Goal: Task Accomplishment & Management: Manage account settings

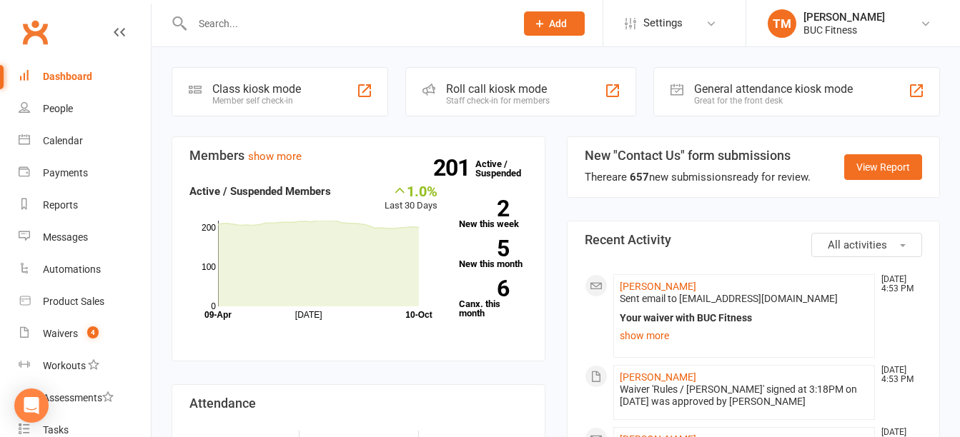
click at [304, 23] on input "text" at bounding box center [346, 24] width 317 height 20
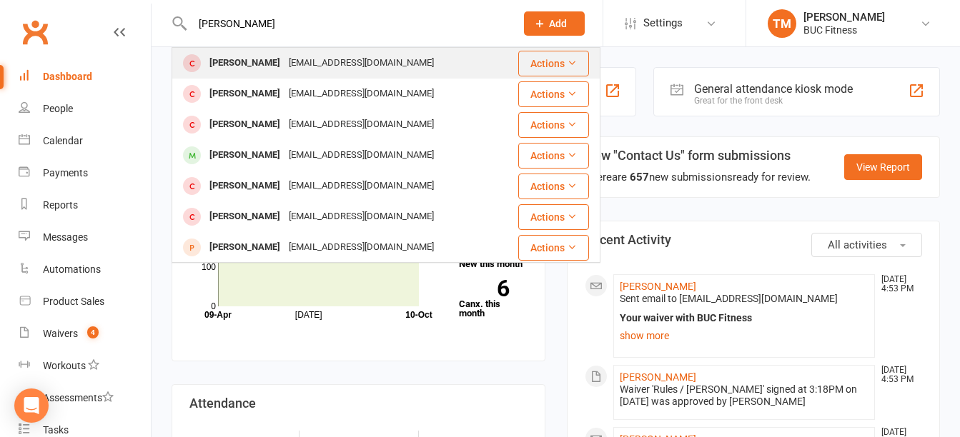
type input "[PERSON_NAME]"
click at [276, 59] on div "[PERSON_NAME]" at bounding box center [244, 63] width 79 height 21
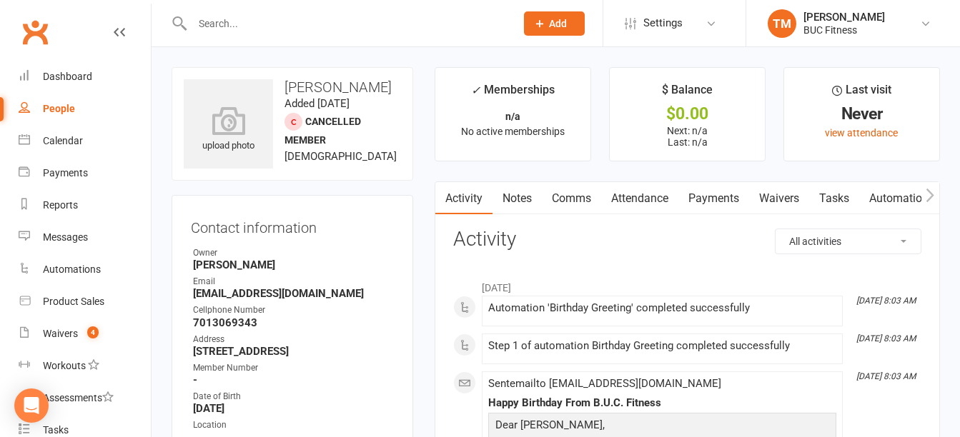
click at [518, 196] on link "Notes" at bounding box center [516, 198] width 49 height 33
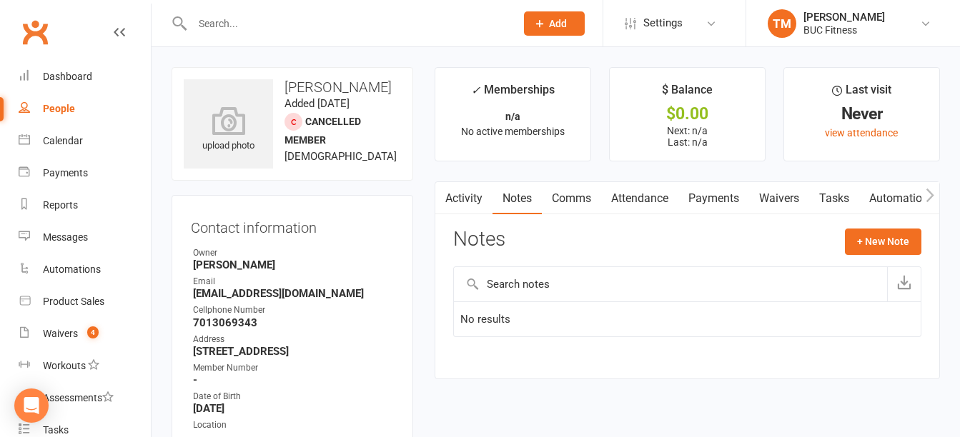
click at [312, 11] on div at bounding box center [338, 23] width 334 height 46
click at [312, 24] on input "text" at bounding box center [346, 24] width 317 height 20
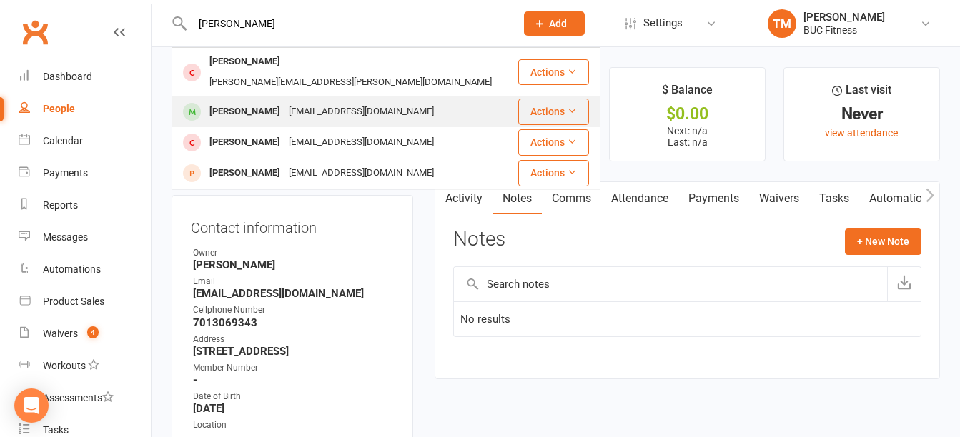
type input "[PERSON_NAME]"
click at [349, 97] on div "[PERSON_NAME] [EMAIL_ADDRESS][DOMAIN_NAME]" at bounding box center [345, 111] width 344 height 29
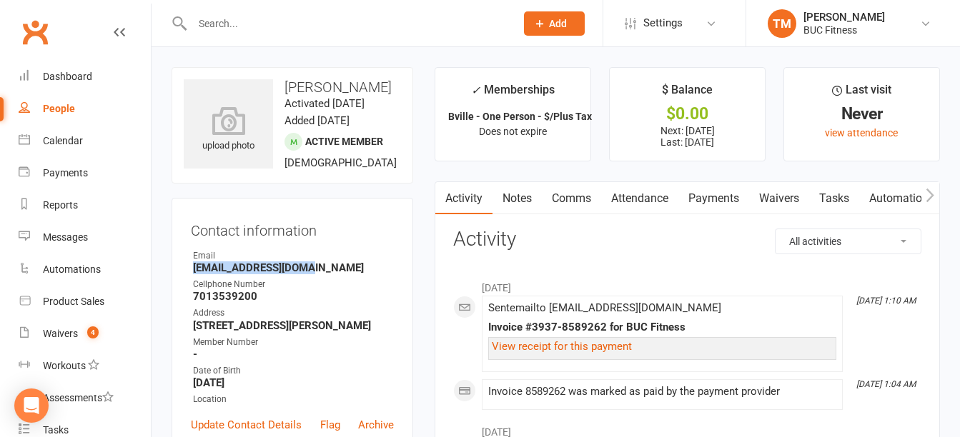
drag, startPoint x: 306, startPoint y: 288, endPoint x: 192, endPoint y: 284, distance: 113.7
click at [192, 274] on li "Email [EMAIL_ADDRESS][DOMAIN_NAME]" at bounding box center [292, 261] width 203 height 25
copy strong "[EMAIL_ADDRESS][DOMAIN_NAME]"
drag, startPoint x: 194, startPoint y: 315, endPoint x: 257, endPoint y: 315, distance: 62.9
click at [257, 303] on strong "7013539200" at bounding box center [293, 296] width 201 height 13
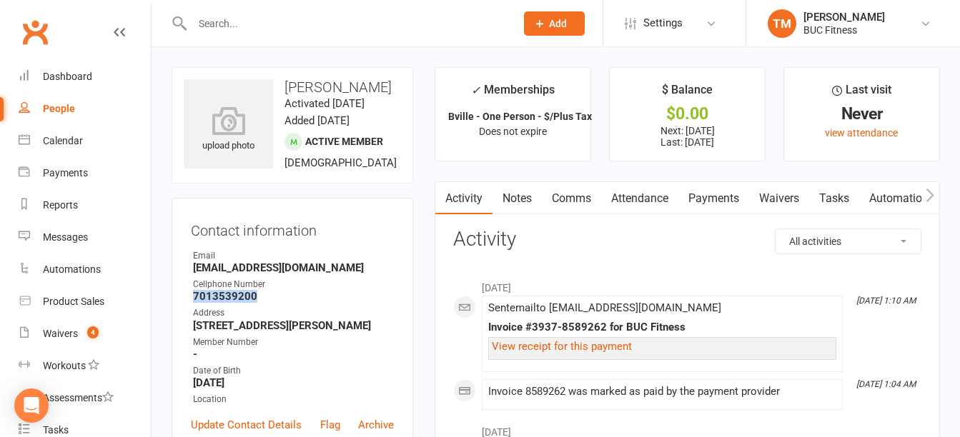
copy strong "7013539200"
click at [778, 197] on link "Waivers" at bounding box center [779, 198] width 60 height 33
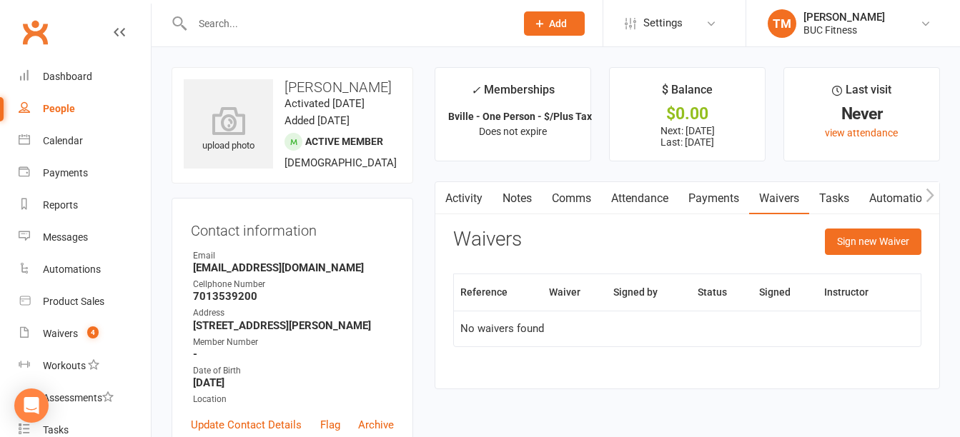
click at [357, 31] on input "text" at bounding box center [346, 24] width 317 height 20
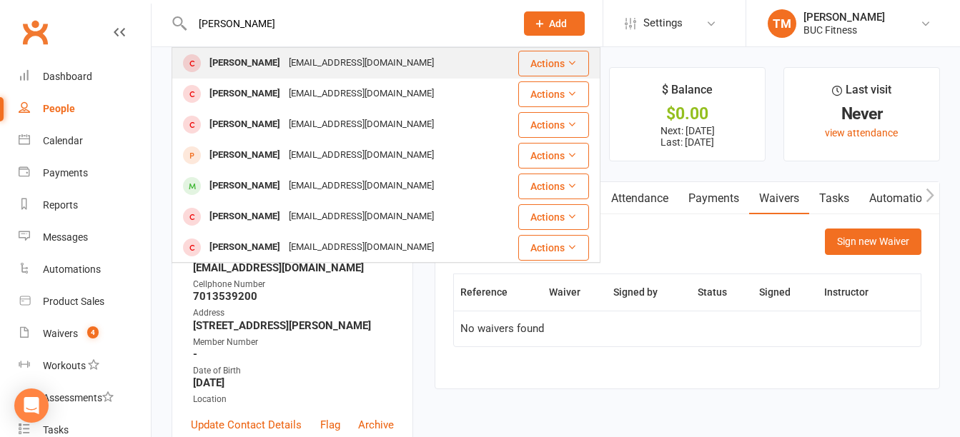
type input "[PERSON_NAME]"
click at [319, 60] on div "[EMAIL_ADDRESS][DOMAIN_NAME]" at bounding box center [361, 63] width 154 height 21
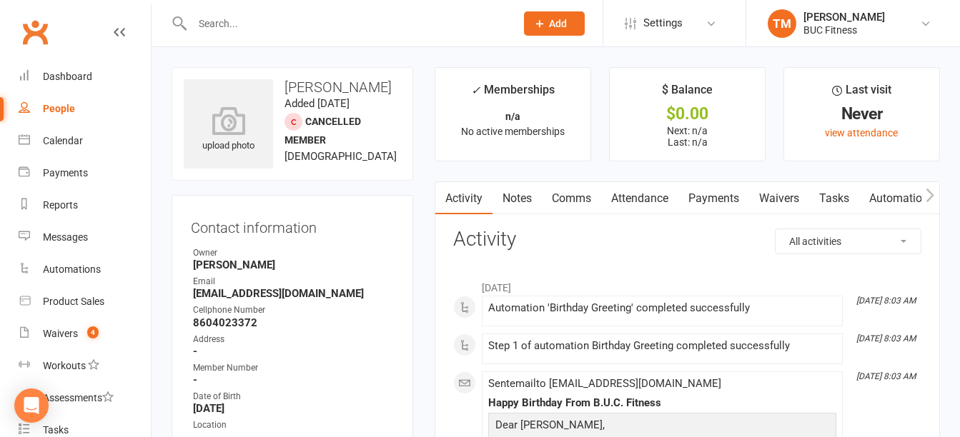
click at [253, 17] on input "text" at bounding box center [346, 24] width 317 height 20
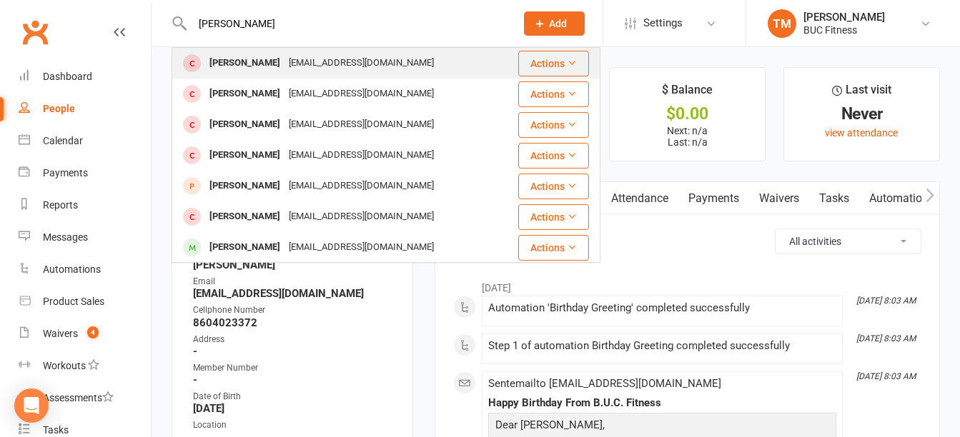
type input "[PERSON_NAME]"
click at [275, 58] on div "[PERSON_NAME]" at bounding box center [244, 63] width 79 height 21
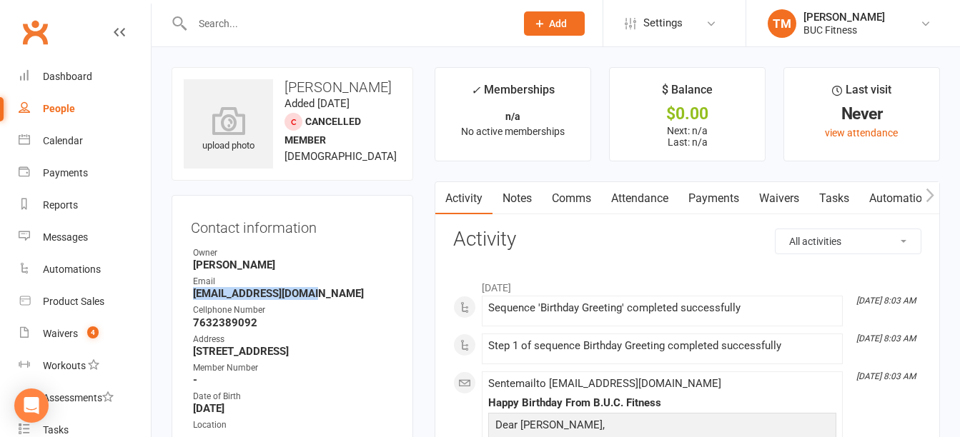
drag, startPoint x: 194, startPoint y: 294, endPoint x: 317, endPoint y: 299, distance: 123.0
click at [317, 299] on strong "[EMAIL_ADDRESS][DOMAIN_NAME]" at bounding box center [293, 293] width 201 height 13
copy strong "[EMAIL_ADDRESS][DOMAIN_NAME]"
drag, startPoint x: 194, startPoint y: 319, endPoint x: 264, endPoint y: 322, distance: 70.8
click at [264, 322] on strong "7632389092" at bounding box center [293, 323] width 201 height 13
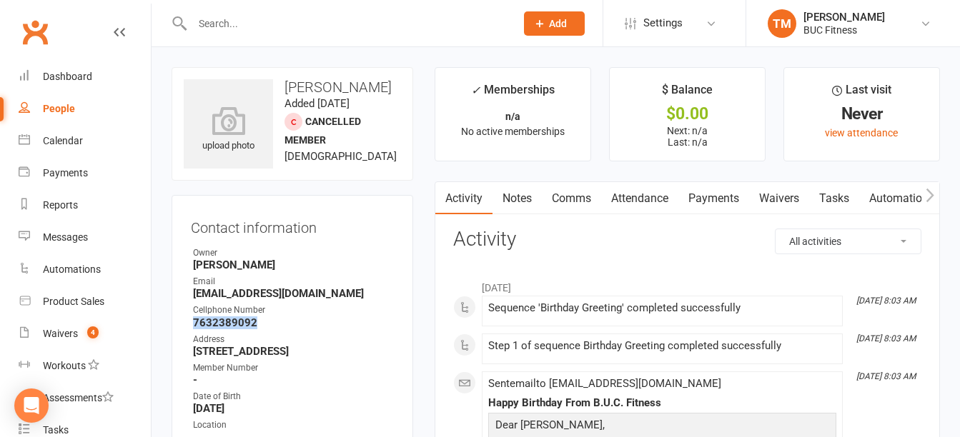
copy strong "7632389092"
click at [794, 202] on link "Waivers" at bounding box center [779, 198] width 60 height 33
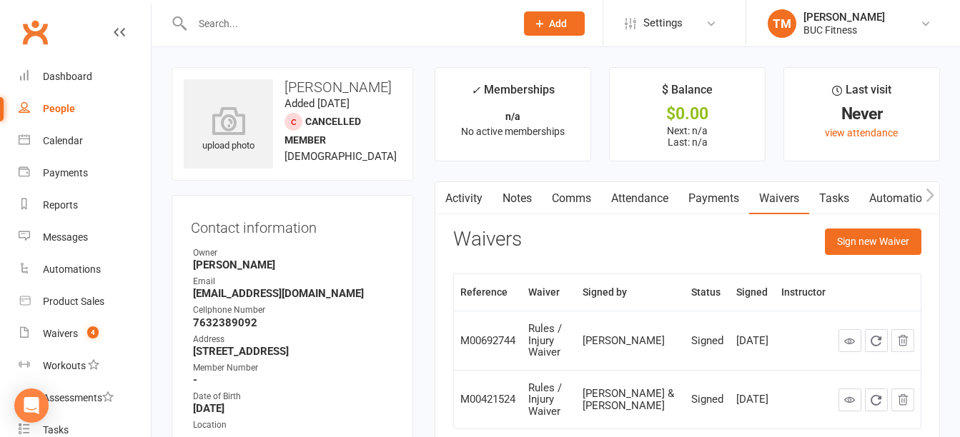
click at [294, 23] on input "text" at bounding box center [346, 24] width 317 height 20
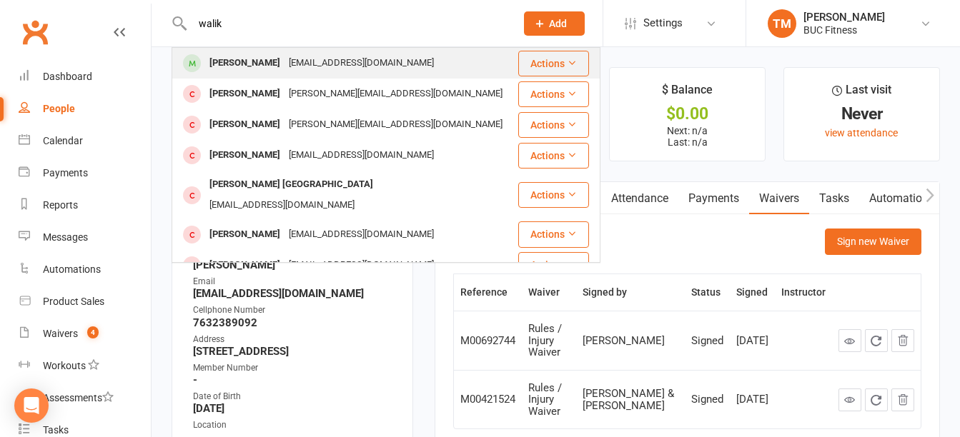
type input "walik"
click at [298, 59] on div "[EMAIL_ADDRESS][DOMAIN_NAME]" at bounding box center [361, 63] width 154 height 21
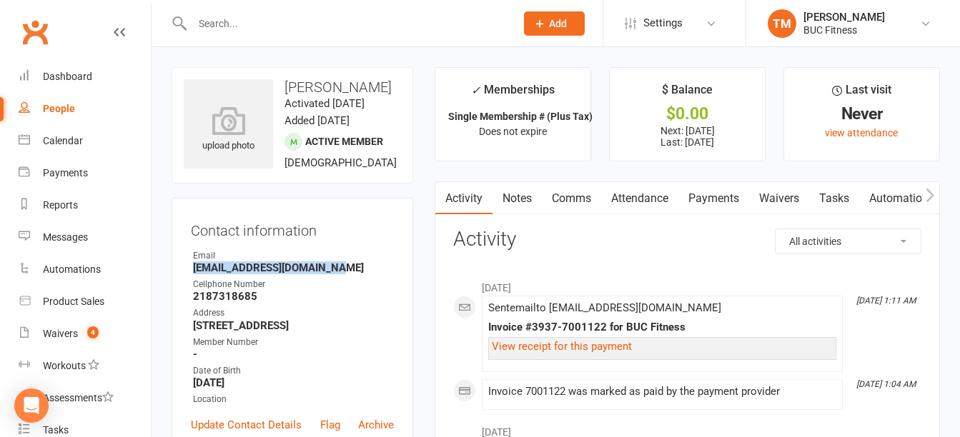
drag, startPoint x: 194, startPoint y: 302, endPoint x: 332, endPoint y: 306, distance: 137.2
click at [332, 274] on strong "[EMAIL_ADDRESS][DOMAIN_NAME]" at bounding box center [293, 268] width 201 height 13
copy strong "[EMAIL_ADDRESS][DOMAIN_NAME]"
drag, startPoint x: 194, startPoint y: 330, endPoint x: 266, endPoint y: 330, distance: 71.5
click at [266, 303] on strong "2187318685" at bounding box center [293, 296] width 201 height 13
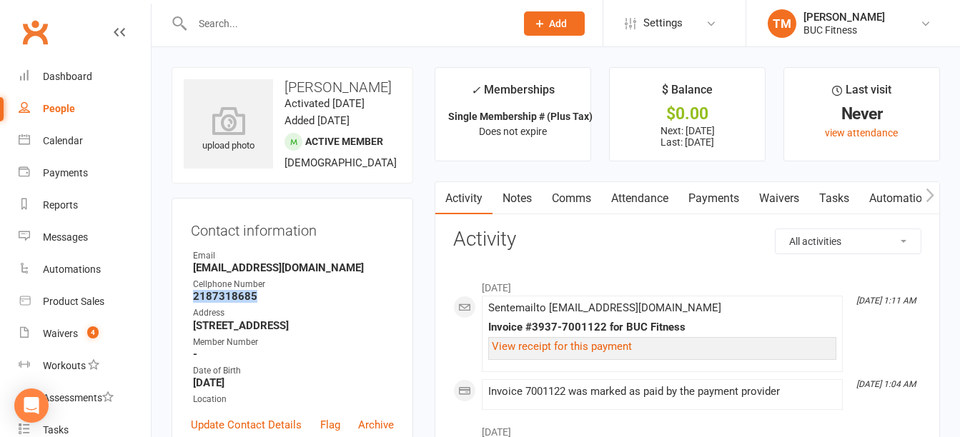
copy strong "2187318685"
click at [779, 195] on link "Waivers" at bounding box center [779, 198] width 60 height 33
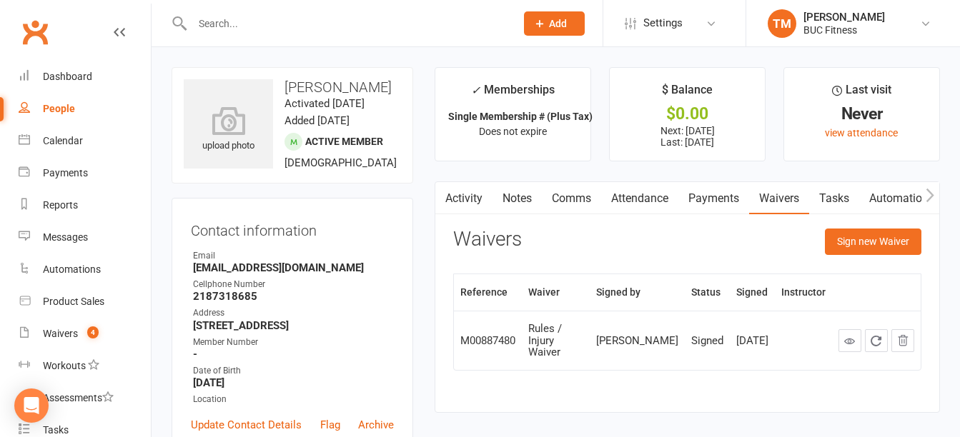
click at [302, 26] on input "text" at bounding box center [346, 24] width 317 height 20
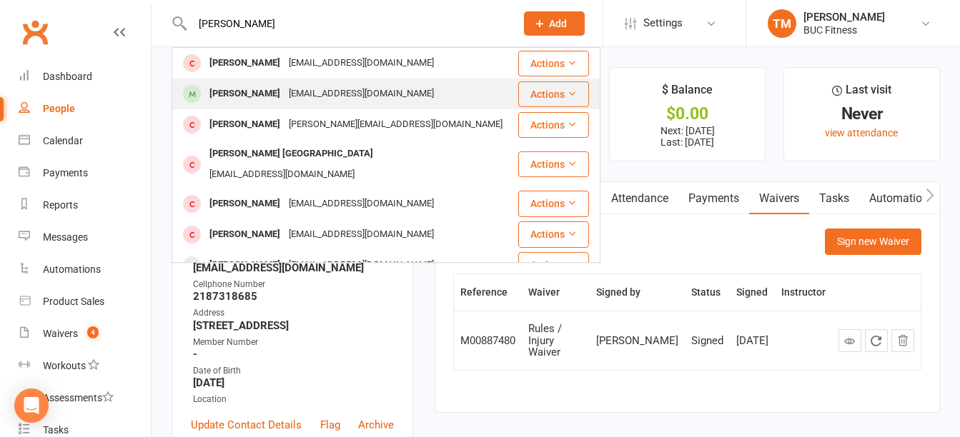
type input "[PERSON_NAME]"
click at [284, 88] on div "[EMAIL_ADDRESS][DOMAIN_NAME]" at bounding box center [361, 94] width 154 height 21
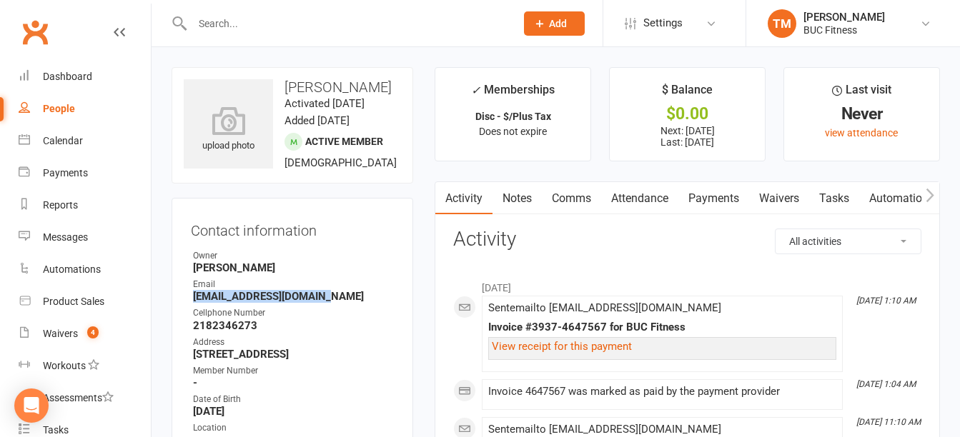
drag, startPoint x: 194, startPoint y: 329, endPoint x: 324, endPoint y: 335, distance: 130.9
click at [324, 303] on strong "[EMAIL_ADDRESS][DOMAIN_NAME]" at bounding box center [293, 296] width 201 height 13
copy strong "[EMAIL_ADDRESS][DOMAIN_NAME]"
drag, startPoint x: 194, startPoint y: 360, endPoint x: 271, endPoint y: 359, distance: 77.2
click at [271, 332] on strong "2182346273" at bounding box center [293, 325] width 201 height 13
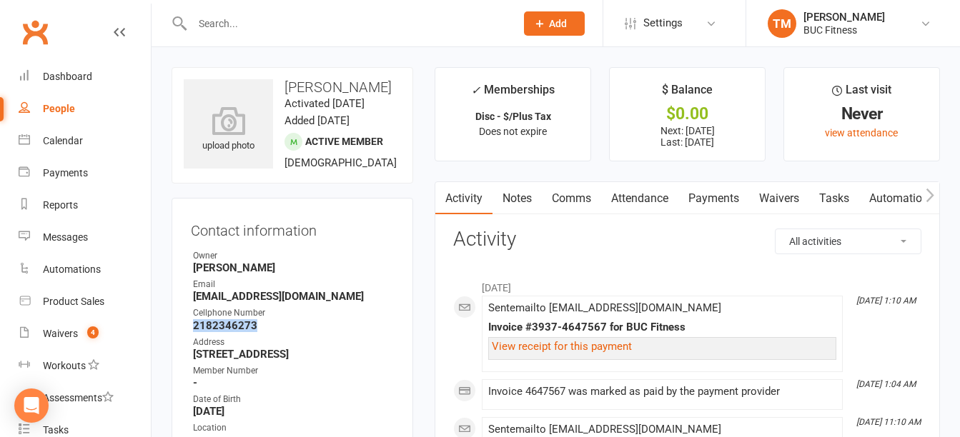
copy strong "2182346273"
click at [787, 189] on link "Waivers" at bounding box center [779, 198] width 60 height 33
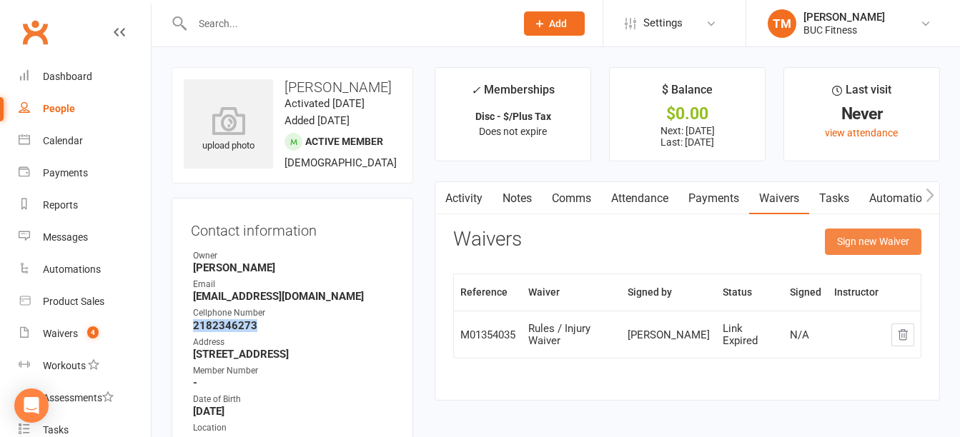
click at [875, 244] on button "Sign new Waiver" at bounding box center [873, 242] width 96 height 26
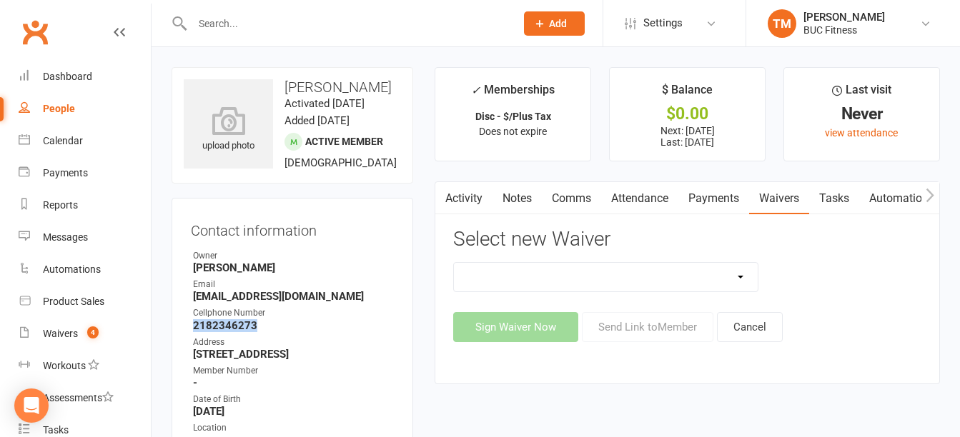
click at [665, 289] on select "New Client--[GEOGRAPHIC_DATA] New Client--[GEOGRAPHIC_DATA] Photo Release Waive…" at bounding box center [605, 277] width 303 height 29
select select "5045"
click at [454, 263] on select "New Client--[GEOGRAPHIC_DATA] New Client--[GEOGRAPHIC_DATA] Photo Release Waive…" at bounding box center [605, 277] width 303 height 29
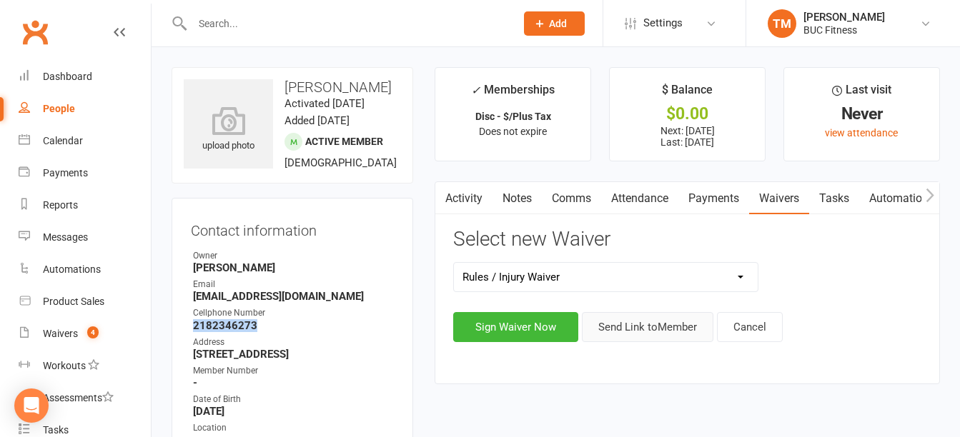
click at [645, 321] on button "Send Link to Member" at bounding box center [647, 327] width 131 height 30
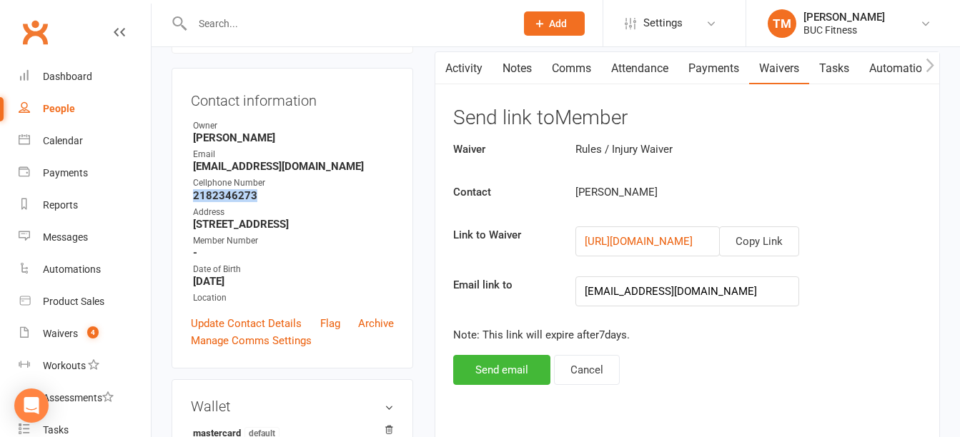
scroll to position [357, 0]
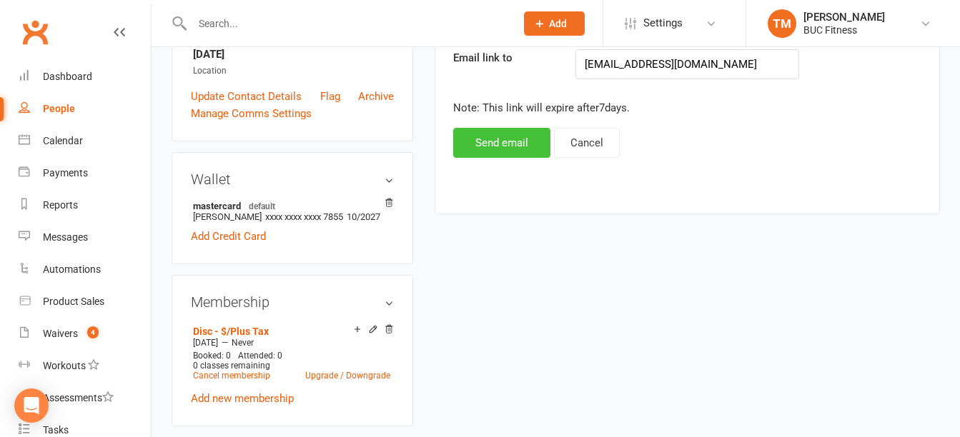
click at [504, 147] on button "Send email" at bounding box center [501, 143] width 97 height 30
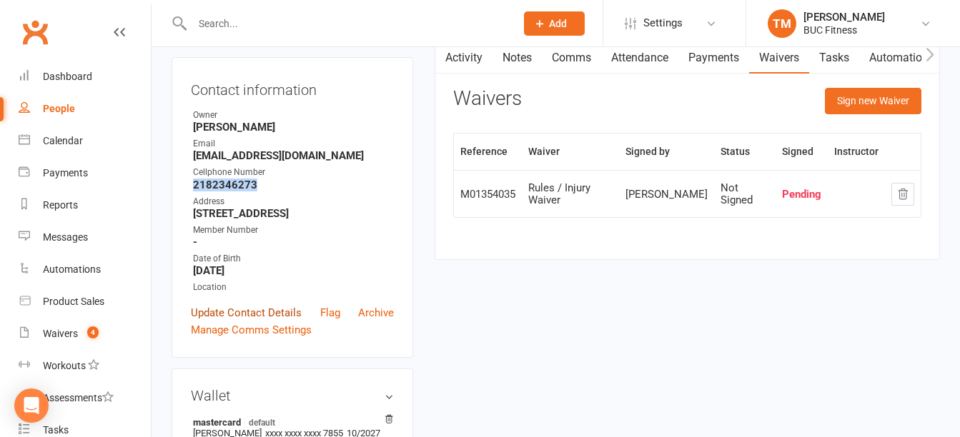
scroll to position [0, 0]
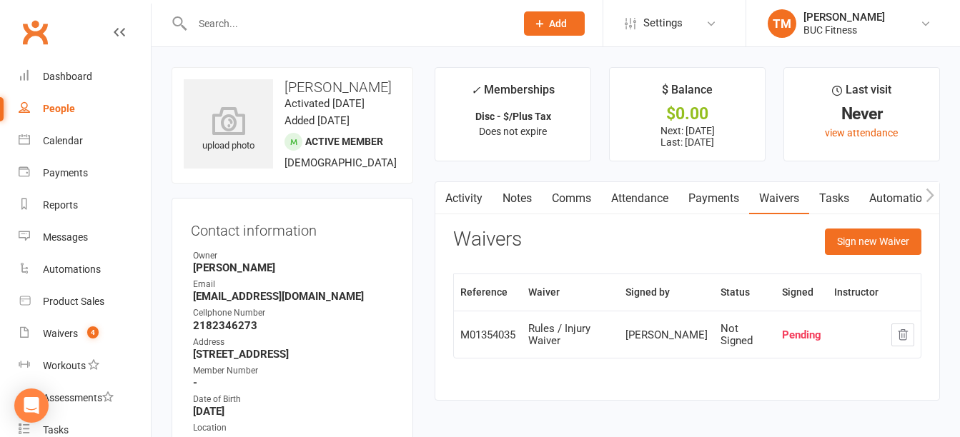
click at [242, 26] on input "text" at bounding box center [346, 24] width 317 height 20
click at [242, 26] on input "w" at bounding box center [346, 24] width 317 height 20
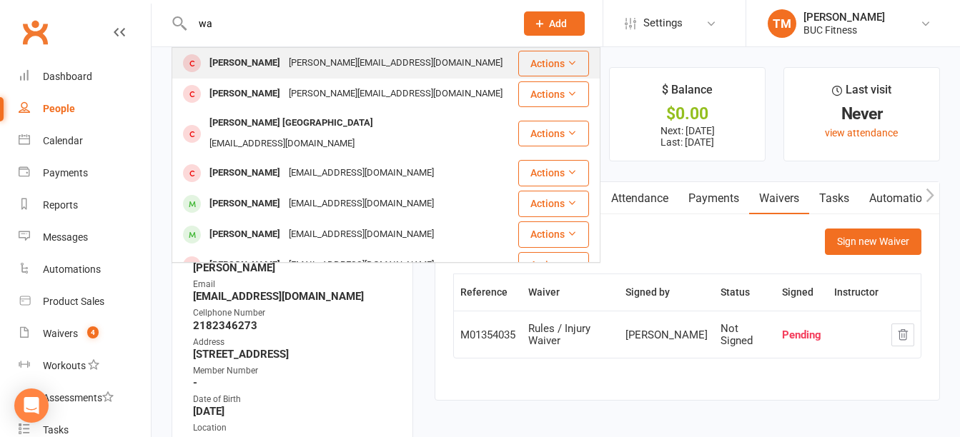
type input "w"
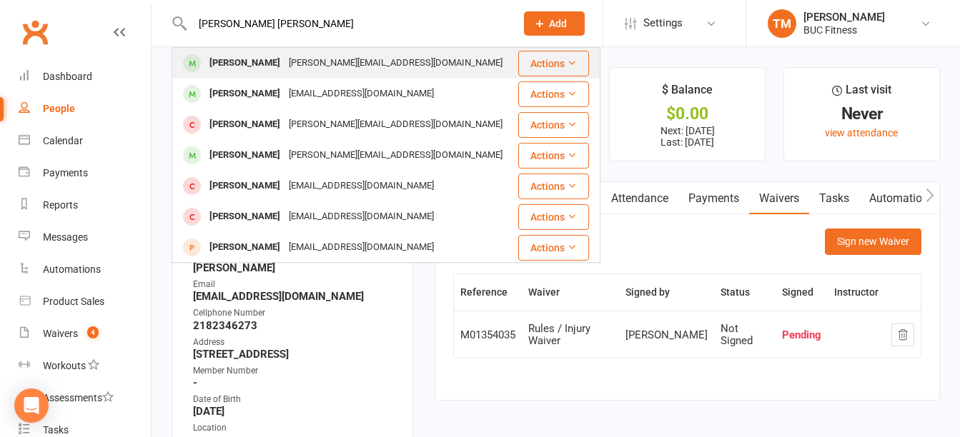
type input "[PERSON_NAME] [PERSON_NAME]"
click at [254, 58] on div "[PERSON_NAME]" at bounding box center [244, 63] width 79 height 21
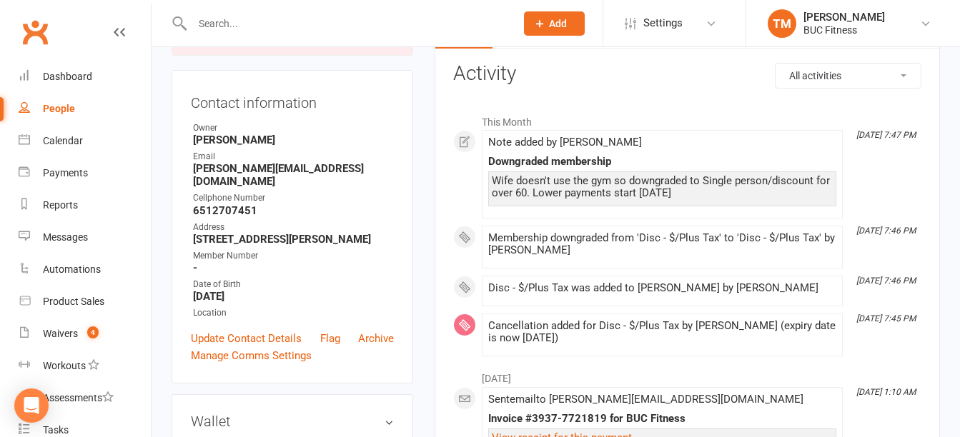
scroll to position [143, 0]
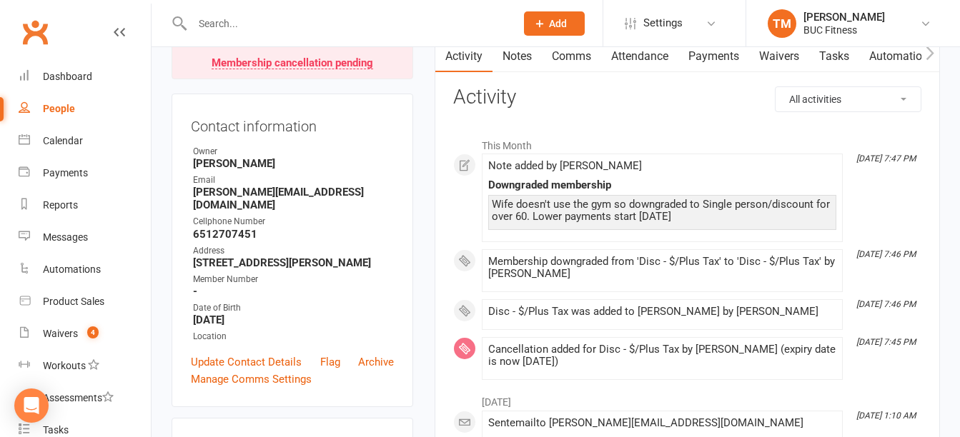
click at [194, 209] on strong "[PERSON_NAME][EMAIL_ADDRESS][DOMAIN_NAME]" at bounding box center [293, 199] width 201 height 26
drag, startPoint x: 340, startPoint y: 210, endPoint x: 188, endPoint y: 210, distance: 152.2
click at [188, 210] on div "Contact information Owner [PERSON_NAME] Email [PERSON_NAME][EMAIL_ADDRESS][DOMA…" at bounding box center [292, 251] width 242 height 314
copy strong "[PERSON_NAME][EMAIL_ADDRESS][DOMAIN_NAME]"
drag, startPoint x: 194, startPoint y: 238, endPoint x: 274, endPoint y: 239, distance: 79.3
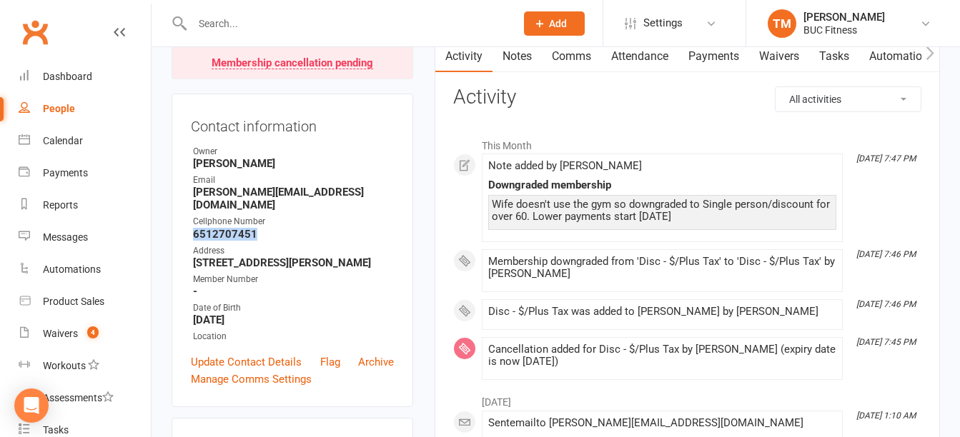
click at [274, 239] on strong "6512707451" at bounding box center [293, 234] width 201 height 13
drag, startPoint x: 274, startPoint y: 239, endPoint x: 239, endPoint y: 239, distance: 34.3
copy strong "6512707451"
click at [772, 60] on link "Waivers" at bounding box center [779, 56] width 60 height 33
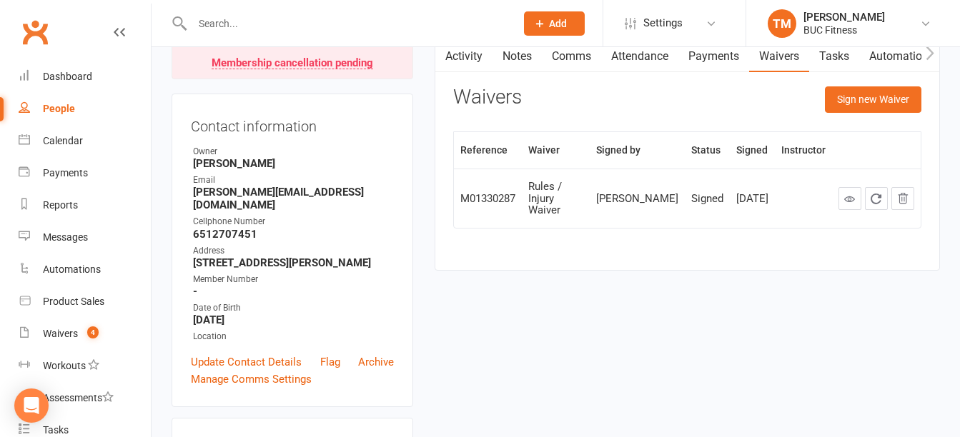
click at [284, 26] on input "text" at bounding box center [346, 24] width 317 height 20
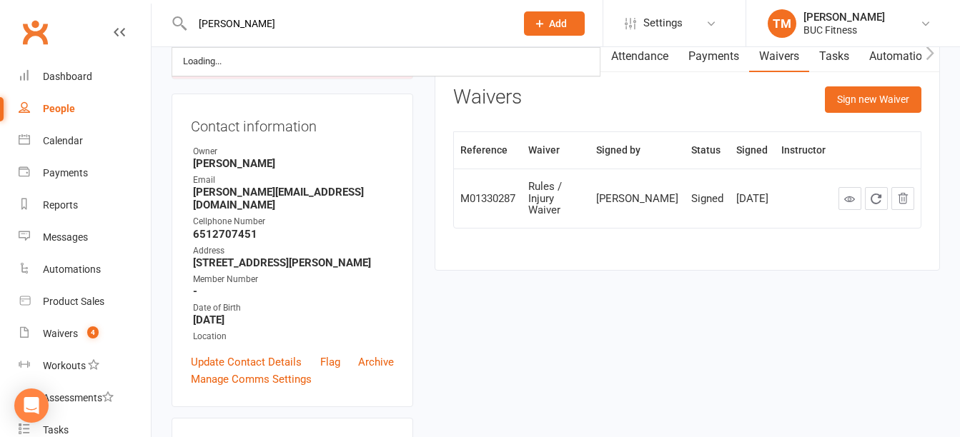
type input "[PERSON_NAME]"
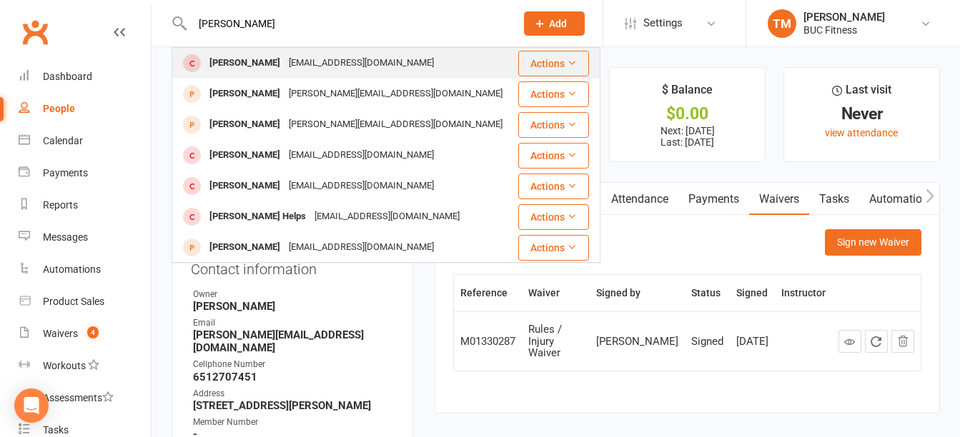
click at [316, 65] on div "[EMAIL_ADDRESS][DOMAIN_NAME]" at bounding box center [361, 63] width 154 height 21
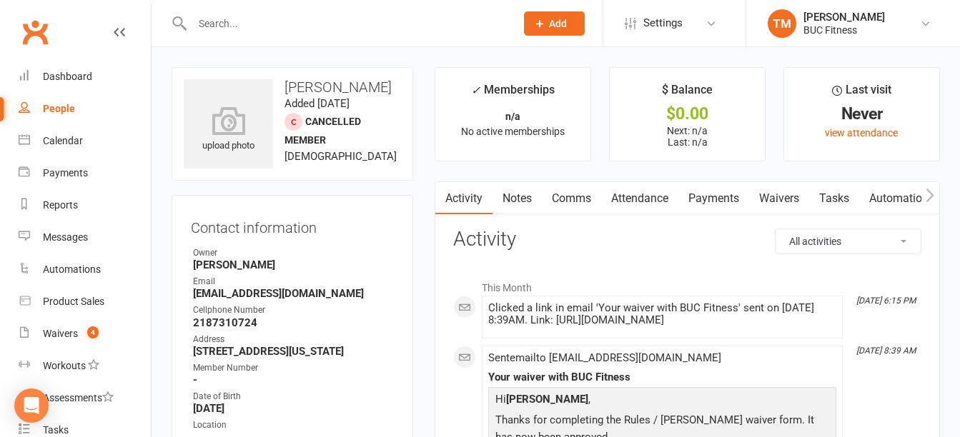
click at [790, 199] on link "Waivers" at bounding box center [779, 198] width 60 height 33
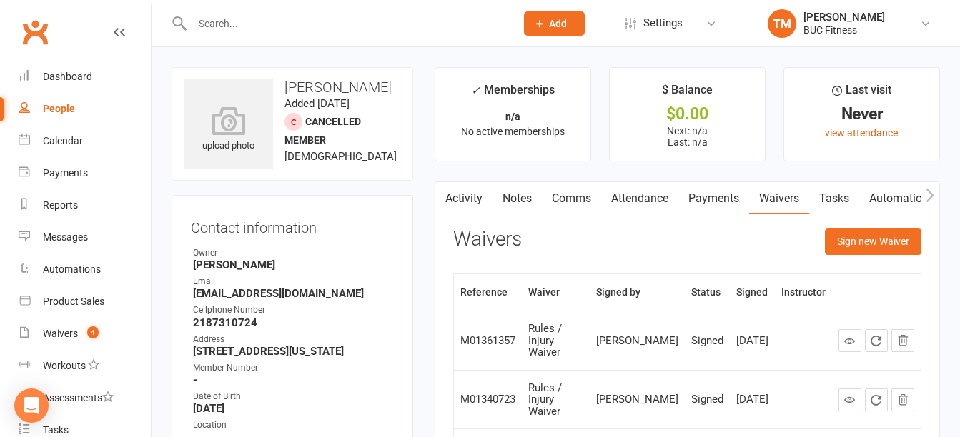
click at [333, 36] on div at bounding box center [338, 23] width 334 height 46
click at [267, 26] on input "text" at bounding box center [346, 24] width 317 height 20
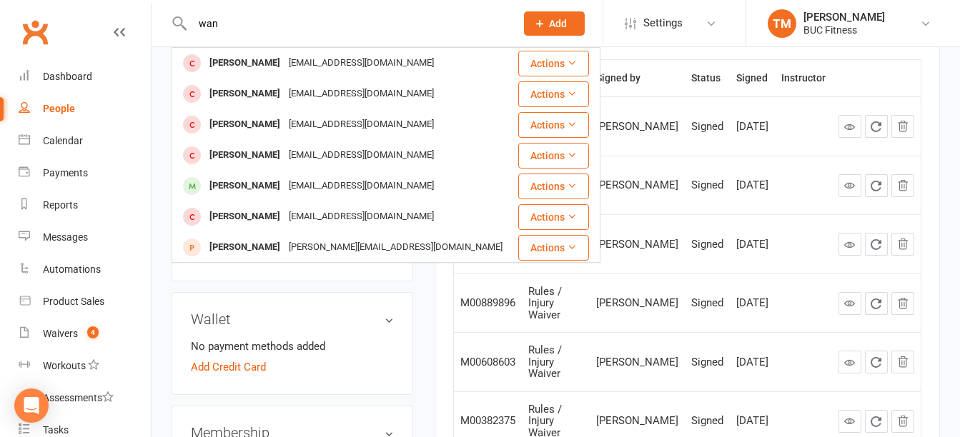
drag, startPoint x: 247, startPoint y: 24, endPoint x: 185, endPoint y: 24, distance: 61.5
click at [185, 24] on div "[PERSON_NAME] [EMAIL_ADDRESS][DOMAIN_NAME] Actions [PERSON_NAME] [EMAIL_ADDRESS…" at bounding box center [338, 23] width 334 height 46
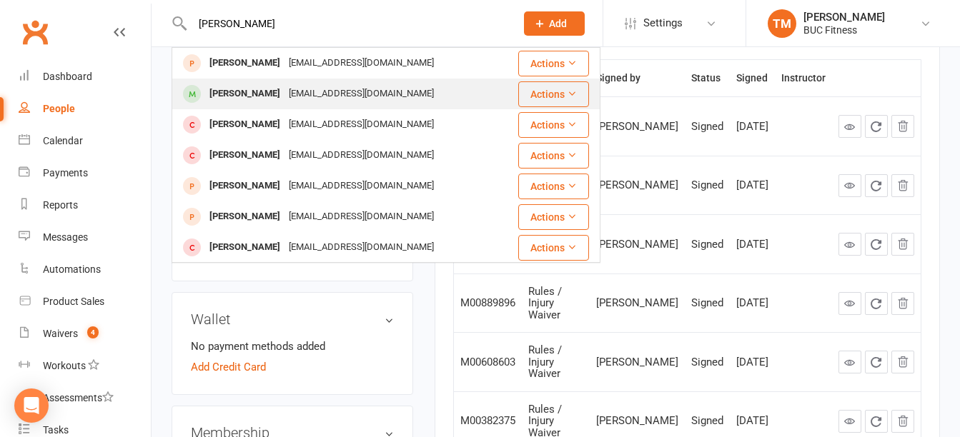
type input "[PERSON_NAME]"
click at [327, 92] on div "[EMAIL_ADDRESS][DOMAIN_NAME]" at bounding box center [361, 94] width 154 height 21
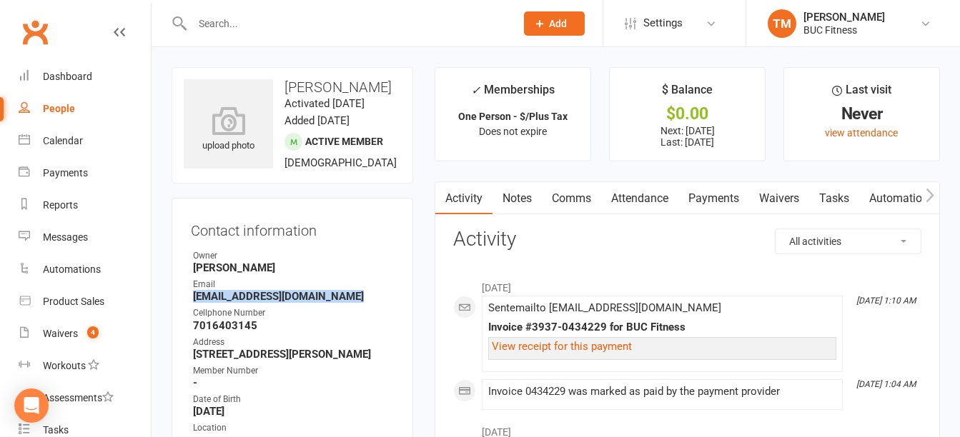
drag, startPoint x: 351, startPoint y: 315, endPoint x: 189, endPoint y: 315, distance: 162.2
click at [189, 315] on div "Contact information Owner [PERSON_NAME] Email [EMAIL_ADDRESS][DOMAIN_NAME] Cell…" at bounding box center [292, 348] width 242 height 301
drag, startPoint x: 195, startPoint y: 342, endPoint x: 270, endPoint y: 343, distance: 75.0
click at [270, 332] on strong "7016403145" at bounding box center [293, 325] width 201 height 13
click at [791, 202] on link "Waivers" at bounding box center [779, 198] width 60 height 33
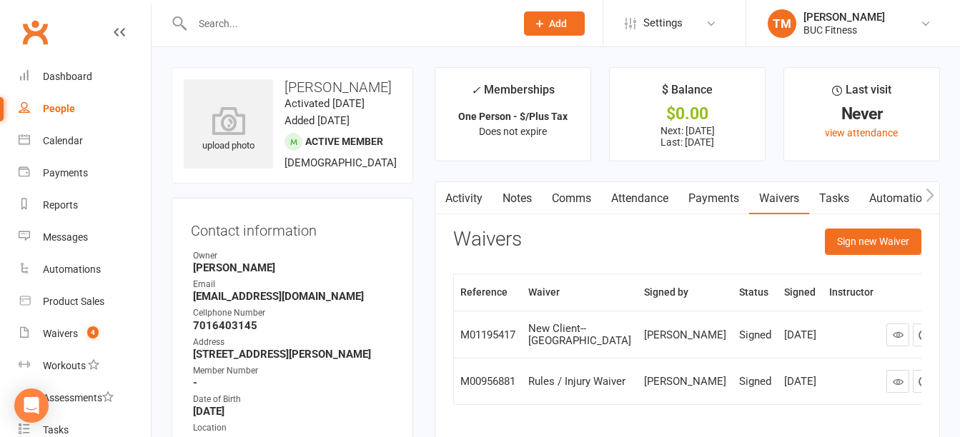
click at [267, 27] on input "text" at bounding box center [346, 24] width 317 height 20
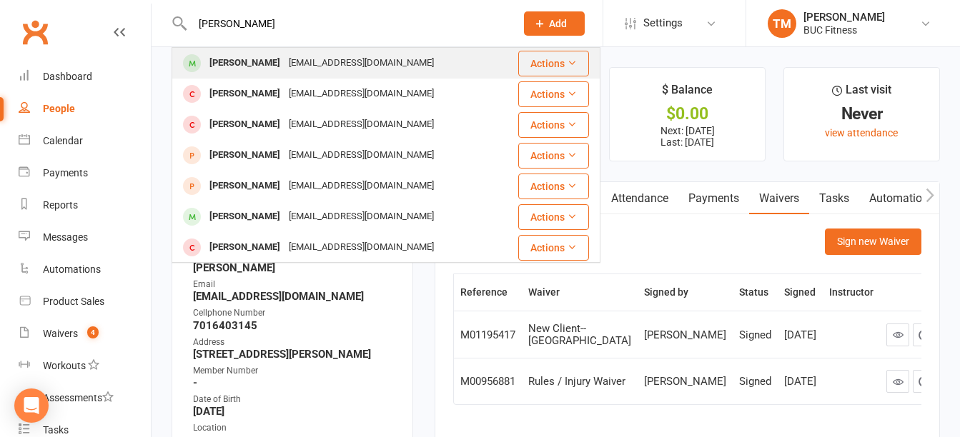
type input "[PERSON_NAME]"
click at [284, 59] on div "[EMAIL_ADDRESS][DOMAIN_NAME]" at bounding box center [361, 63] width 154 height 21
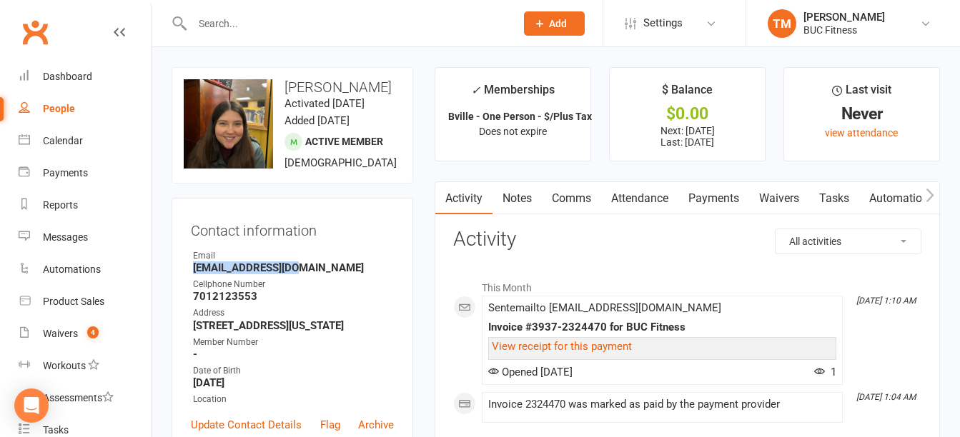
drag, startPoint x: 193, startPoint y: 285, endPoint x: 301, endPoint y: 292, distance: 108.1
click at [301, 274] on strong "[EMAIL_ADDRESS][DOMAIN_NAME]" at bounding box center [293, 268] width 201 height 13
drag, startPoint x: 301, startPoint y: 292, endPoint x: 336, endPoint y: 305, distance: 37.6
click at [336, 292] on div "Cellphone Number" at bounding box center [293, 285] width 201 height 14
drag, startPoint x: 193, startPoint y: 285, endPoint x: 324, endPoint y: 292, distance: 130.9
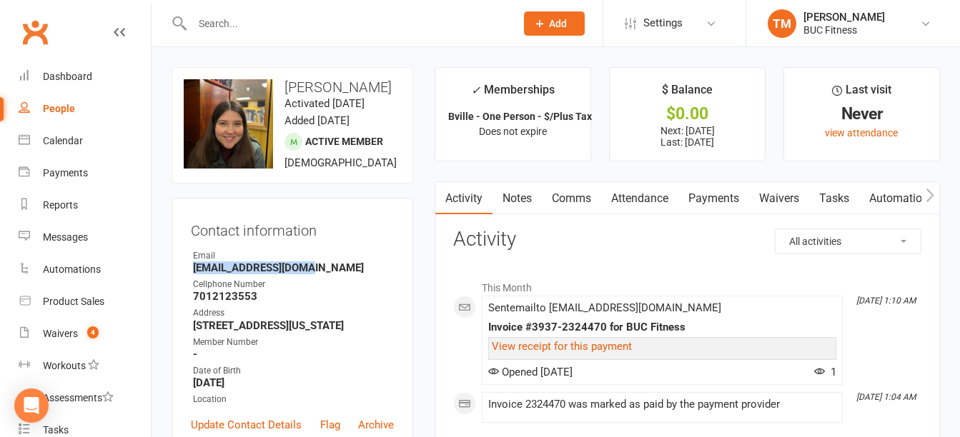
click at [324, 274] on strong "[EMAIL_ADDRESS][DOMAIN_NAME]" at bounding box center [293, 268] width 201 height 13
drag, startPoint x: 194, startPoint y: 313, endPoint x: 274, endPoint y: 313, distance: 79.3
click at [274, 303] on strong "7012123553" at bounding box center [293, 296] width 201 height 13
click at [780, 203] on link "Waivers" at bounding box center [779, 198] width 60 height 33
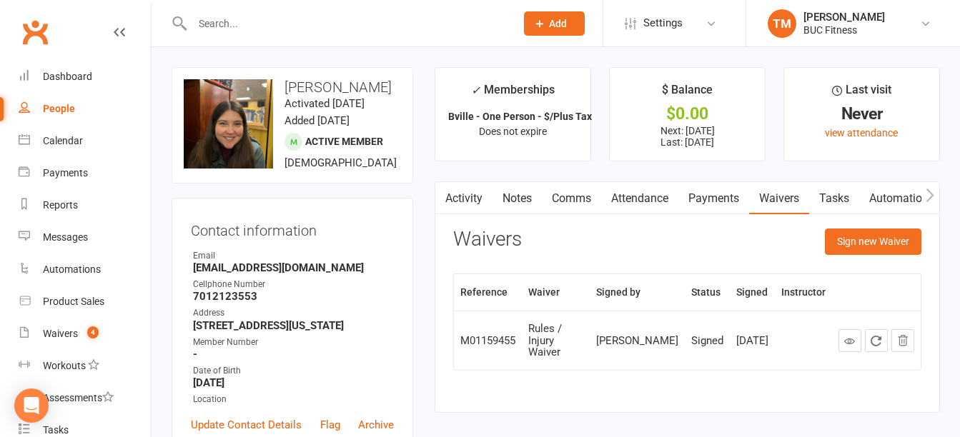
click at [259, 37] on div at bounding box center [338, 23] width 334 height 46
click at [256, 24] on input "text" at bounding box center [346, 24] width 317 height 20
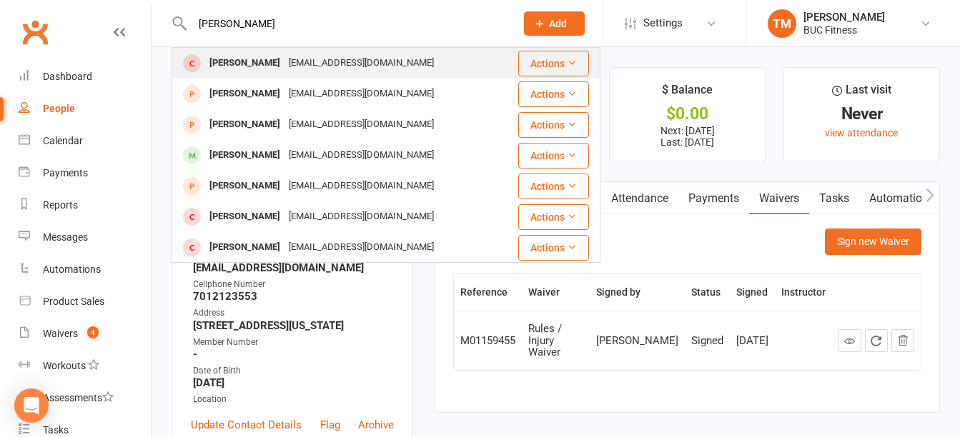
type input "[PERSON_NAME]"
click at [301, 60] on div "[EMAIL_ADDRESS][DOMAIN_NAME]" at bounding box center [361, 63] width 154 height 21
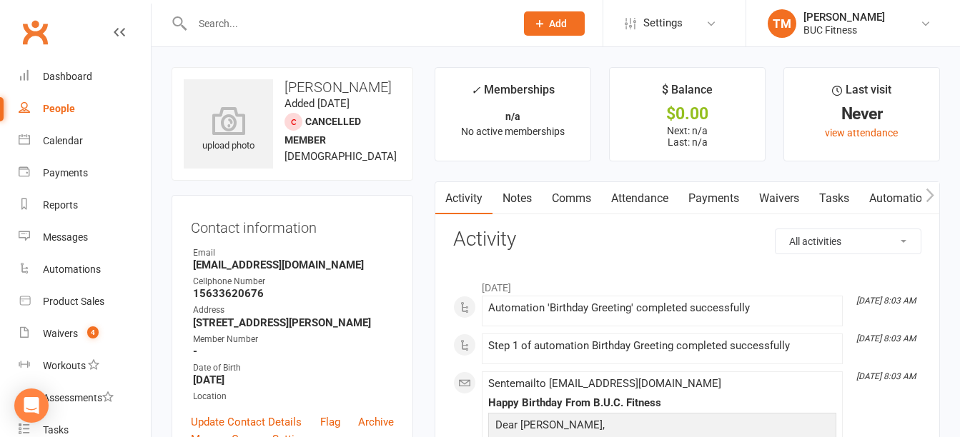
click at [518, 199] on link "Notes" at bounding box center [516, 198] width 49 height 33
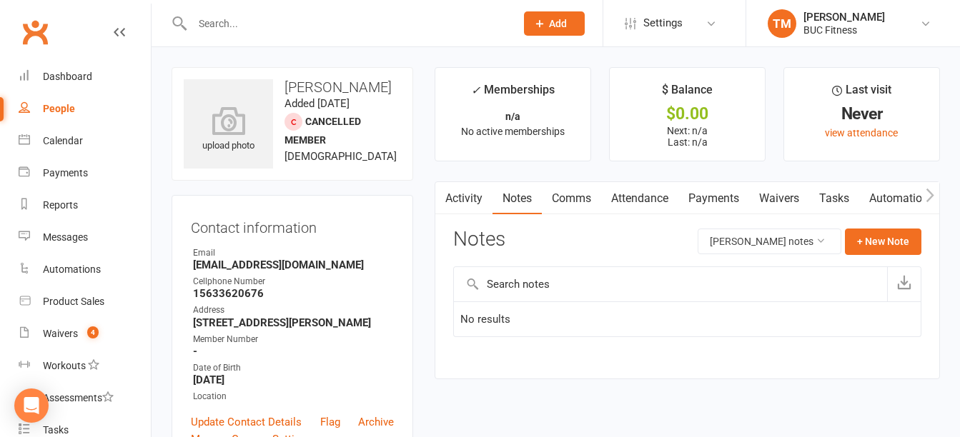
click at [728, 196] on link "Payments" at bounding box center [713, 198] width 71 height 33
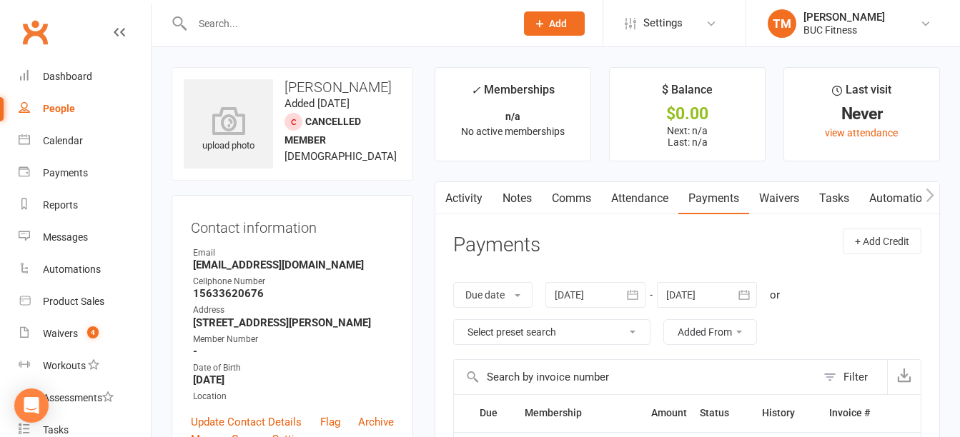
click at [782, 199] on link "Waivers" at bounding box center [779, 198] width 60 height 33
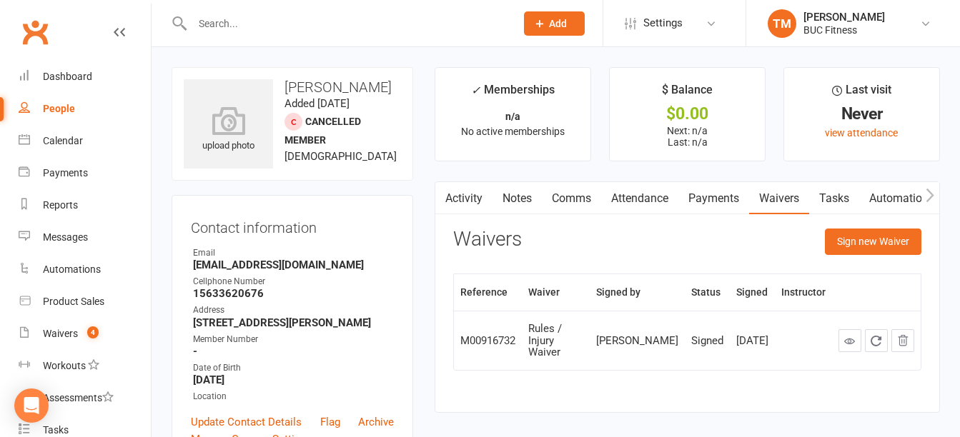
click at [708, 199] on link "Payments" at bounding box center [713, 198] width 71 height 33
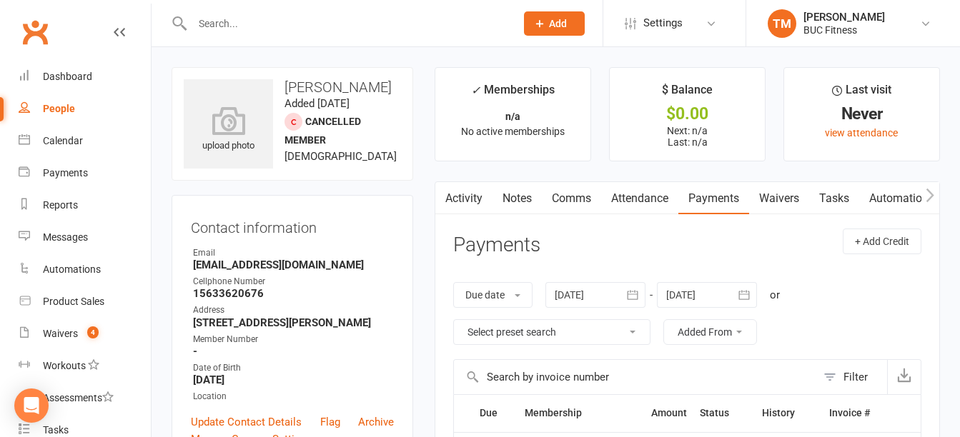
click at [634, 296] on icon "button" at bounding box center [632, 295] width 14 height 14
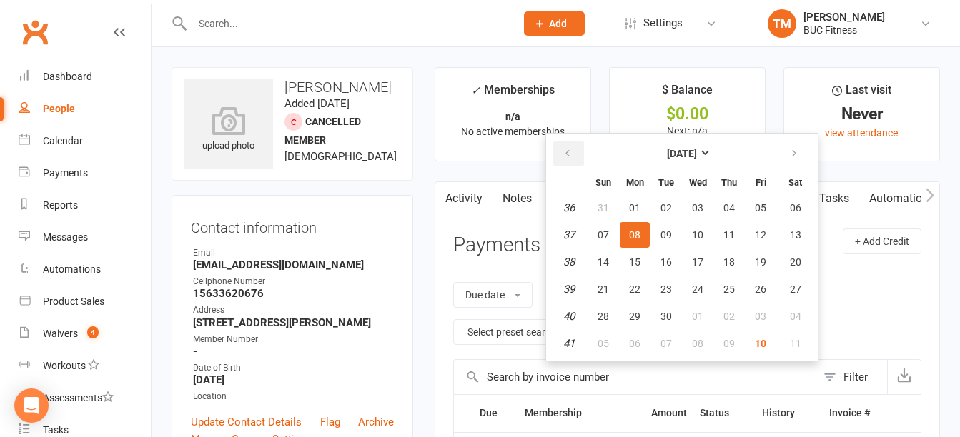
click at [566, 156] on icon "button" at bounding box center [567, 153] width 10 height 11
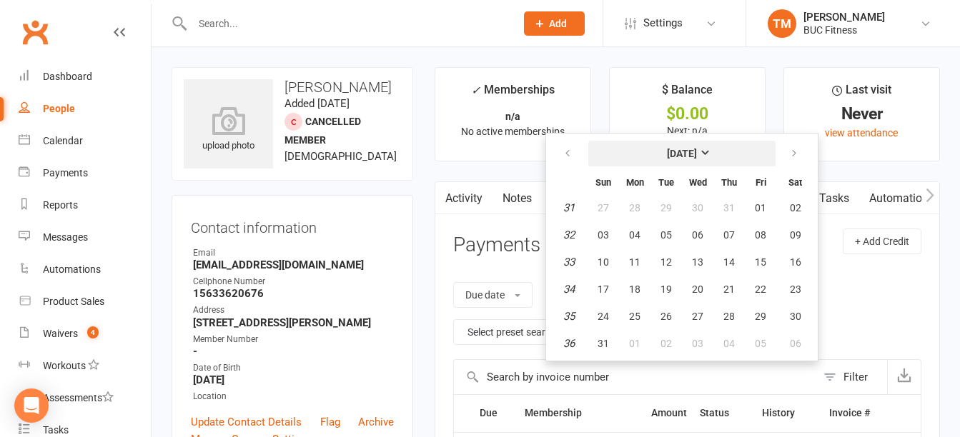
click at [697, 151] on strong "[DATE]" at bounding box center [682, 153] width 30 height 11
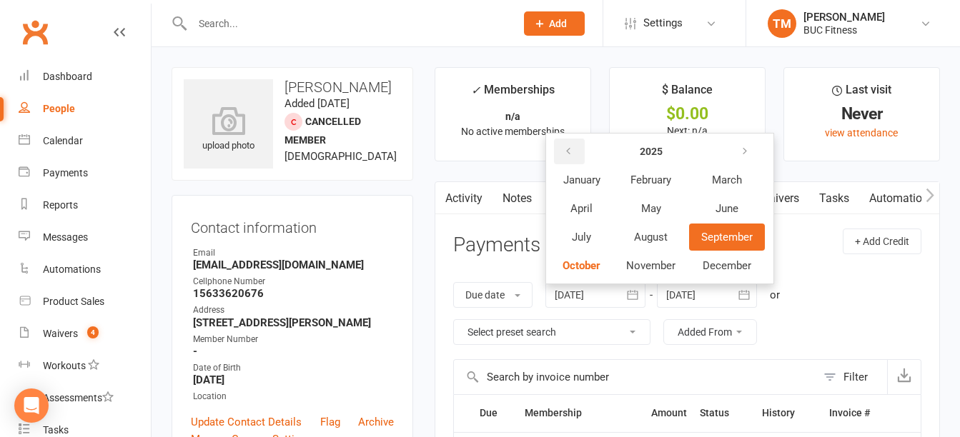
click at [569, 146] on icon "button" at bounding box center [568, 151] width 10 height 11
click at [661, 209] on span "May" at bounding box center [651, 208] width 20 height 13
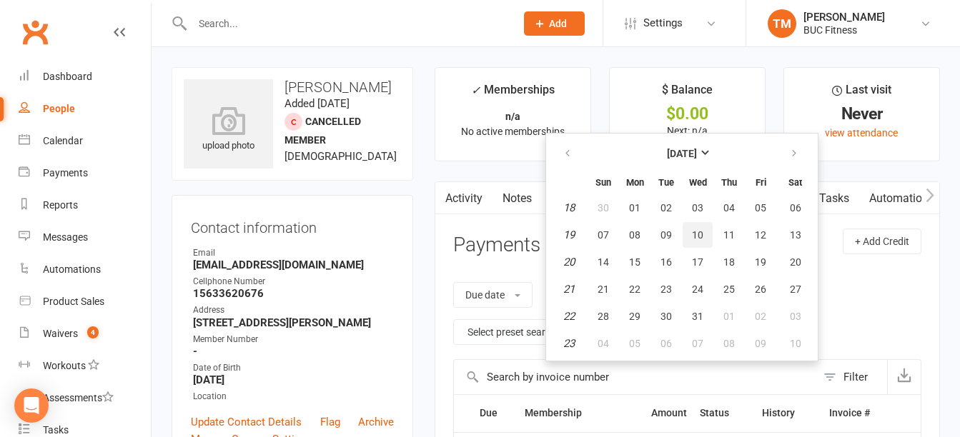
click at [693, 234] on button "10" at bounding box center [697, 235] width 30 height 26
type input "[DATE]"
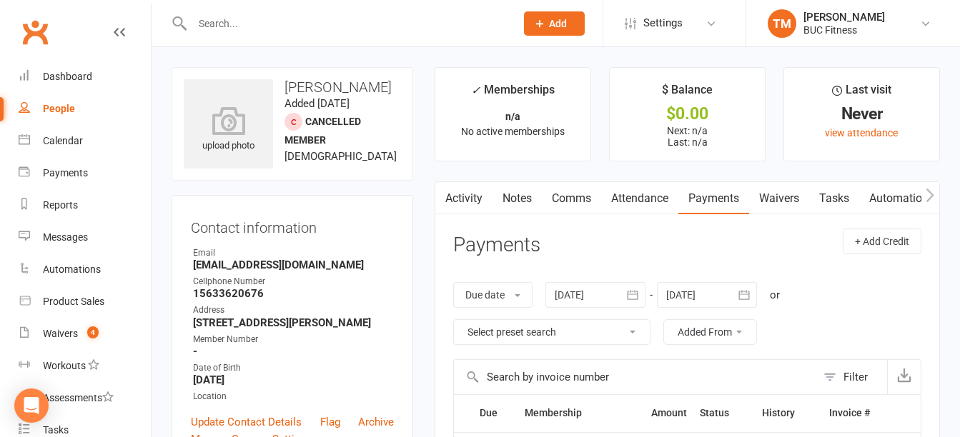
click at [252, 11] on div at bounding box center [338, 23] width 334 height 46
click at [252, 19] on input "text" at bounding box center [346, 24] width 317 height 20
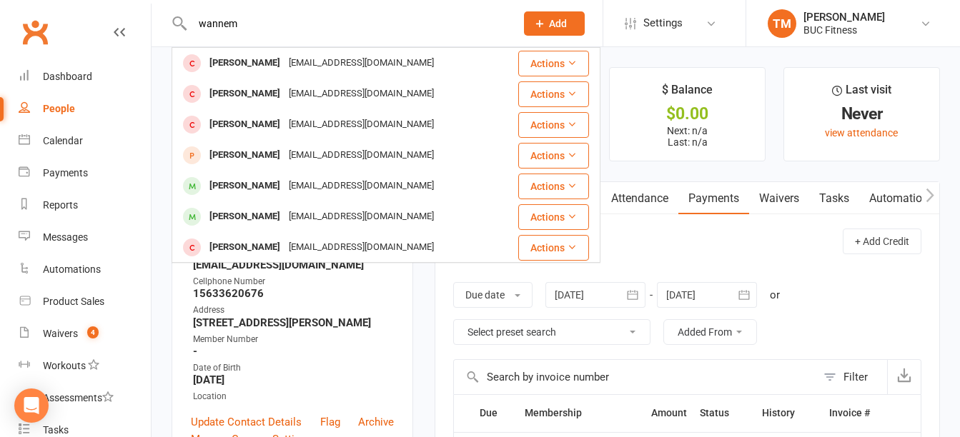
drag, startPoint x: 263, startPoint y: 21, endPoint x: 175, endPoint y: 26, distance: 88.0
click at [175, 26] on div "wannem [PERSON_NAME] [EMAIL_ADDRESS][DOMAIN_NAME] Actions [PERSON_NAME] [EMAIL_…" at bounding box center [338, 23] width 334 height 46
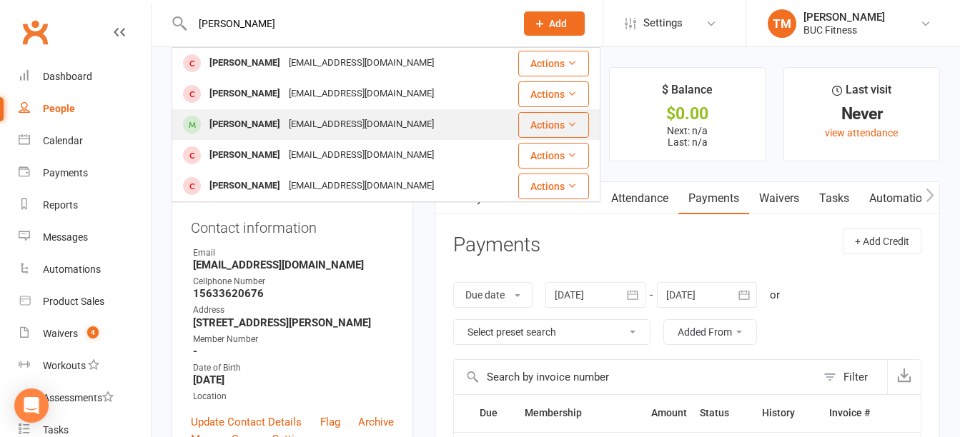
type input "[PERSON_NAME]"
click at [241, 129] on div "[PERSON_NAME]" at bounding box center [244, 124] width 79 height 21
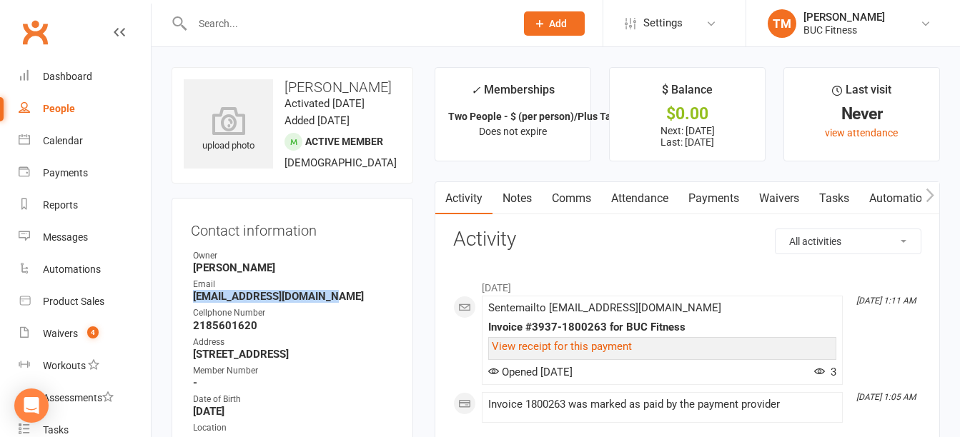
drag, startPoint x: 194, startPoint y: 313, endPoint x: 337, endPoint y: 316, distance: 142.9
click at [337, 303] on strong "[EMAIL_ADDRESS][DOMAIN_NAME]" at bounding box center [293, 296] width 201 height 13
click at [518, 196] on link "Notes" at bounding box center [516, 198] width 49 height 33
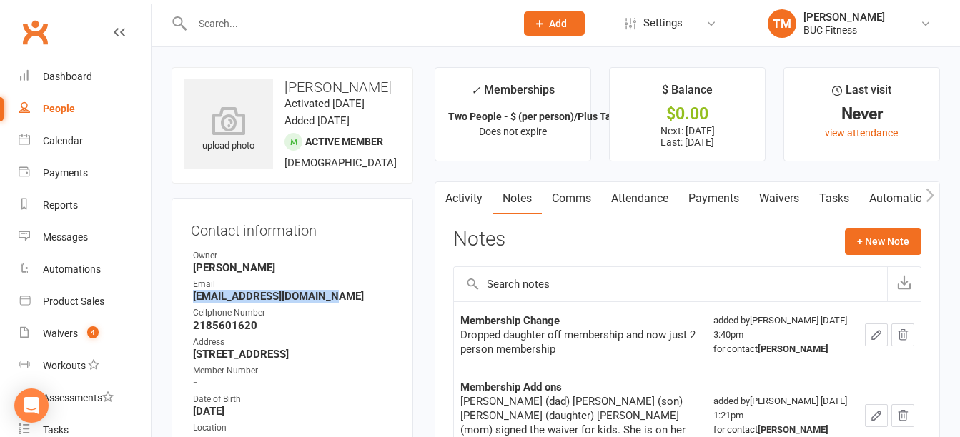
click at [706, 199] on link "Payments" at bounding box center [713, 198] width 71 height 33
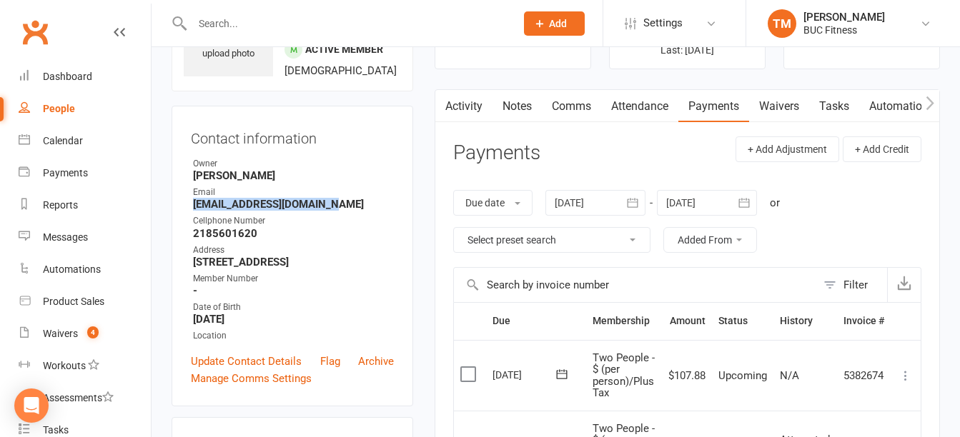
scroll to position [214, 0]
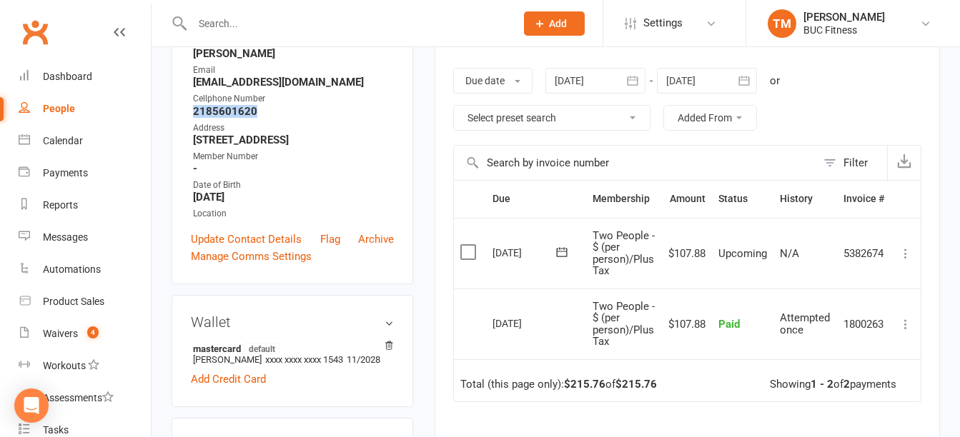
drag, startPoint x: 193, startPoint y: 128, endPoint x: 266, endPoint y: 129, distance: 72.9
click at [266, 118] on strong "2185601620" at bounding box center [293, 111] width 201 height 13
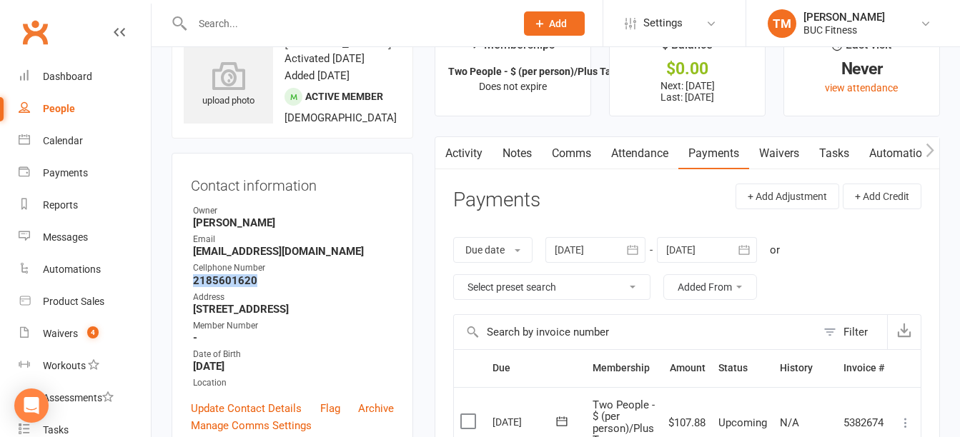
scroll to position [0, 0]
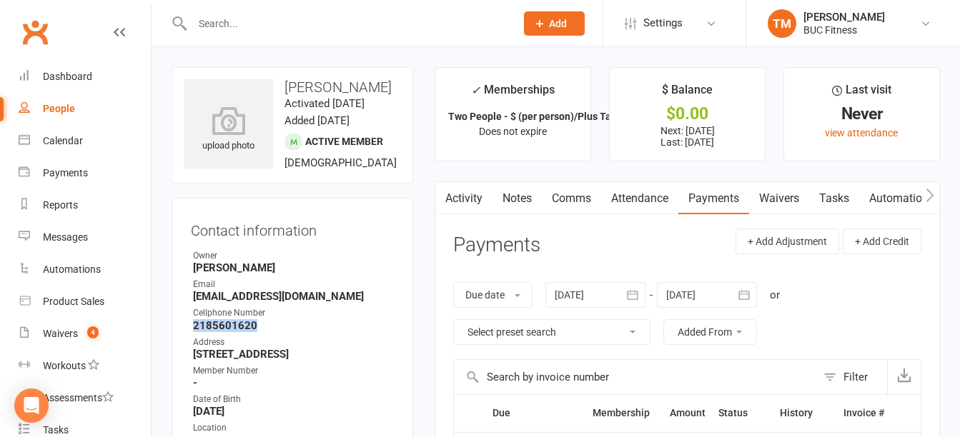
click at [769, 197] on link "Waivers" at bounding box center [779, 198] width 60 height 33
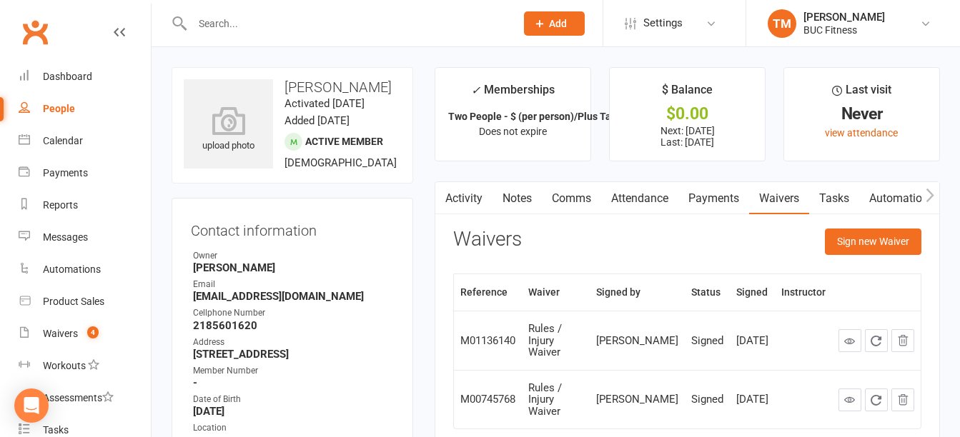
click at [237, 16] on input "text" at bounding box center [346, 24] width 317 height 20
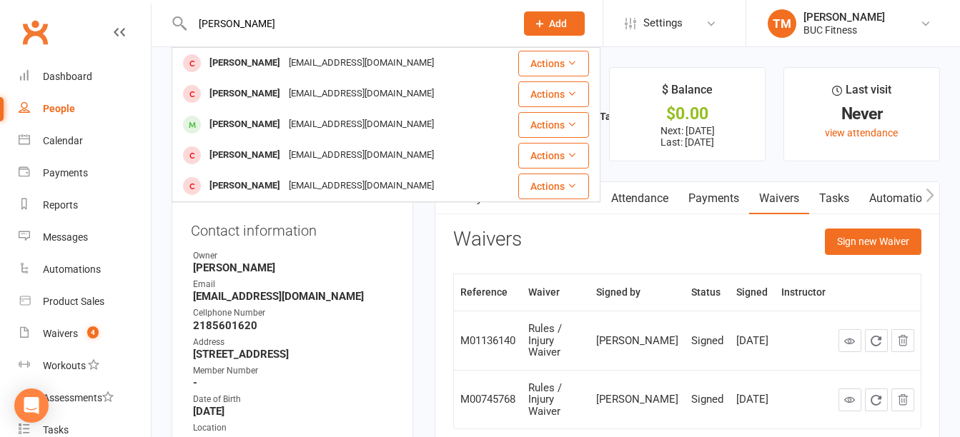
drag, startPoint x: 269, startPoint y: 30, endPoint x: 187, endPoint y: 32, distance: 82.9
click at [187, 32] on div "[PERSON_NAME] [PERSON_NAME] [EMAIL_ADDRESS][DOMAIN_NAME] Actions [PERSON_NAME] …" at bounding box center [338, 23] width 334 height 46
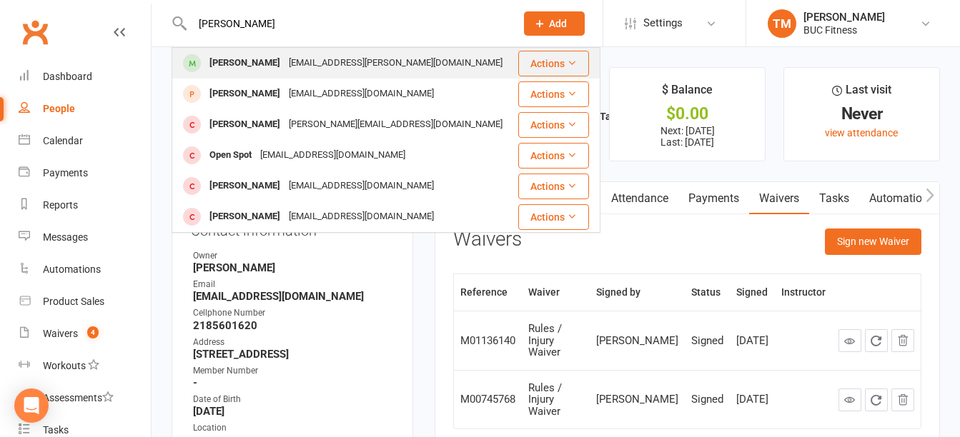
type input "[PERSON_NAME]"
click at [247, 68] on div "[PERSON_NAME]" at bounding box center [244, 63] width 79 height 21
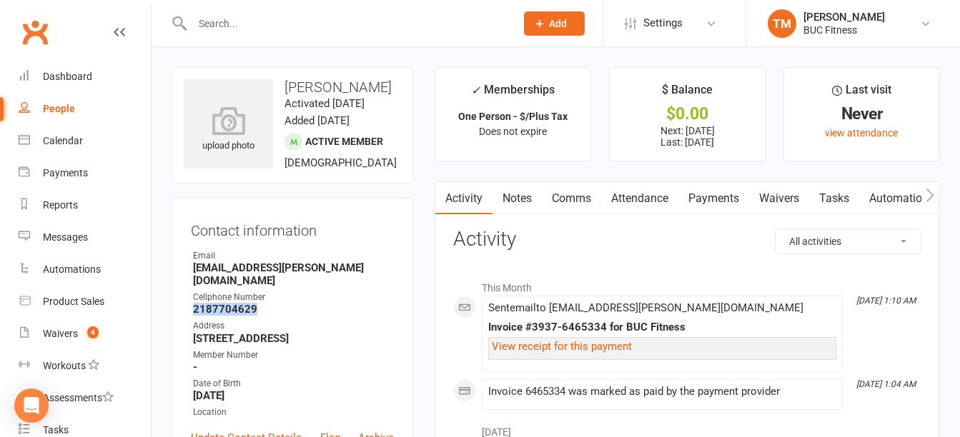
drag, startPoint x: 194, startPoint y: 332, endPoint x: 262, endPoint y: 332, distance: 67.9
click at [262, 316] on strong "2187704629" at bounding box center [293, 309] width 201 height 13
click at [785, 199] on link "Waivers" at bounding box center [779, 198] width 60 height 33
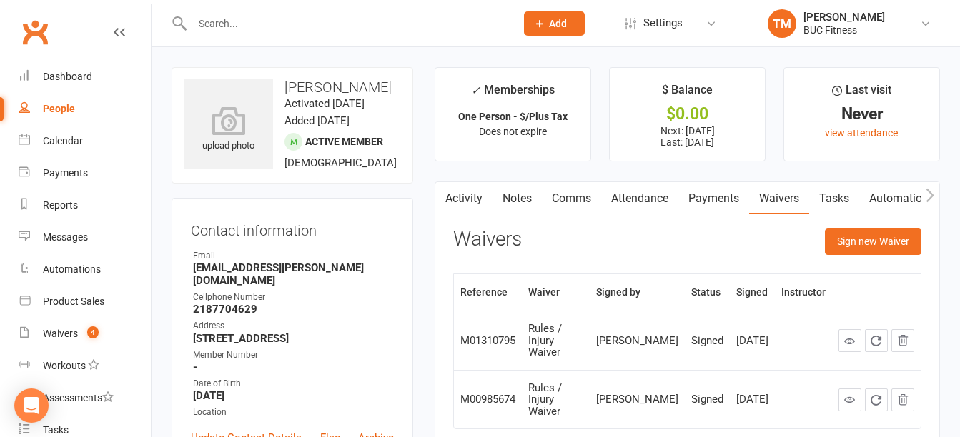
click at [299, 29] on input "text" at bounding box center [346, 24] width 317 height 20
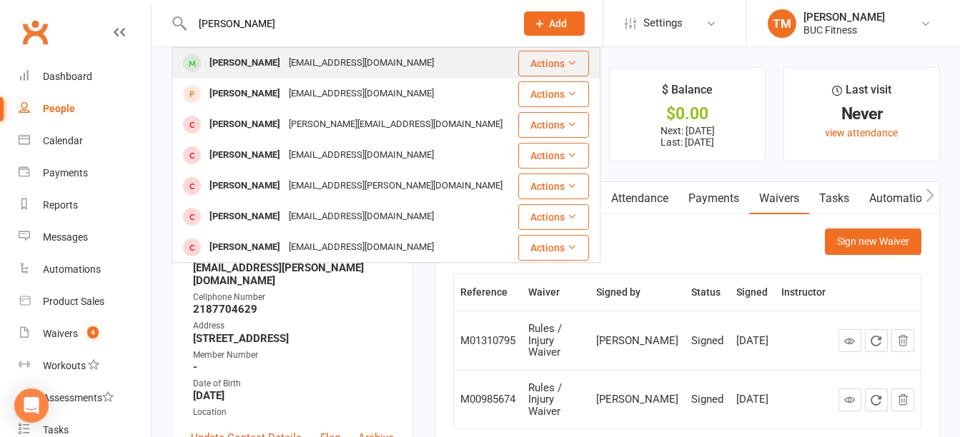
type input "[PERSON_NAME]"
click at [315, 66] on div "[EMAIL_ADDRESS][DOMAIN_NAME]" at bounding box center [361, 63] width 154 height 21
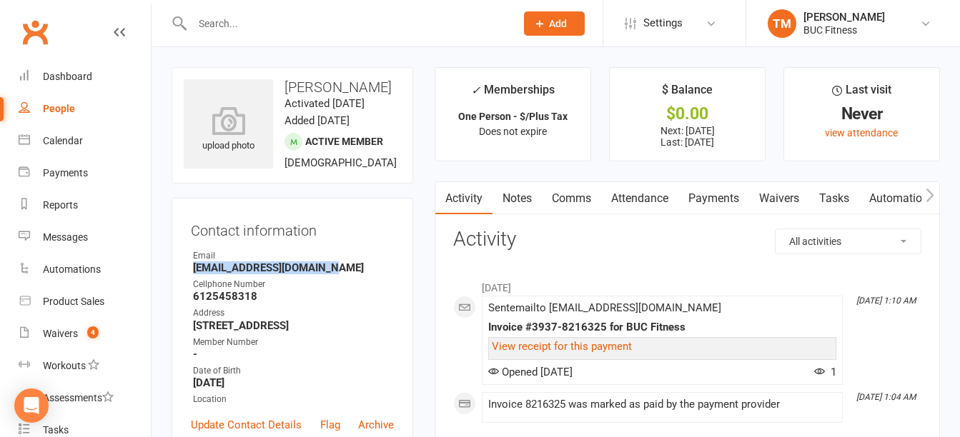
drag, startPoint x: 193, startPoint y: 267, endPoint x: 334, endPoint y: 267, distance: 140.8
click at [334, 267] on strong "[EMAIL_ADDRESS][DOMAIN_NAME]" at bounding box center [293, 268] width 201 height 13
drag, startPoint x: 194, startPoint y: 296, endPoint x: 276, endPoint y: 296, distance: 81.5
click at [276, 296] on strong "6125458318" at bounding box center [293, 296] width 201 height 13
click at [777, 195] on link "Waivers" at bounding box center [779, 198] width 60 height 33
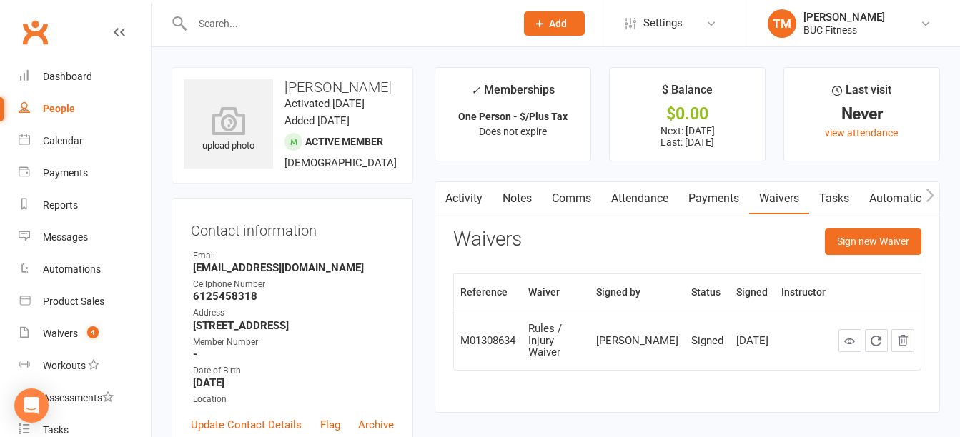
click at [278, 21] on input "text" at bounding box center [346, 24] width 317 height 20
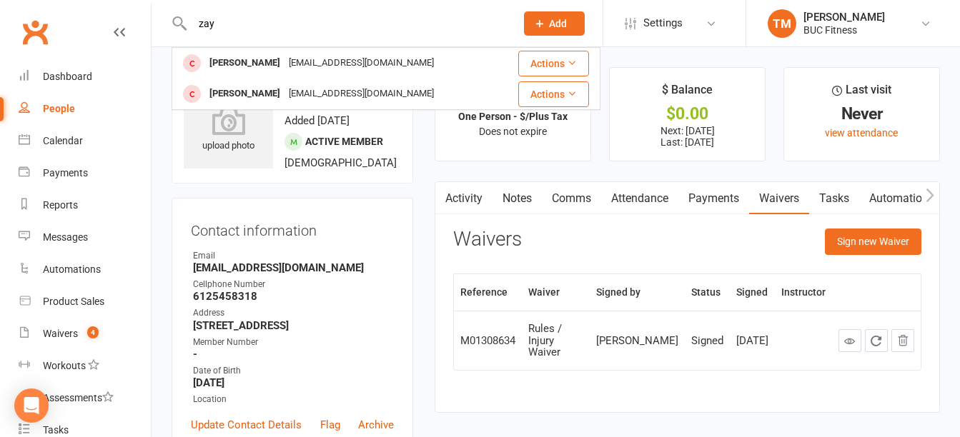
drag, startPoint x: 264, startPoint y: 20, endPoint x: 159, endPoint y: 20, distance: 105.0
click at [159, 20] on react-component "zay [PERSON_NAME] [EMAIL_ADDRESS][DOMAIN_NAME] Actions [PERSON_NAME] [EMAIL_ADD…" at bounding box center [252, 23] width 505 height 46
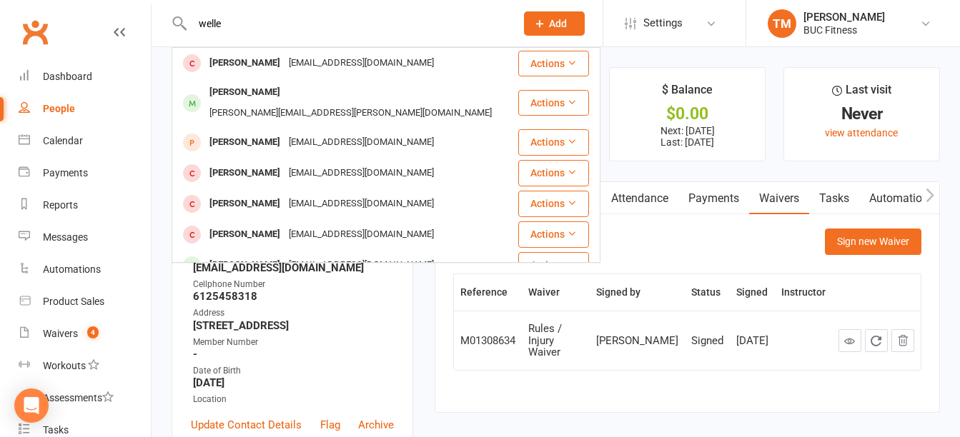
type input "welle"
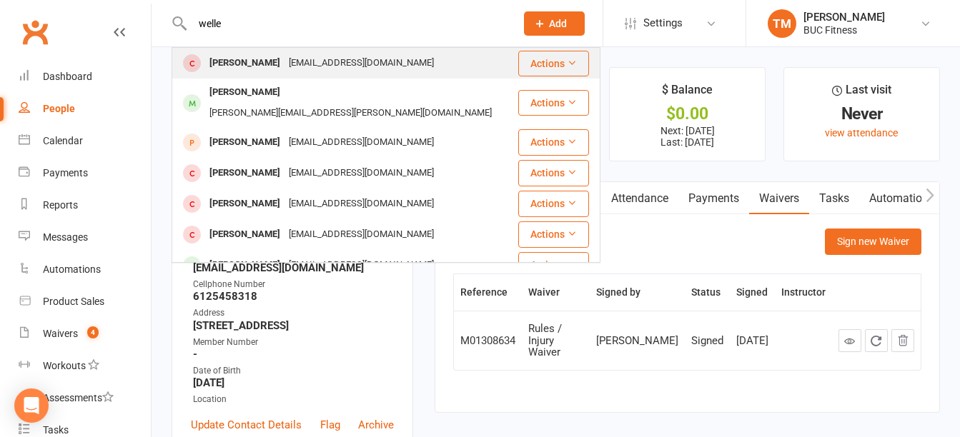
click at [284, 64] on div "[EMAIL_ADDRESS][DOMAIN_NAME]" at bounding box center [361, 63] width 154 height 21
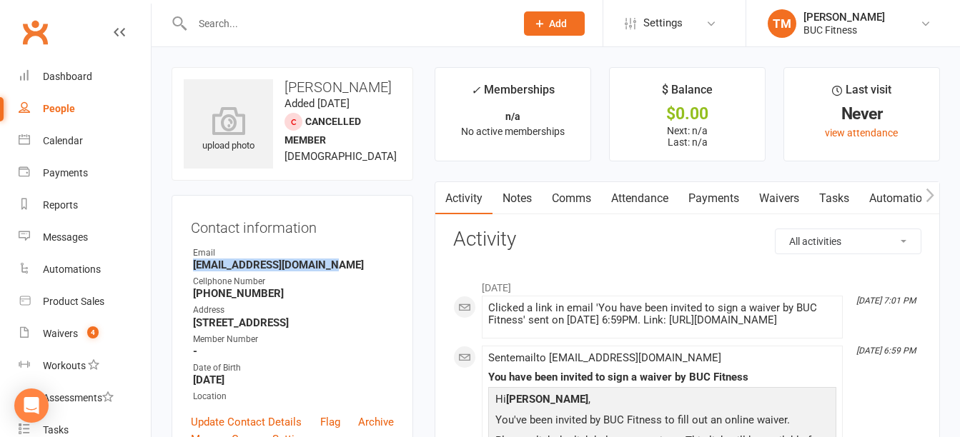
drag, startPoint x: 193, startPoint y: 278, endPoint x: 342, endPoint y: 281, distance: 148.7
click at [342, 272] on strong "[EMAIL_ADDRESS][DOMAIN_NAME]" at bounding box center [293, 265] width 201 height 13
click at [263, 300] on strong "[PHONE_NUMBER]" at bounding box center [293, 293] width 201 height 13
drag, startPoint x: 193, startPoint y: 305, endPoint x: 267, endPoint y: 305, distance: 73.6
click at [267, 300] on strong "[PHONE_NUMBER]" at bounding box center [293, 293] width 201 height 13
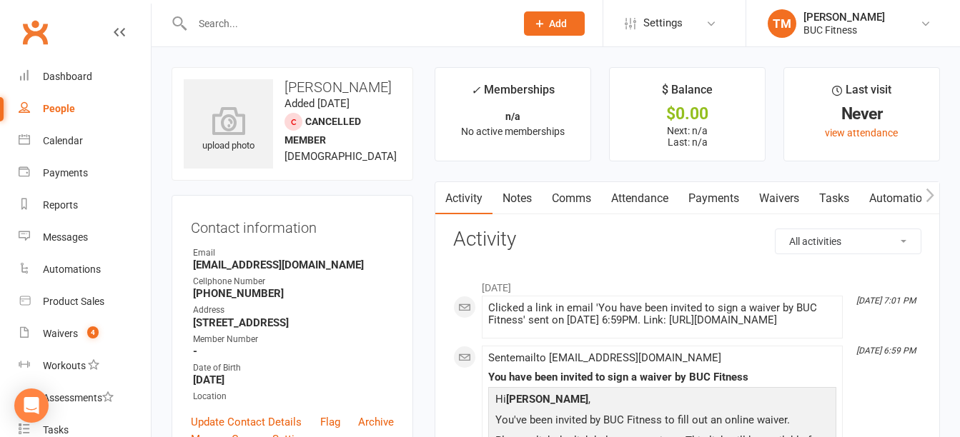
click at [284, 26] on input "text" at bounding box center [346, 24] width 317 height 20
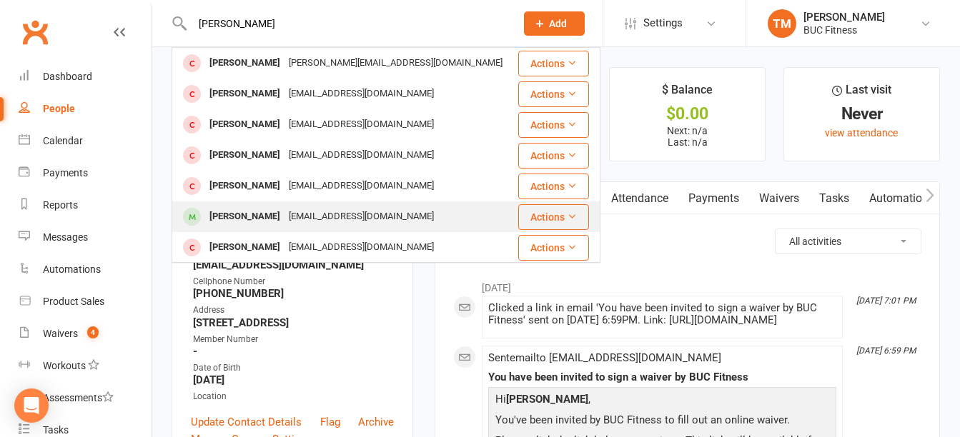
type input "[PERSON_NAME]"
click at [234, 216] on div "[PERSON_NAME]" at bounding box center [244, 217] width 79 height 21
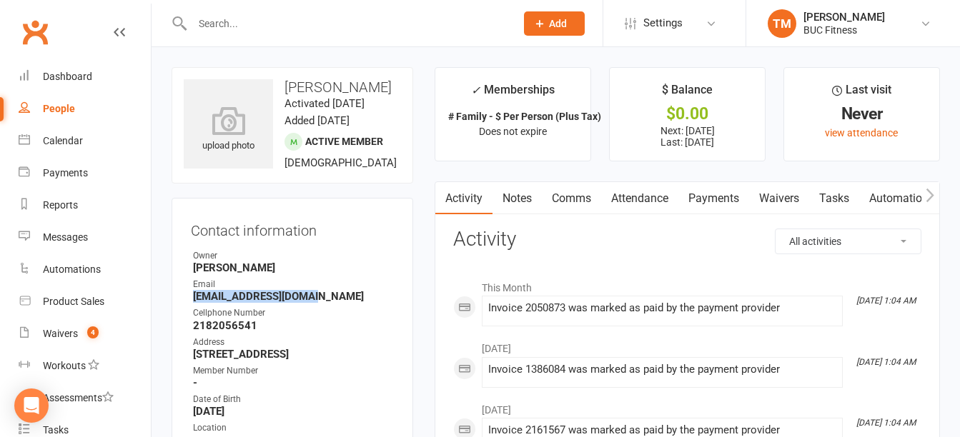
drag, startPoint x: 194, startPoint y: 299, endPoint x: 319, endPoint y: 299, distance: 125.0
click at [319, 299] on strong "[EMAIL_ADDRESS][DOMAIN_NAME]" at bounding box center [293, 296] width 201 height 13
click at [712, 197] on link "Payments" at bounding box center [713, 198] width 71 height 33
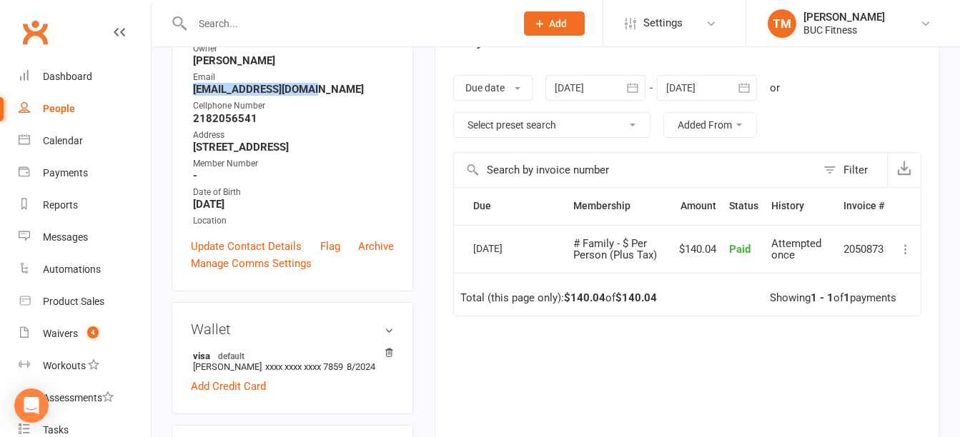
scroll to position [214, 0]
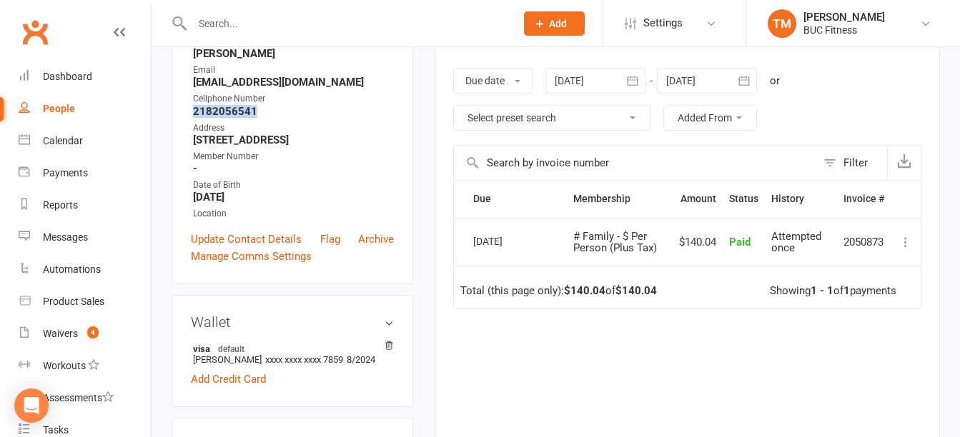
drag, startPoint x: 194, startPoint y: 113, endPoint x: 269, endPoint y: 115, distance: 75.1
click at [269, 115] on strong "2182056541" at bounding box center [293, 111] width 201 height 13
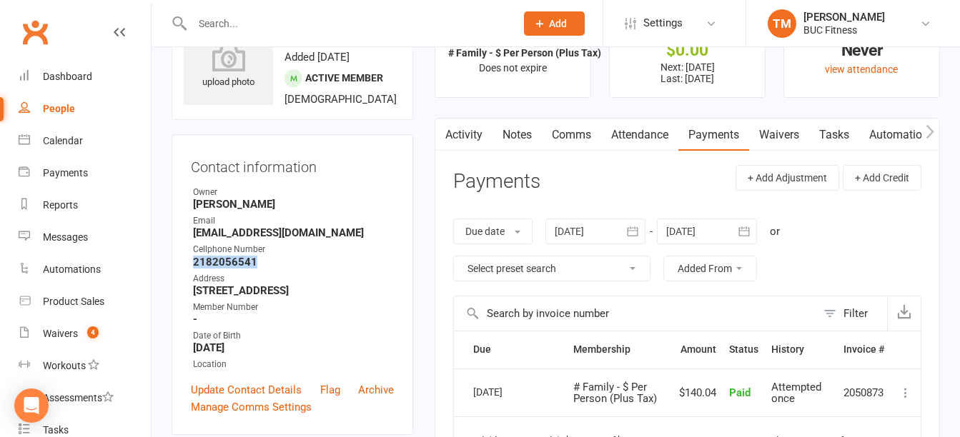
scroll to position [0, 0]
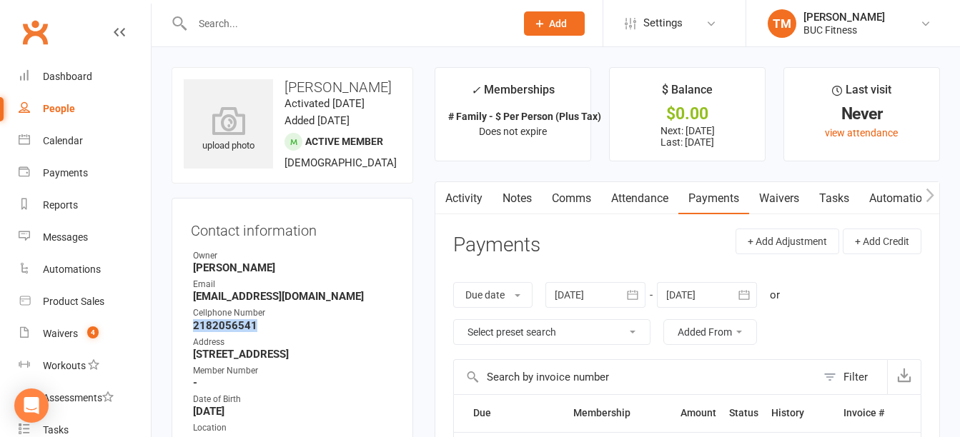
click at [777, 202] on link "Waivers" at bounding box center [779, 198] width 60 height 33
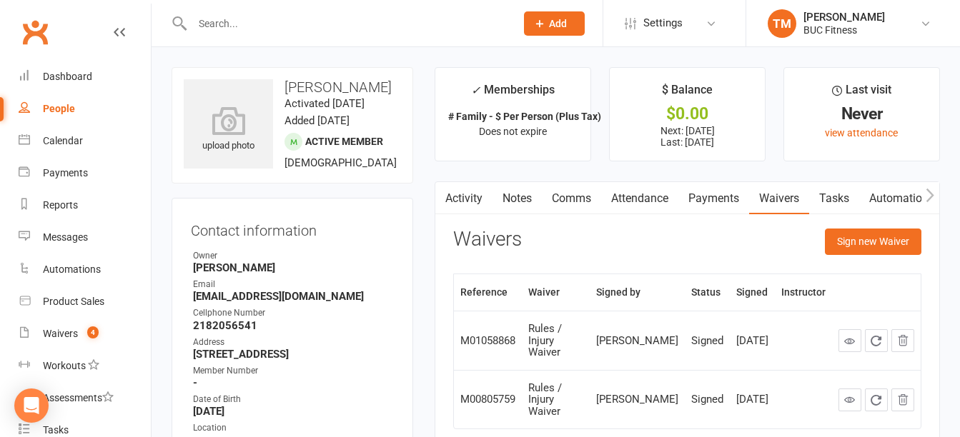
click at [294, 21] on input "text" at bounding box center [346, 24] width 317 height 20
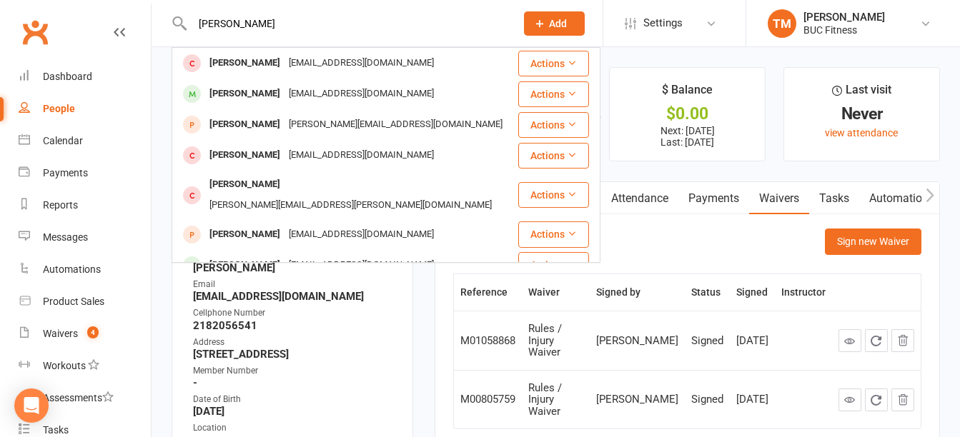
drag, startPoint x: 289, startPoint y: 16, endPoint x: 191, endPoint y: 23, distance: 98.9
click at [191, 23] on input "[PERSON_NAME]" at bounding box center [346, 24] width 317 height 20
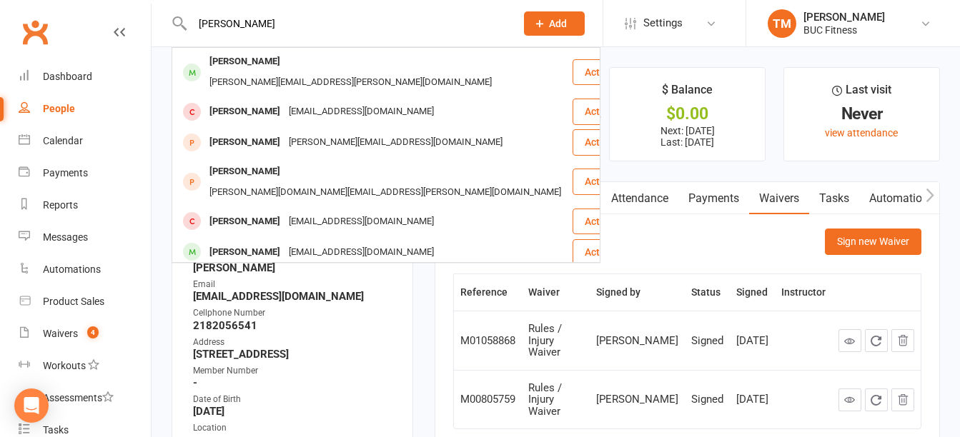
drag, startPoint x: 264, startPoint y: 26, endPoint x: 192, endPoint y: 27, distance: 71.5
click at [192, 27] on input "[PERSON_NAME]" at bounding box center [346, 24] width 317 height 20
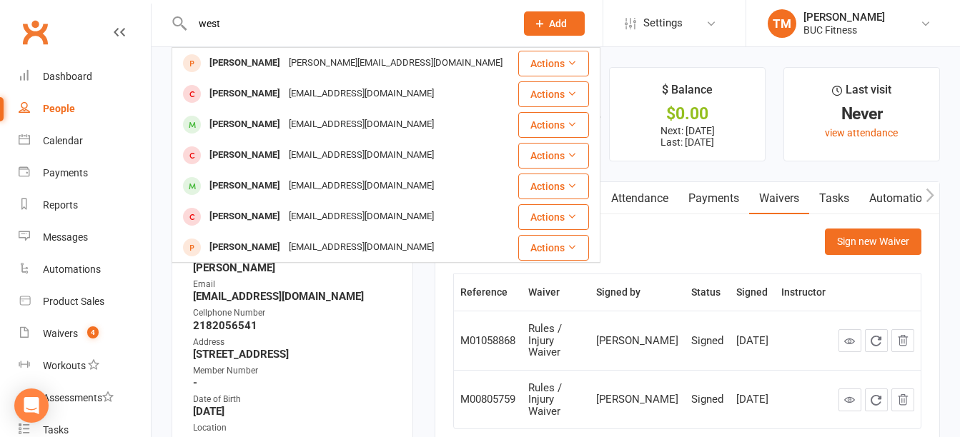
type input "west"
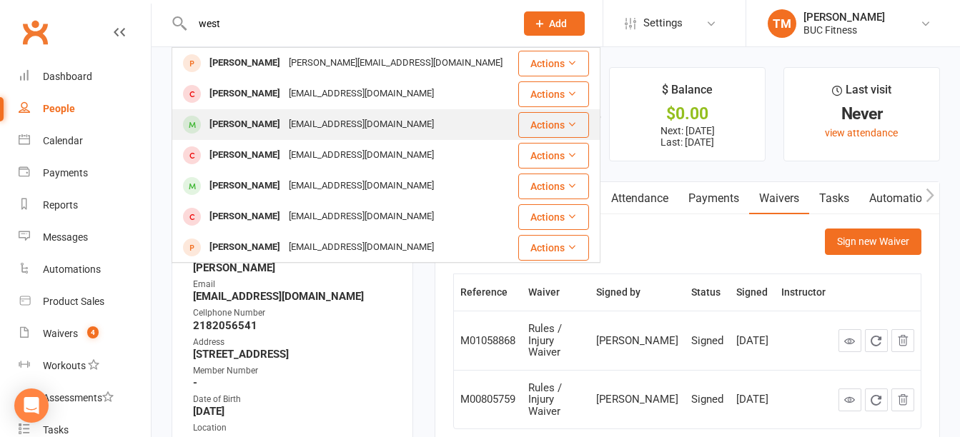
click at [298, 114] on div "[PERSON_NAME] [EMAIL_ADDRESS][DOMAIN_NAME]" at bounding box center [344, 124] width 343 height 29
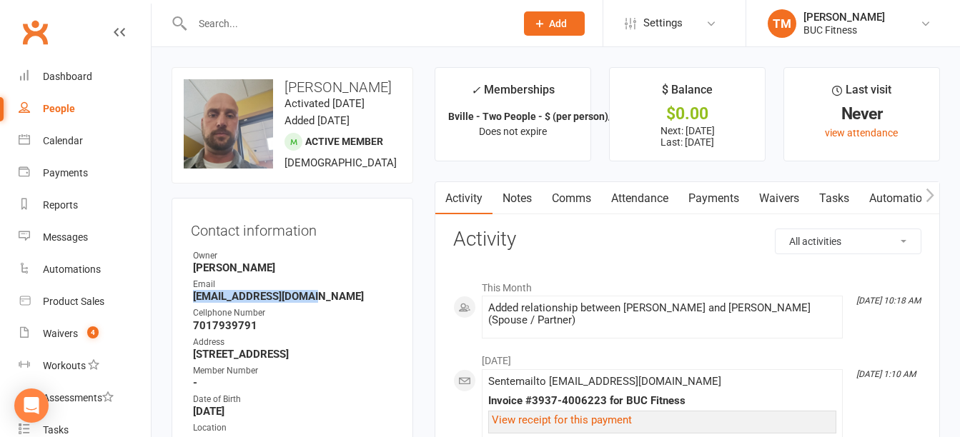
drag, startPoint x: 194, startPoint y: 314, endPoint x: 314, endPoint y: 314, distance: 120.0
click at [314, 303] on strong "[EMAIL_ADDRESS][DOMAIN_NAME]" at bounding box center [293, 296] width 201 height 13
drag, startPoint x: 194, startPoint y: 342, endPoint x: 272, endPoint y: 342, distance: 78.6
click at [272, 332] on strong "7017939791" at bounding box center [293, 325] width 201 height 13
click at [786, 199] on link "Waivers" at bounding box center [779, 198] width 60 height 33
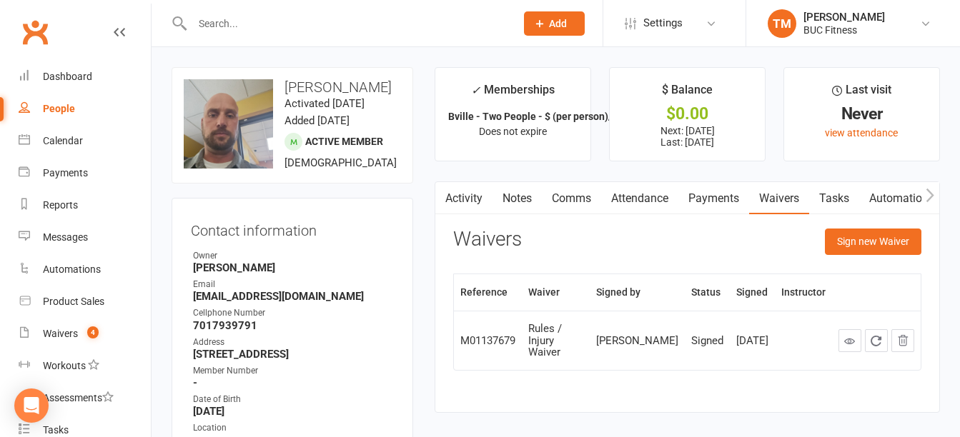
click at [264, 28] on input "text" at bounding box center [346, 24] width 317 height 20
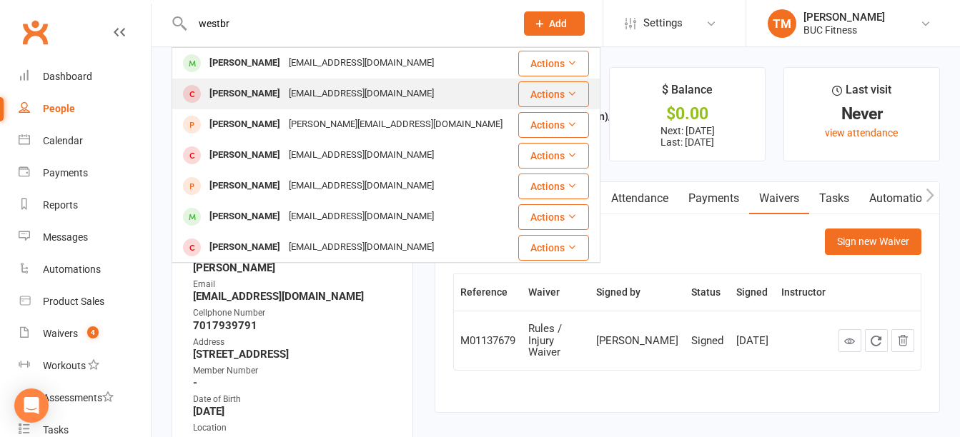
type input "westbr"
click at [265, 97] on div "[PERSON_NAME]" at bounding box center [244, 94] width 79 height 21
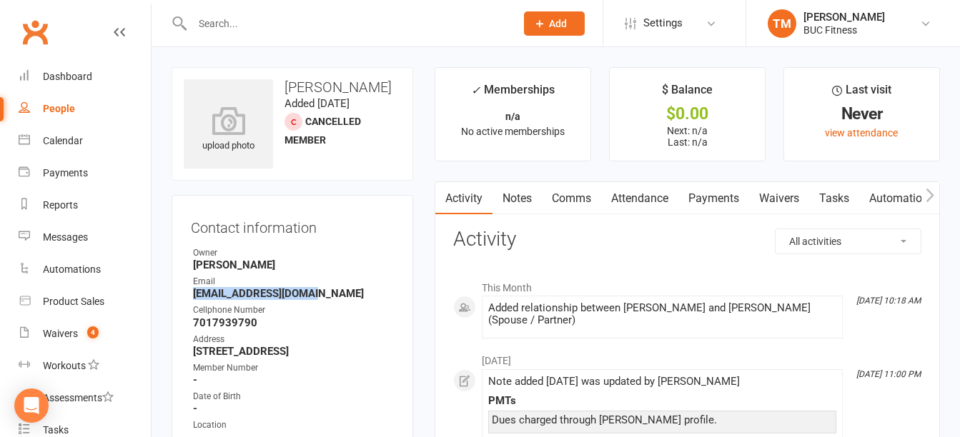
drag, startPoint x: 195, startPoint y: 296, endPoint x: 317, endPoint y: 296, distance: 121.5
click at [317, 296] on strong "[EMAIL_ADDRESS][DOMAIN_NAME]" at bounding box center [293, 293] width 201 height 13
click at [775, 199] on link "Waivers" at bounding box center [779, 198] width 60 height 33
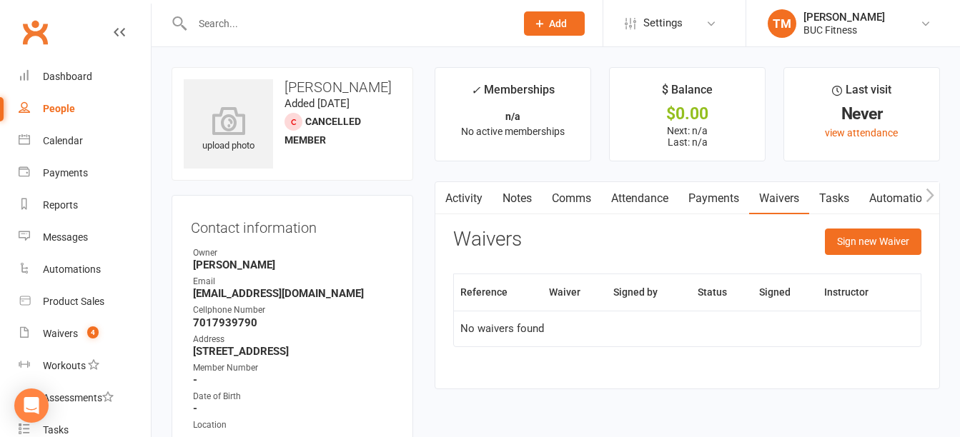
click at [297, 32] on input "text" at bounding box center [346, 24] width 317 height 20
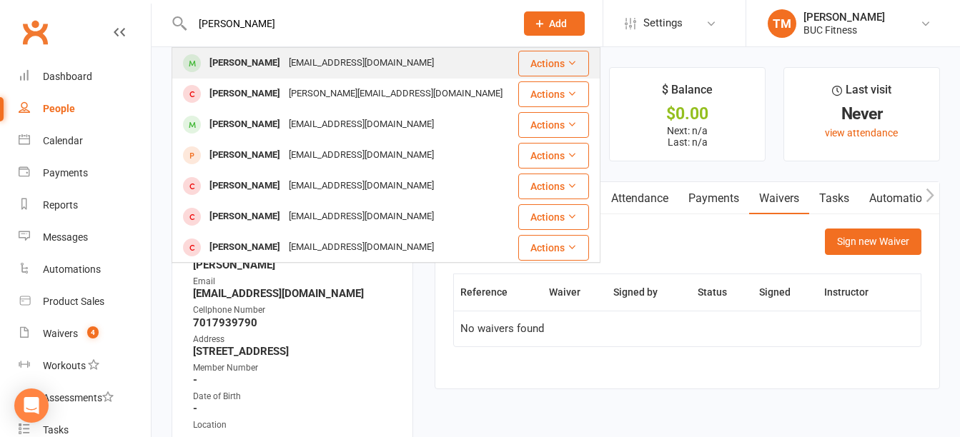
type input "[PERSON_NAME]"
click at [301, 54] on div "[EMAIL_ADDRESS][DOMAIN_NAME]" at bounding box center [361, 63] width 154 height 21
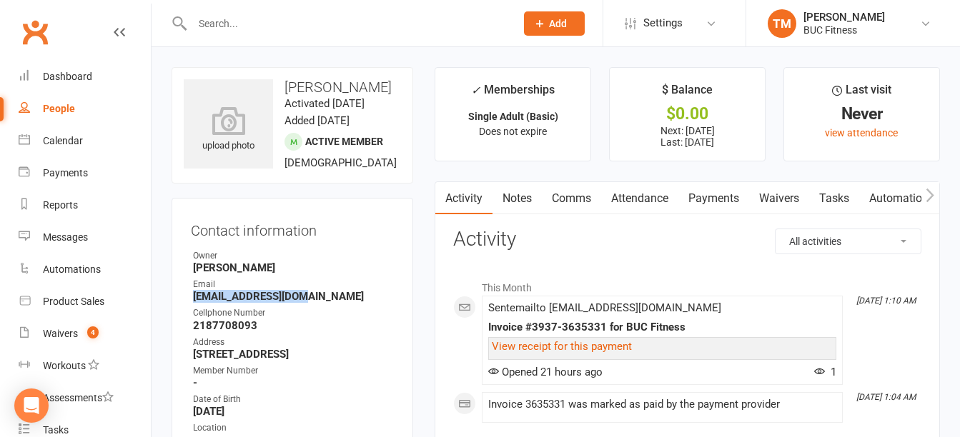
drag, startPoint x: 194, startPoint y: 315, endPoint x: 299, endPoint y: 315, distance: 105.0
click at [299, 303] on strong "[EMAIL_ADDRESS][DOMAIN_NAME]" at bounding box center [293, 296] width 201 height 13
drag, startPoint x: 193, startPoint y: 343, endPoint x: 310, endPoint y: 343, distance: 117.2
click at [310, 332] on strong "2187708093" at bounding box center [293, 325] width 201 height 13
click at [792, 197] on link "Waivers" at bounding box center [779, 198] width 60 height 33
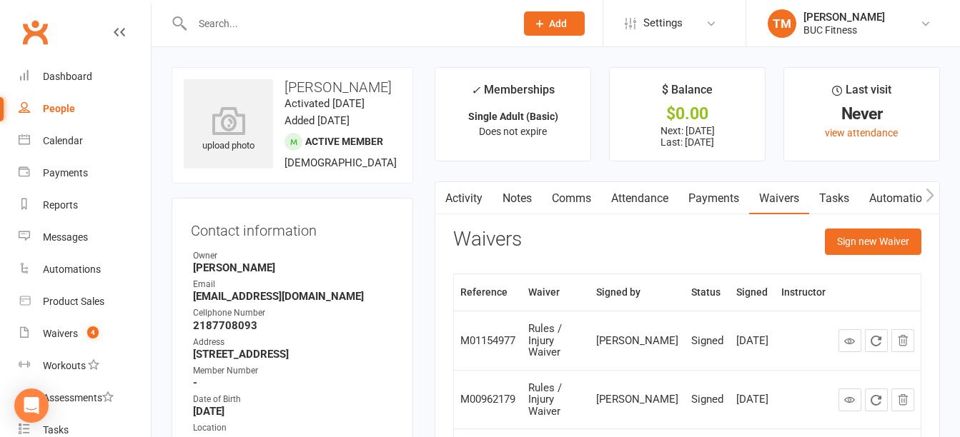
click at [227, 24] on input "text" at bounding box center [346, 24] width 317 height 20
click at [227, 24] on input "d" at bounding box center [346, 24] width 317 height 20
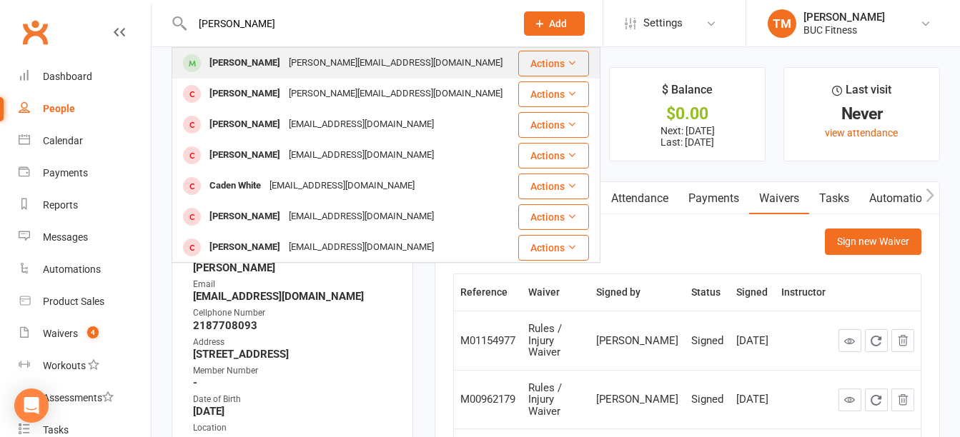
type input "[PERSON_NAME]"
click at [363, 67] on div "[PERSON_NAME][EMAIL_ADDRESS][DOMAIN_NAME]" at bounding box center [395, 63] width 222 height 21
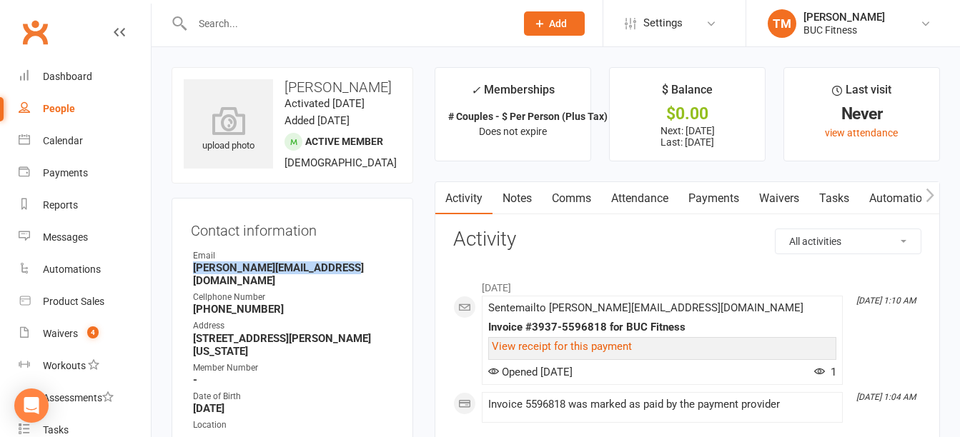
drag, startPoint x: 194, startPoint y: 285, endPoint x: 356, endPoint y: 285, distance: 162.2
click at [356, 285] on strong "[PERSON_NAME][EMAIL_ADDRESS][DOMAIN_NAME]" at bounding box center [293, 275] width 201 height 26
drag, startPoint x: 193, startPoint y: 313, endPoint x: 279, endPoint y: 313, distance: 86.5
click at [279, 313] on strong "[PHONE_NUMBER]" at bounding box center [293, 309] width 201 height 13
click at [801, 204] on link "Waivers" at bounding box center [779, 198] width 60 height 33
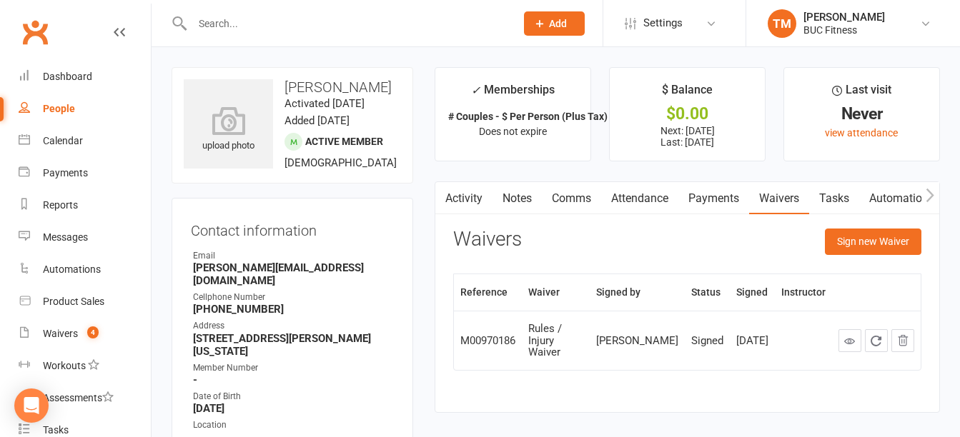
click at [271, 25] on input "text" at bounding box center [346, 24] width 317 height 20
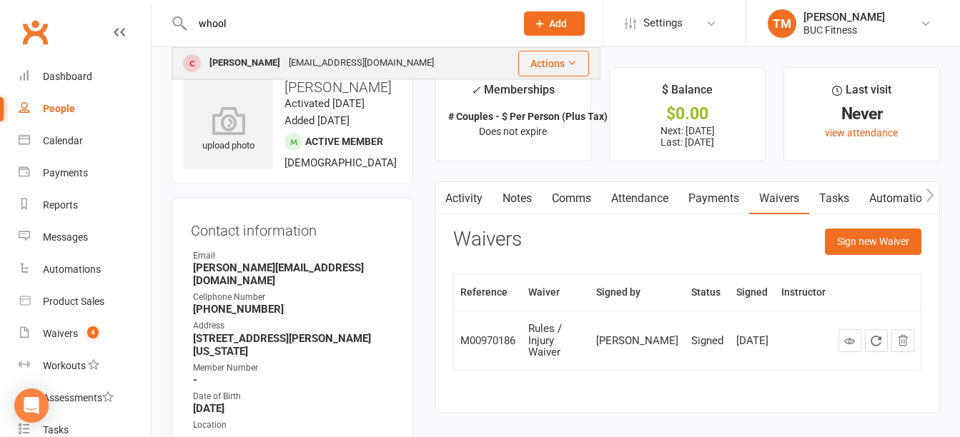
type input "whool"
click at [264, 66] on div "[PERSON_NAME]" at bounding box center [244, 63] width 79 height 21
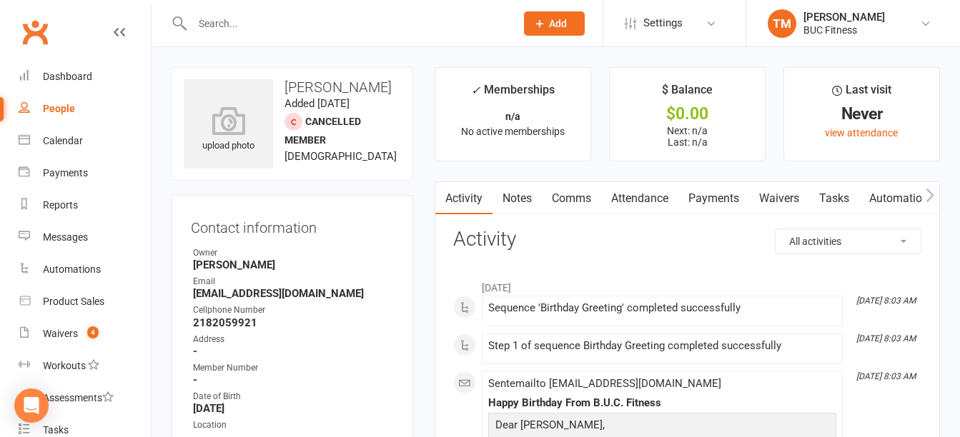
click at [527, 202] on link "Notes" at bounding box center [516, 198] width 49 height 33
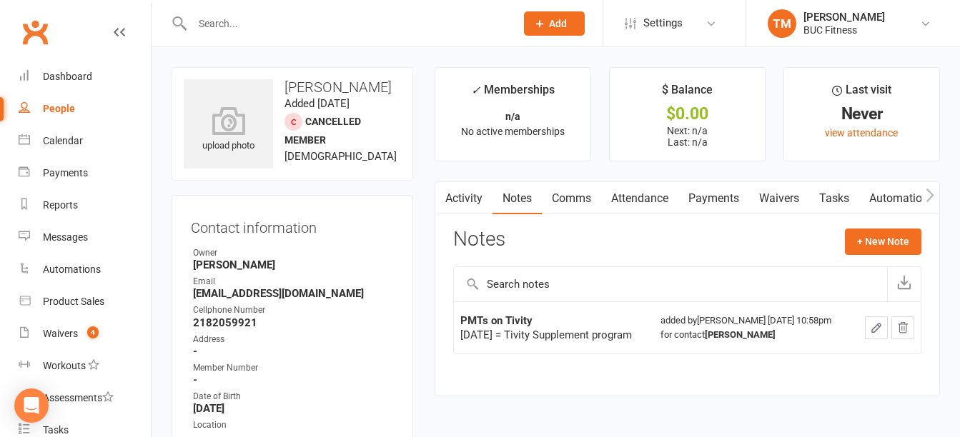
click at [795, 203] on link "Waivers" at bounding box center [779, 198] width 60 height 33
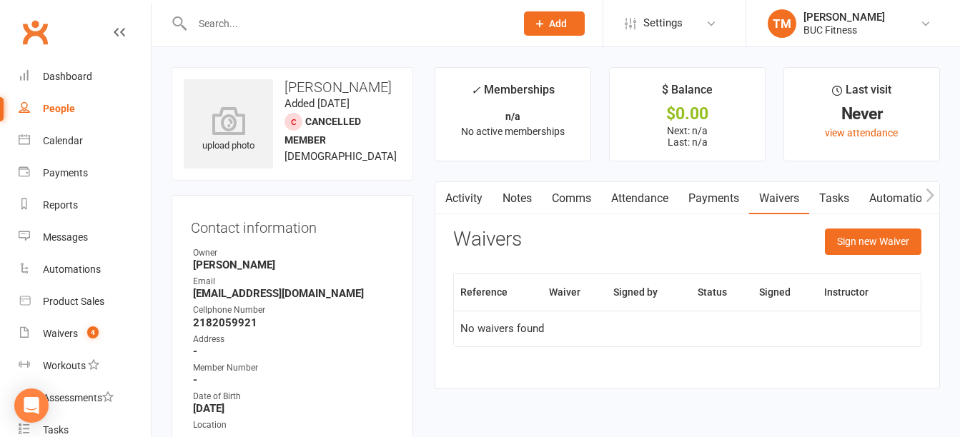
click at [333, 31] on input "text" at bounding box center [346, 24] width 317 height 20
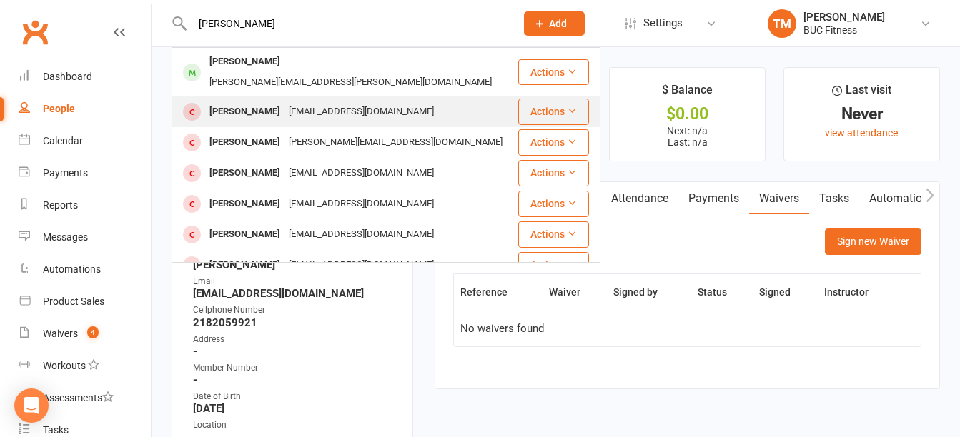
type input "[PERSON_NAME]"
click at [324, 101] on div "[EMAIL_ADDRESS][DOMAIN_NAME]" at bounding box center [361, 111] width 154 height 21
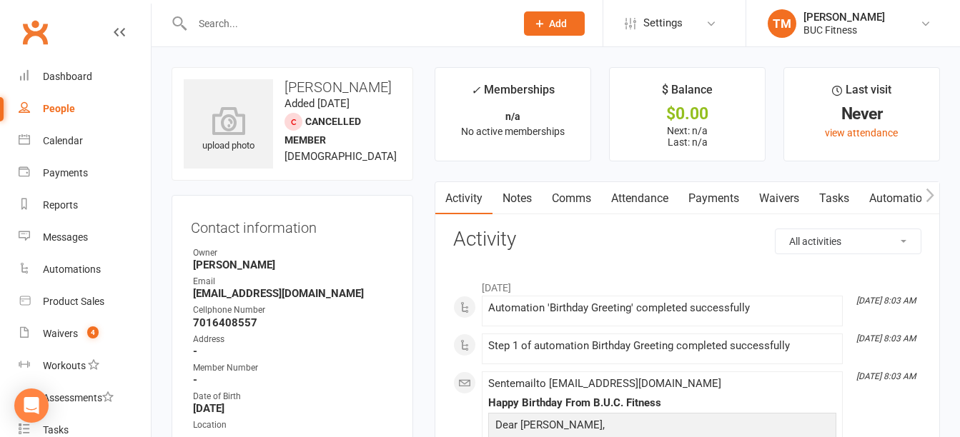
click at [514, 199] on link "Notes" at bounding box center [516, 198] width 49 height 33
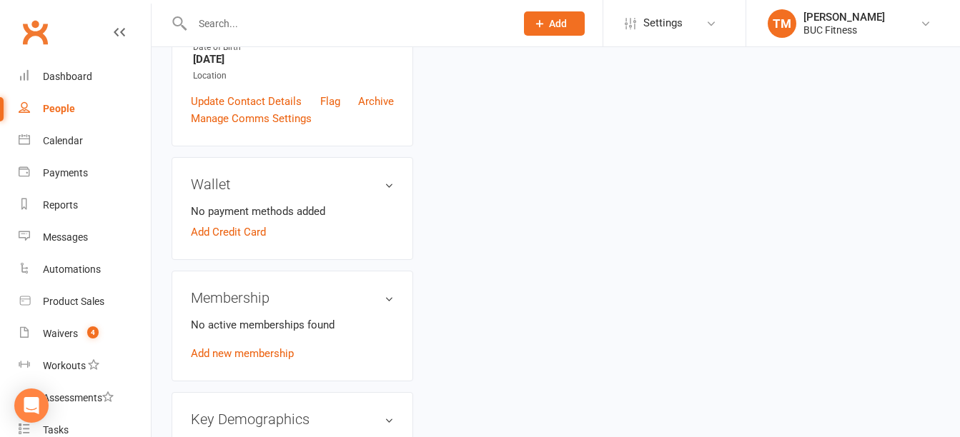
scroll to position [357, 0]
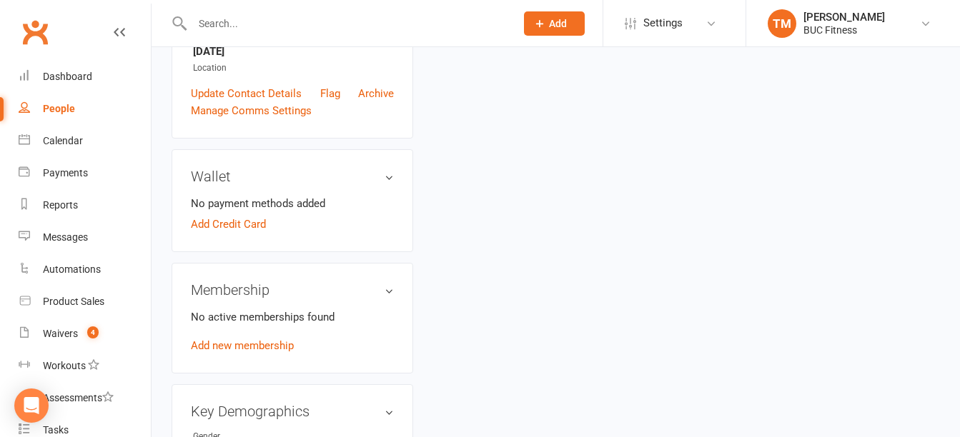
click at [260, 14] on input "text" at bounding box center [346, 24] width 317 height 20
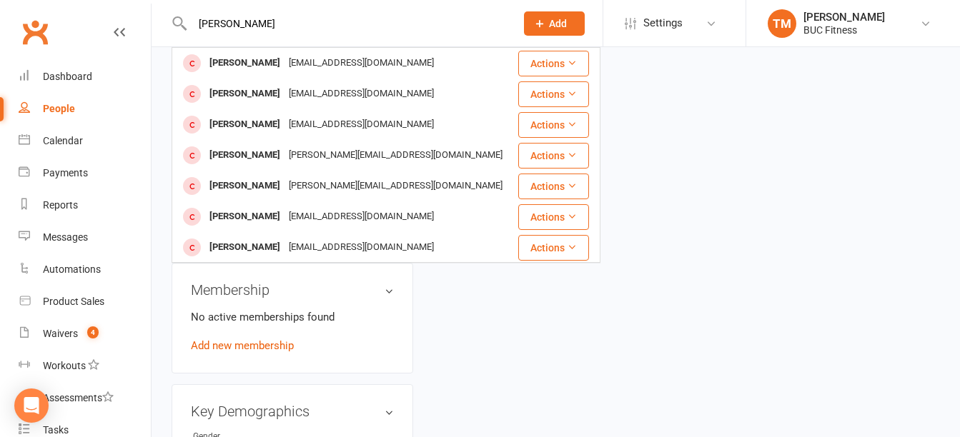
drag, startPoint x: 293, startPoint y: 11, endPoint x: 163, endPoint y: 21, distance: 130.5
click at [163, 21] on react-component "[PERSON_NAME] [PERSON_NAME] [EMAIL_ADDRESS][DOMAIN_NAME] Actions [PERSON_NAME] …" at bounding box center [252, 23] width 505 height 46
drag, startPoint x: 274, startPoint y: 24, endPoint x: 169, endPoint y: 24, distance: 105.0
click at [169, 24] on react-component "[PERSON_NAME] [PERSON_NAME] [EMAIL_ADDRESS][DOMAIN_NAME] Actions [PERSON_NAME] …" at bounding box center [252, 23] width 505 height 46
drag, startPoint x: 243, startPoint y: 24, endPoint x: 179, endPoint y: 24, distance: 64.3
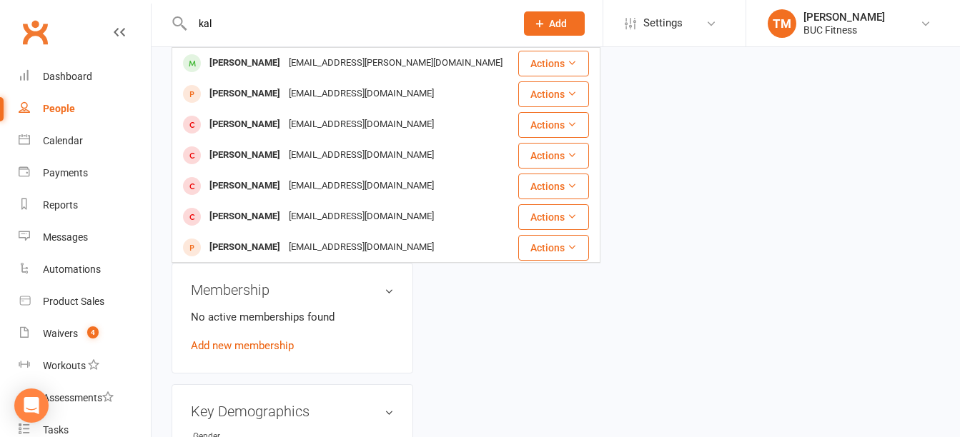
click at [179, 24] on div "[PERSON_NAME] Glynn [EMAIL_ADDRESS][PERSON_NAME][DOMAIN_NAME] Actions [PERSON_N…" at bounding box center [338, 23] width 334 height 46
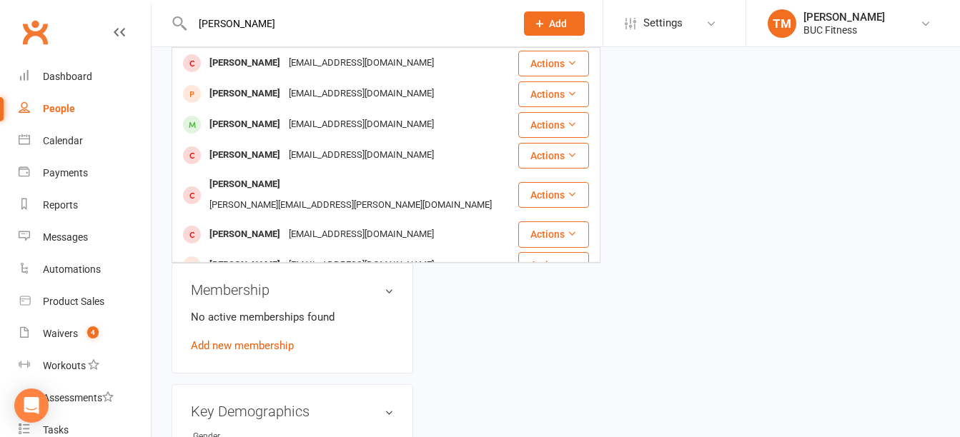
drag, startPoint x: 256, startPoint y: 22, endPoint x: 151, endPoint y: 22, distance: 104.3
click at [151, 22] on react-component "[PERSON_NAME] [PERSON_NAME] [EMAIL_ADDRESS][DOMAIN_NAME] Actions [PERSON_NAME] …" at bounding box center [252, 23] width 505 height 46
type input "r"
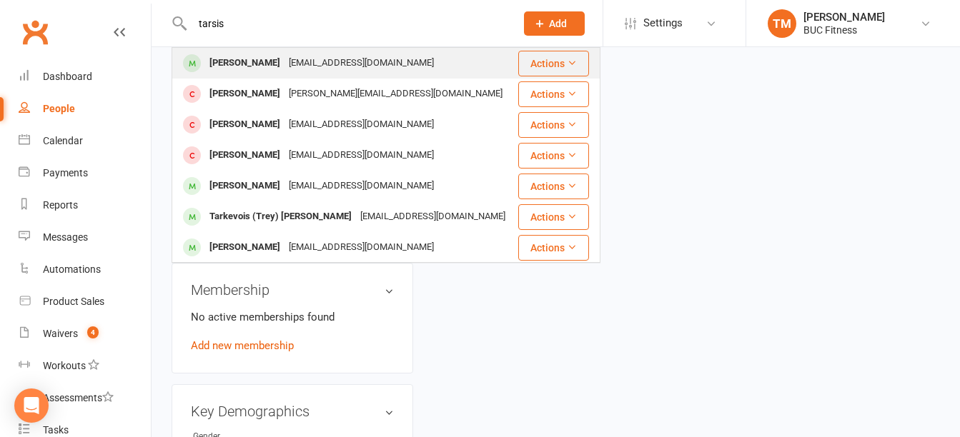
type input "tarsis"
click at [241, 61] on div "[PERSON_NAME]" at bounding box center [244, 63] width 79 height 21
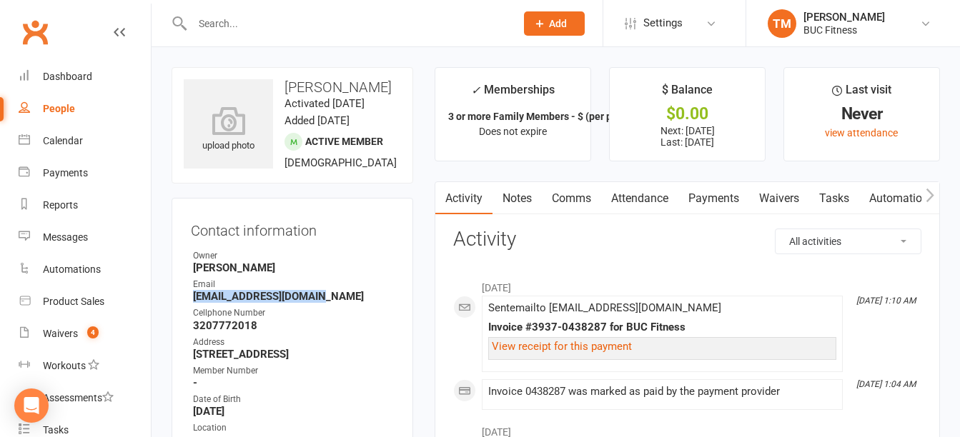
drag, startPoint x: 193, startPoint y: 316, endPoint x: 322, endPoint y: 316, distance: 128.6
click at [322, 303] on strong "[EMAIL_ADDRESS][DOMAIN_NAME]" at bounding box center [293, 296] width 201 height 13
drag, startPoint x: 193, startPoint y: 342, endPoint x: 264, endPoint y: 347, distance: 70.9
click at [264, 332] on strong "3207772018" at bounding box center [293, 325] width 201 height 13
click at [793, 197] on link "Waivers" at bounding box center [779, 198] width 60 height 33
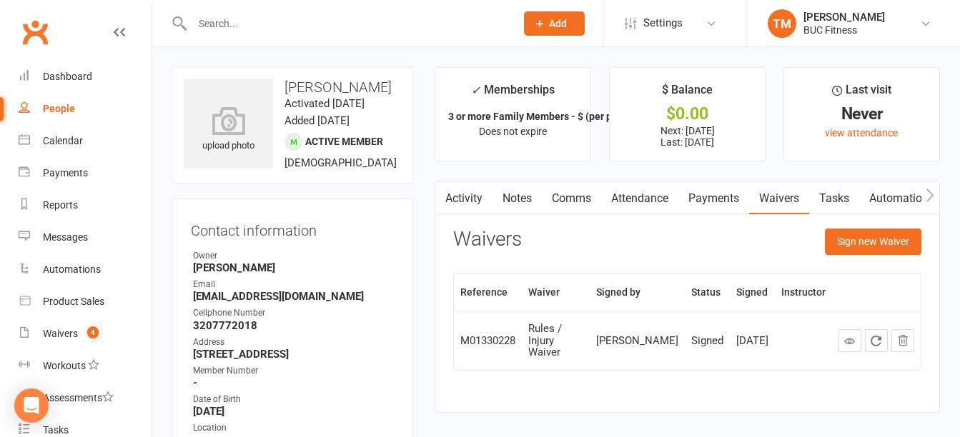
click at [257, 23] on input "text" at bounding box center [346, 24] width 317 height 20
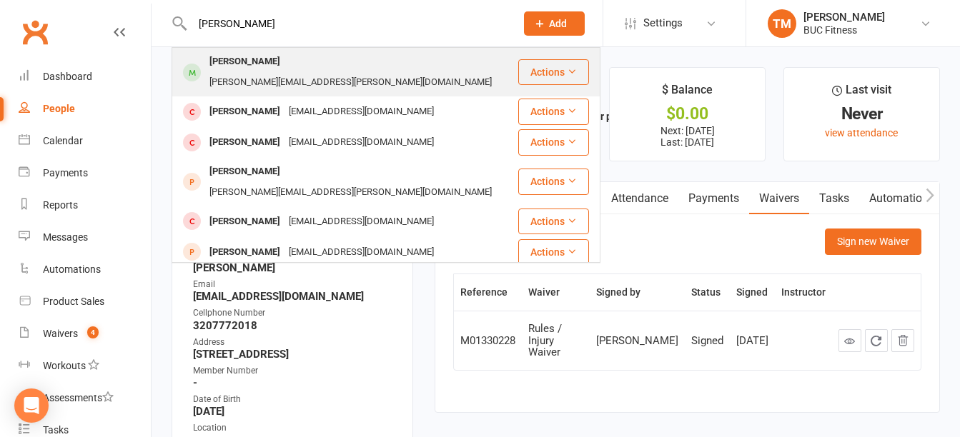
type input "[PERSON_NAME]"
click at [300, 72] on div "[PERSON_NAME][EMAIL_ADDRESS][PERSON_NAME][DOMAIN_NAME]" at bounding box center [350, 82] width 291 height 21
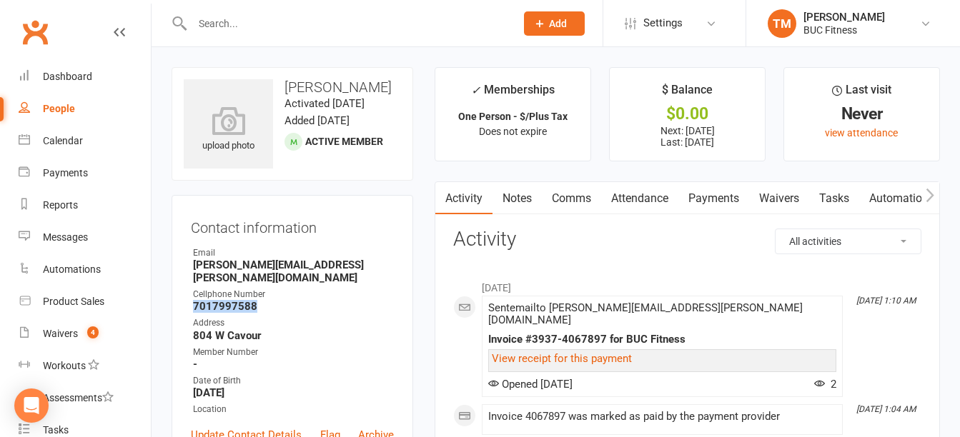
drag, startPoint x: 194, startPoint y: 297, endPoint x: 270, endPoint y: 296, distance: 75.7
click at [270, 300] on strong "7017997588" at bounding box center [293, 306] width 201 height 13
click at [769, 199] on link "Waivers" at bounding box center [779, 198] width 60 height 33
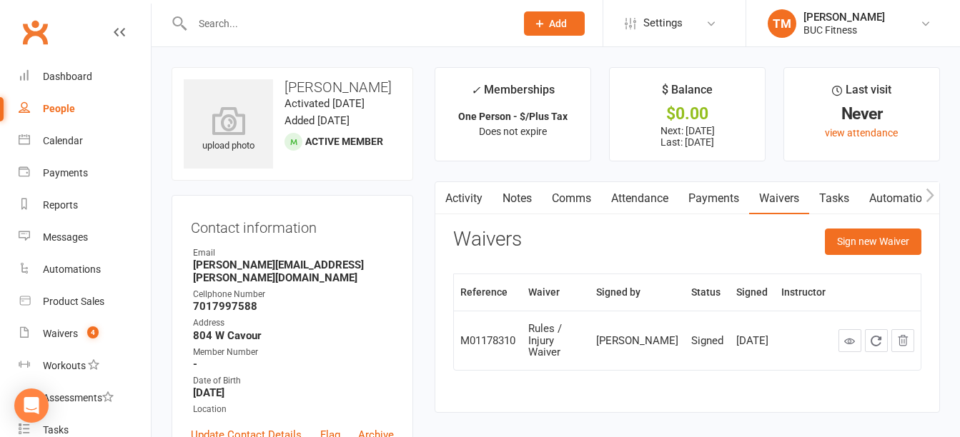
click at [288, 26] on input "text" at bounding box center [346, 24] width 317 height 20
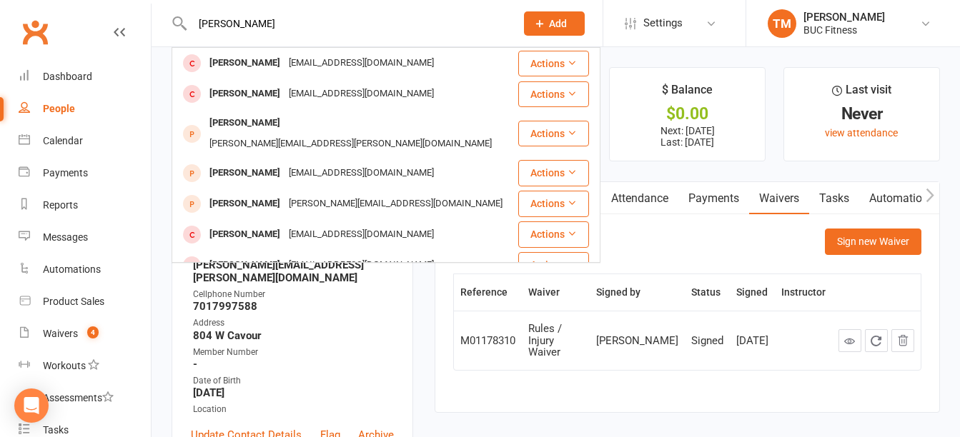
drag, startPoint x: 200, startPoint y: 25, endPoint x: 169, endPoint y: 25, distance: 31.4
click at [169, 25] on react-component "[PERSON_NAME] [PERSON_NAME] [EMAIL_ADDRESS][DOMAIN_NAME] Actions [PERSON_NAME] …" at bounding box center [252, 23] width 505 height 46
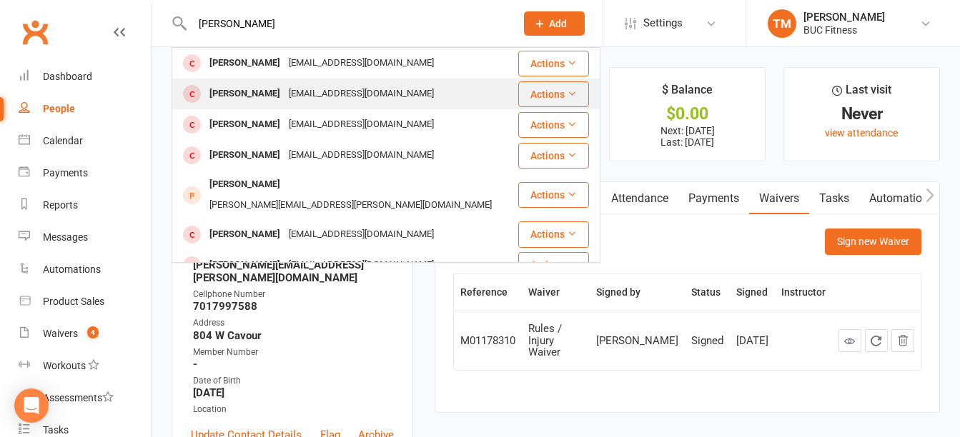
type input "[PERSON_NAME]"
click at [311, 89] on div "[EMAIL_ADDRESS][DOMAIN_NAME]" at bounding box center [361, 94] width 154 height 21
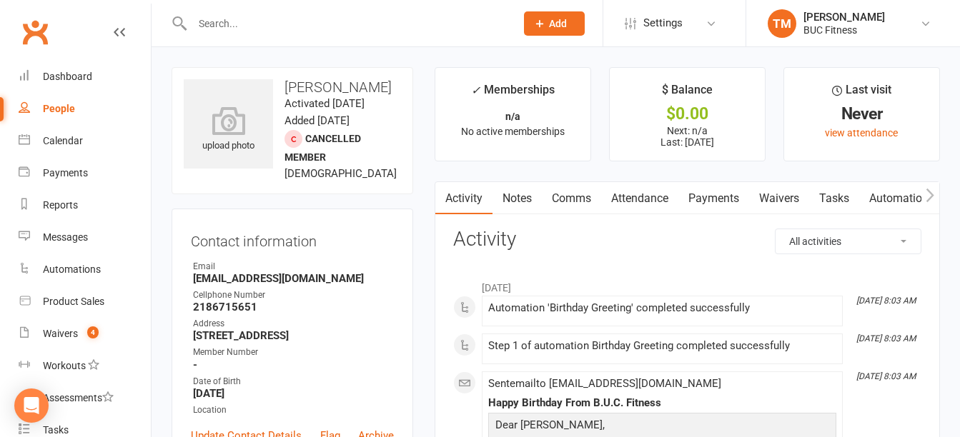
click at [519, 204] on link "Notes" at bounding box center [516, 198] width 49 height 33
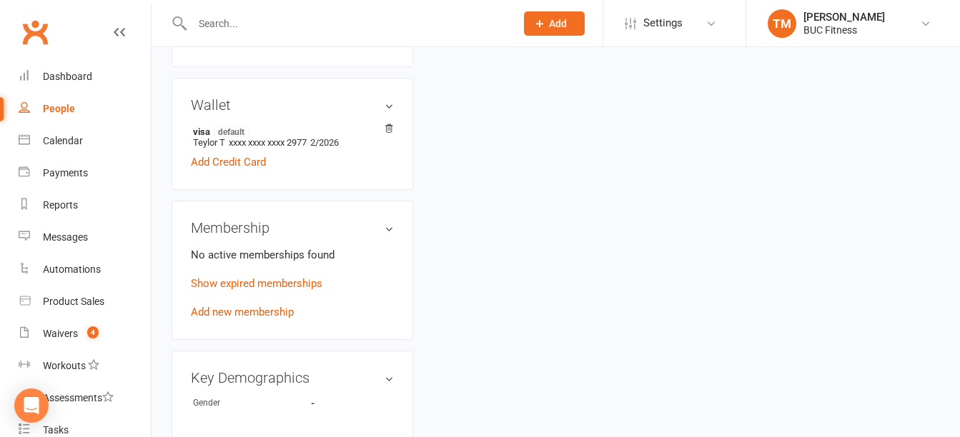
scroll to position [429, 0]
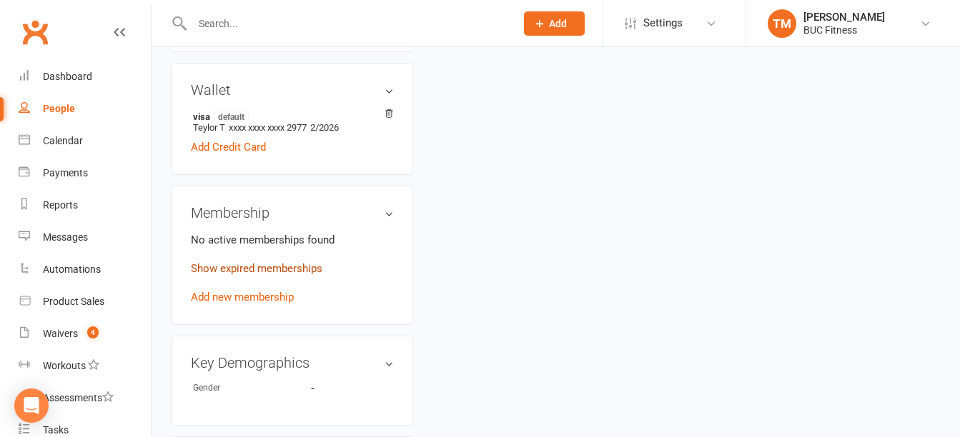
click at [284, 275] on link "Show expired memberships" at bounding box center [256, 268] width 131 height 13
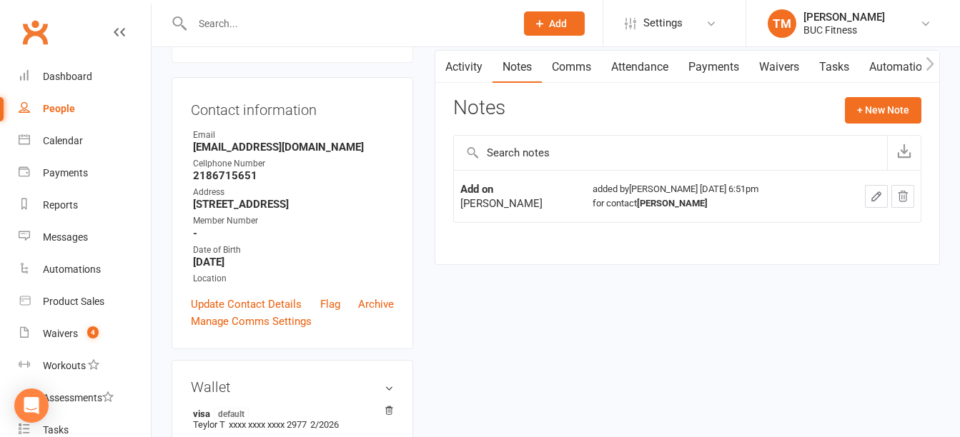
scroll to position [0, 0]
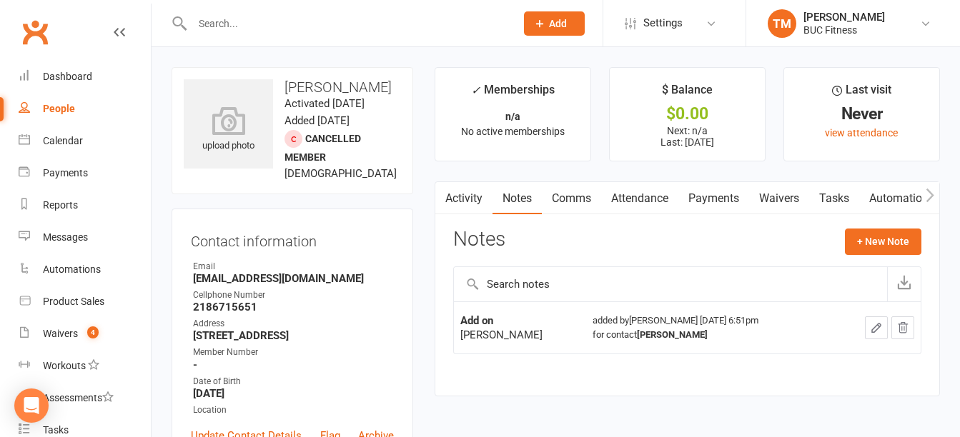
click at [244, 26] on input "text" at bounding box center [346, 24] width 317 height 20
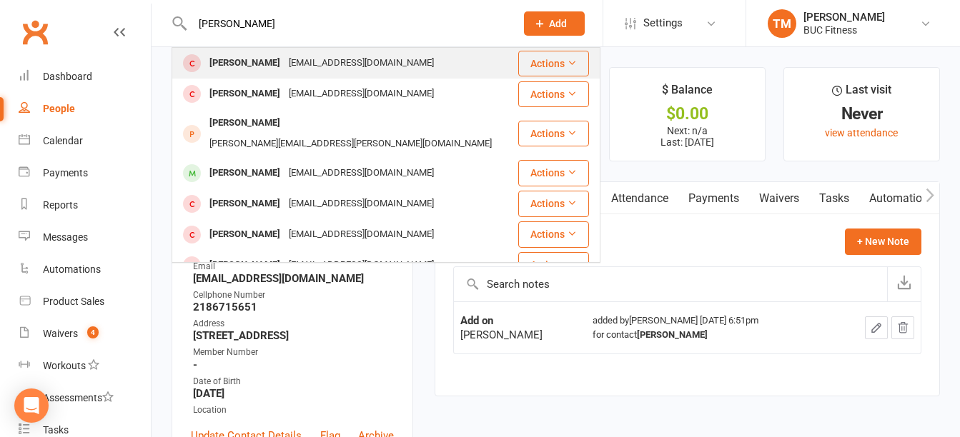
type input "[PERSON_NAME]"
click at [293, 66] on div "[EMAIL_ADDRESS][DOMAIN_NAME]" at bounding box center [361, 63] width 154 height 21
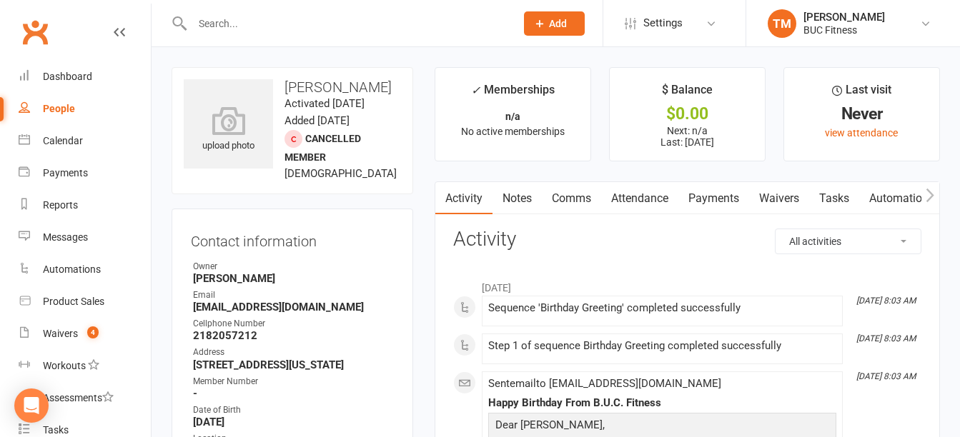
click at [510, 204] on link "Notes" at bounding box center [516, 198] width 49 height 33
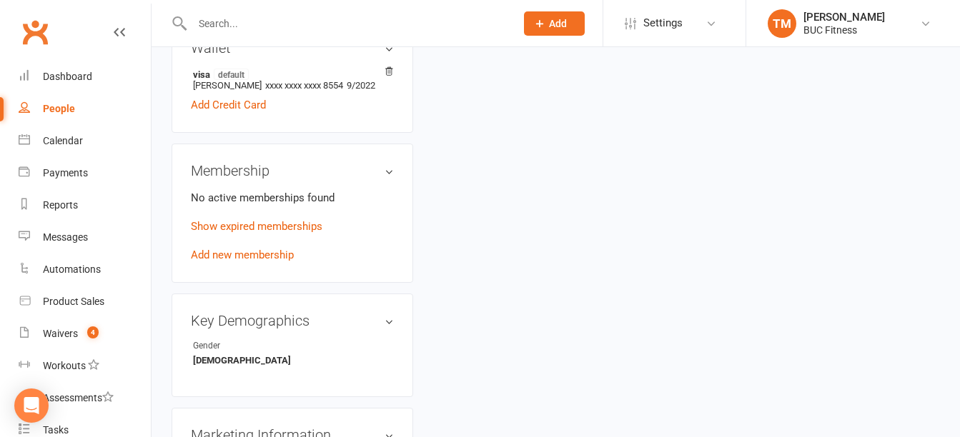
scroll to position [500, 0]
click at [294, 232] on link "Show expired memberships" at bounding box center [256, 225] width 131 height 13
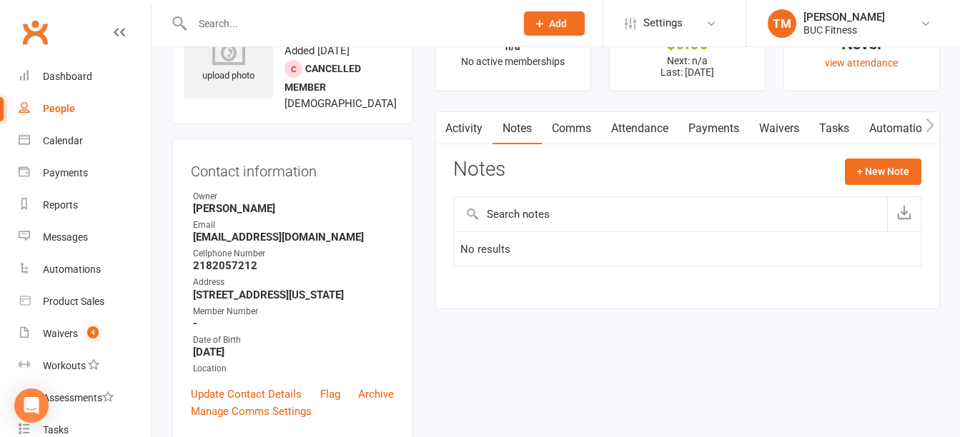
scroll to position [0, 0]
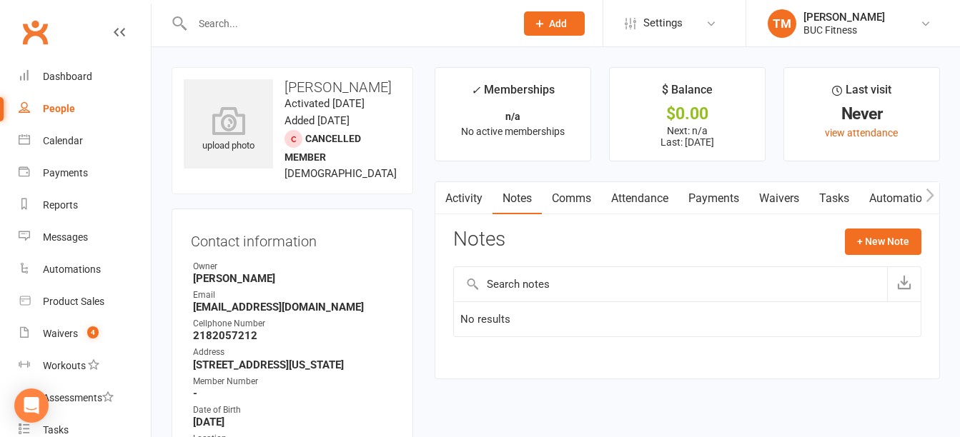
click at [290, 29] on input "text" at bounding box center [346, 24] width 317 height 20
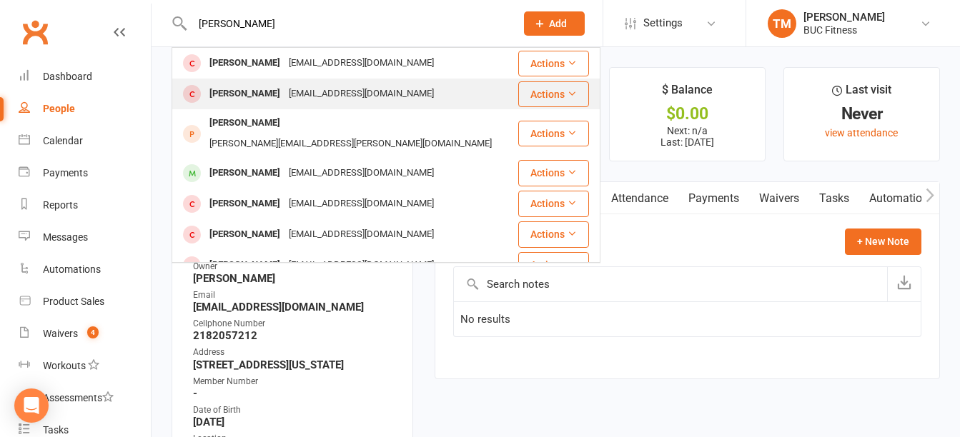
type input "[PERSON_NAME]"
click at [284, 91] on div "[EMAIL_ADDRESS][DOMAIN_NAME]" at bounding box center [361, 94] width 154 height 21
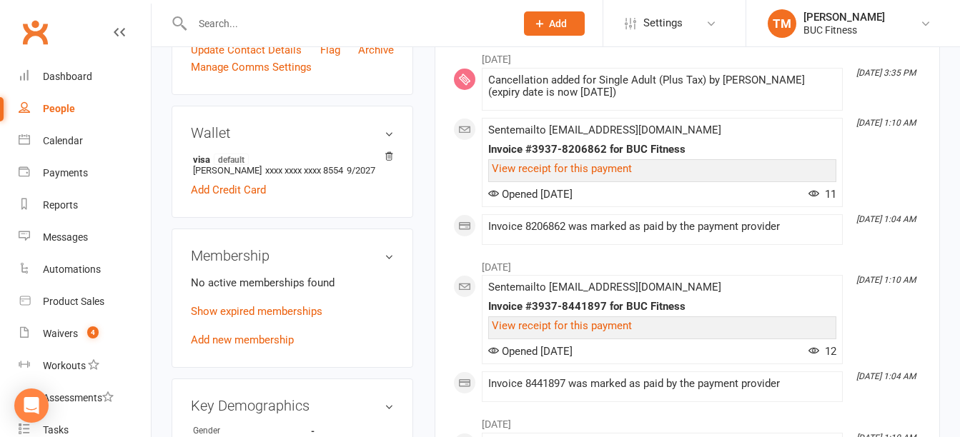
scroll to position [500, 0]
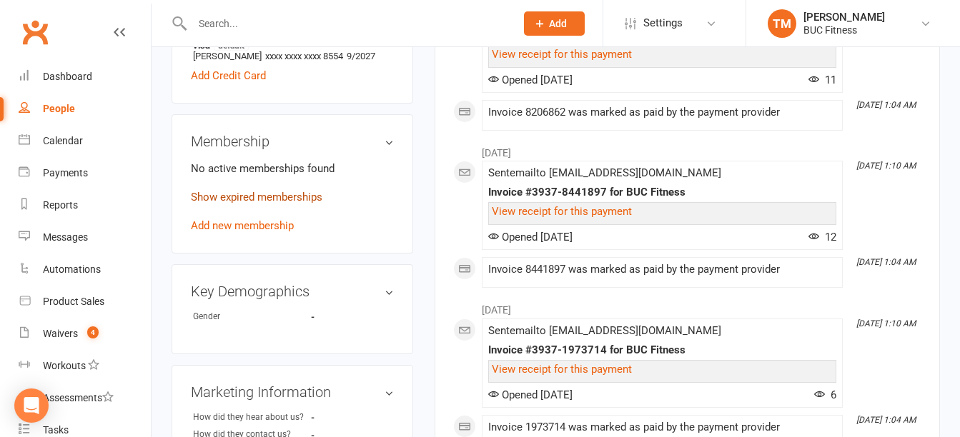
click at [299, 204] on link "Show expired memberships" at bounding box center [256, 197] width 131 height 13
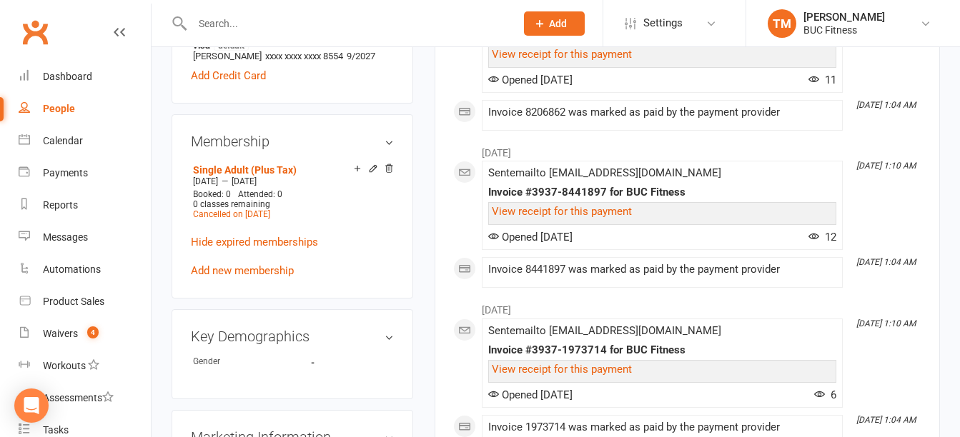
click at [324, 29] on input "text" at bounding box center [346, 24] width 317 height 20
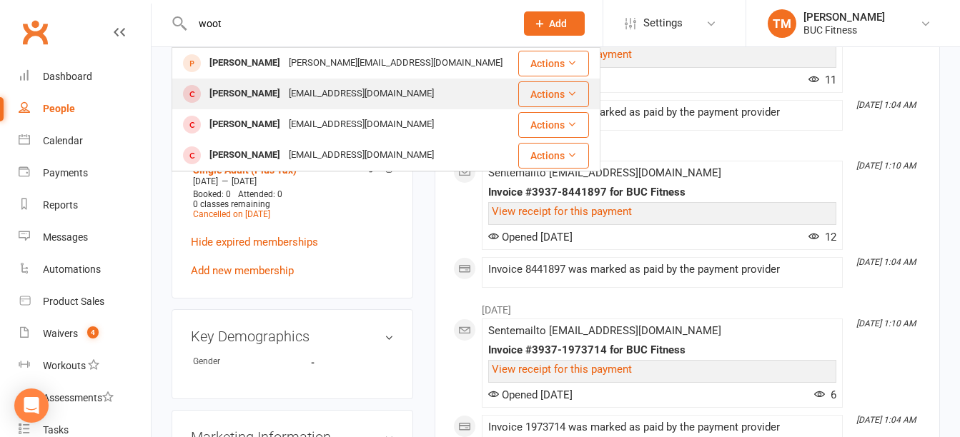
type input "woot"
click at [327, 87] on div "[EMAIL_ADDRESS][DOMAIN_NAME]" at bounding box center [361, 94] width 154 height 21
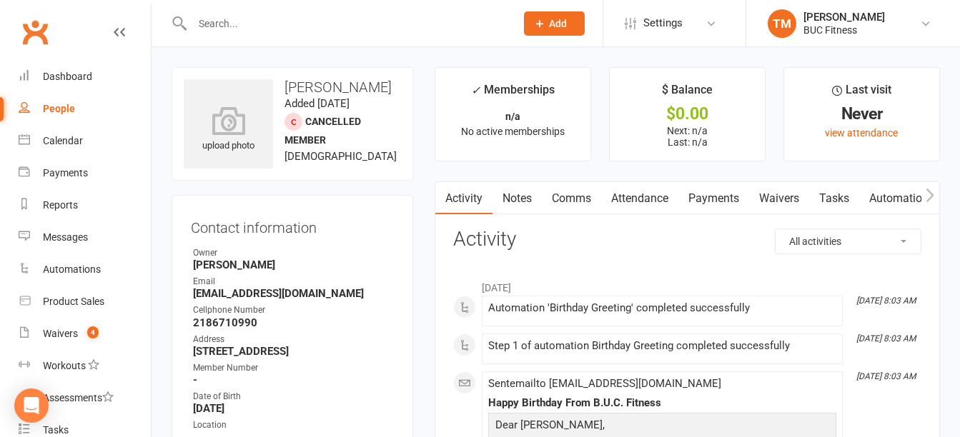
click at [519, 194] on link "Notes" at bounding box center [516, 198] width 49 height 33
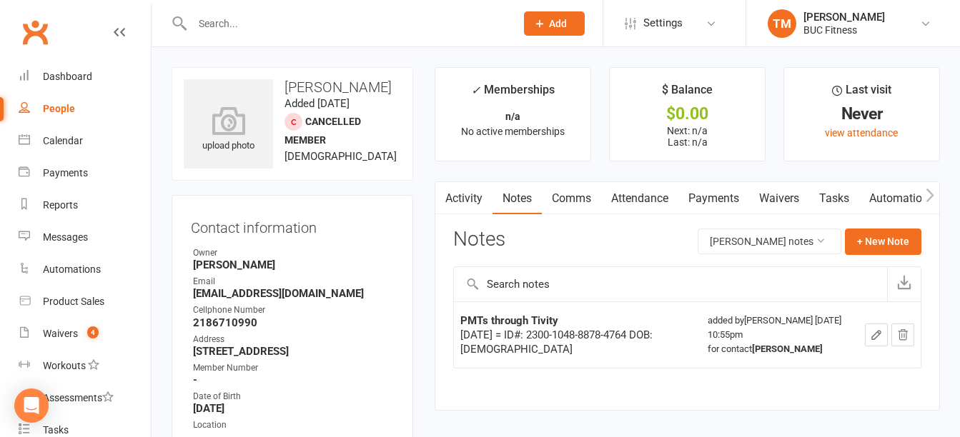
click at [296, 30] on input "text" at bounding box center [346, 24] width 317 height 20
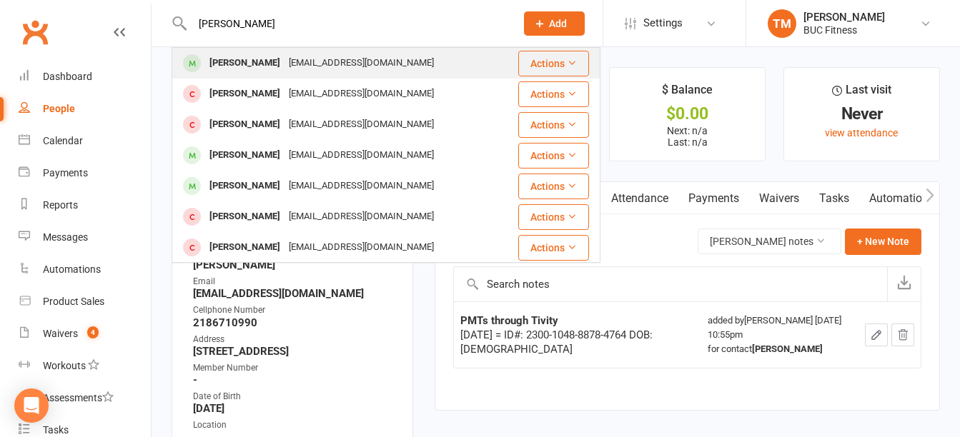
type input "[PERSON_NAME]"
click at [288, 61] on div "[EMAIL_ADDRESS][DOMAIN_NAME]" at bounding box center [361, 63] width 154 height 21
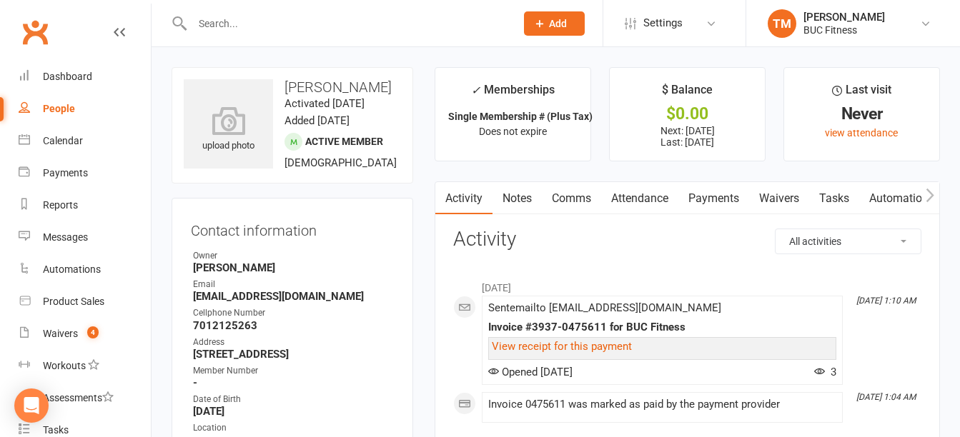
click at [720, 202] on link "Payments" at bounding box center [713, 198] width 71 height 33
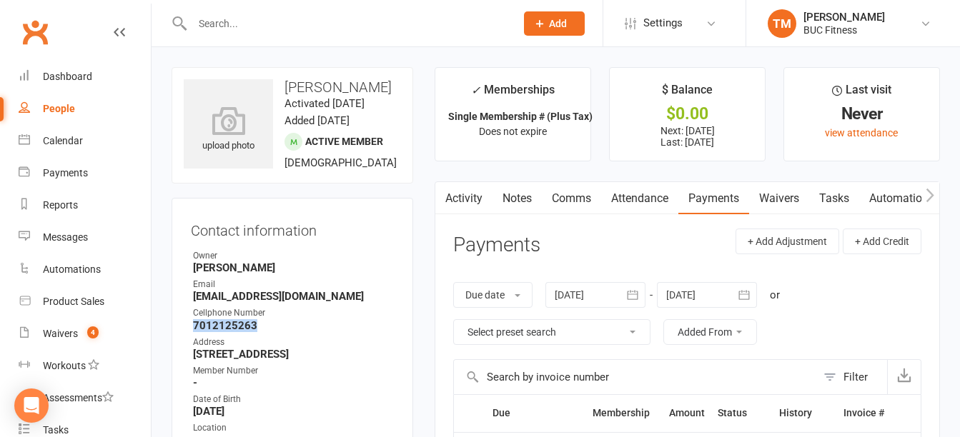
drag, startPoint x: 193, startPoint y: 342, endPoint x: 278, endPoint y: 342, distance: 85.0
click at [278, 332] on strong "7012125263" at bounding box center [293, 325] width 201 height 13
click at [782, 199] on link "Waivers" at bounding box center [779, 198] width 60 height 33
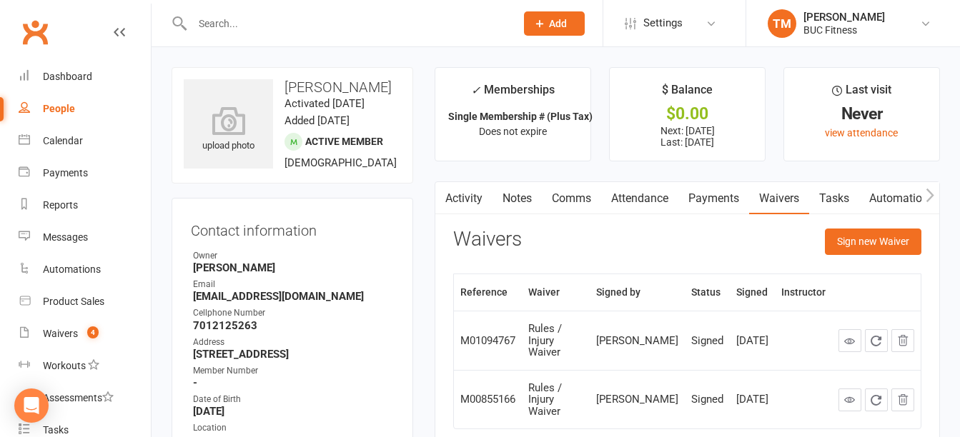
click at [247, 27] on input "text" at bounding box center [346, 24] width 317 height 20
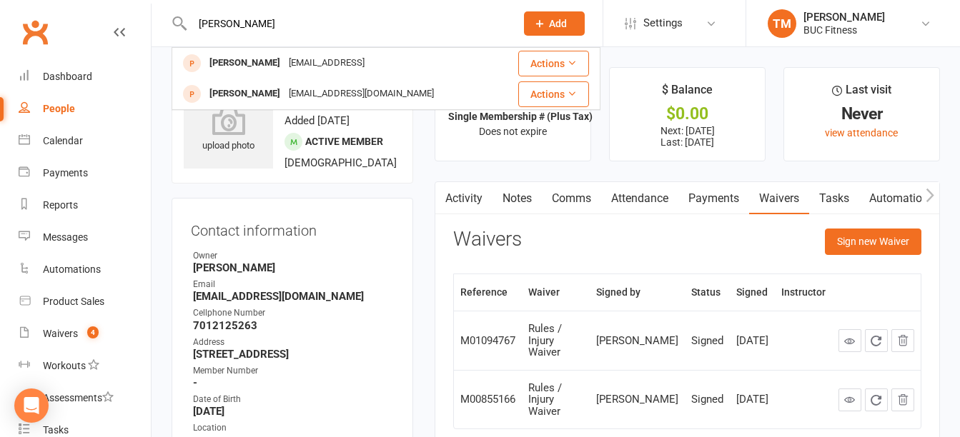
drag, startPoint x: 243, startPoint y: 31, endPoint x: 168, endPoint y: 31, distance: 75.0
click at [168, 31] on react-component "[PERSON_NAME] [PERSON_NAME] [EMAIL_ADDRESS] Actions [PERSON_NAME] [EMAIL_ADDRES…" at bounding box center [252, 23] width 505 height 46
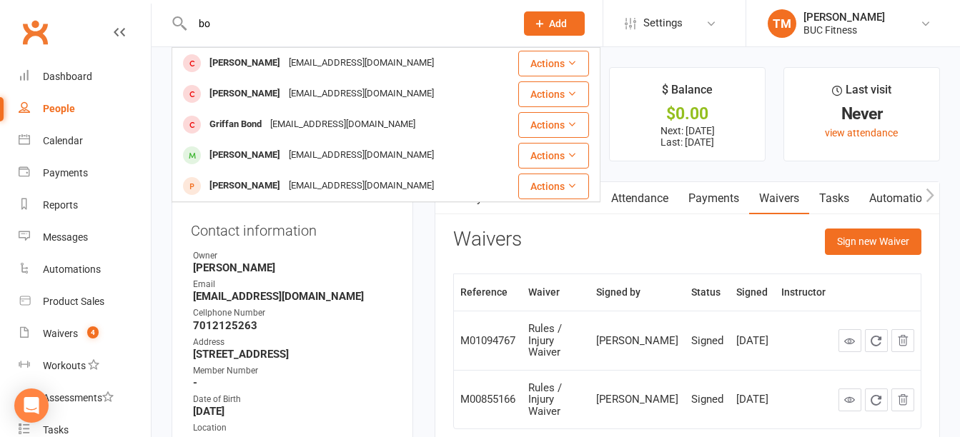
type input "b"
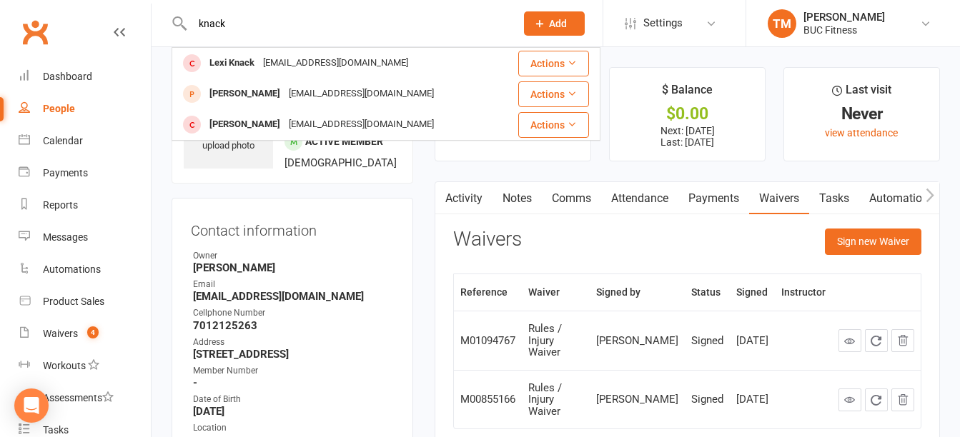
drag, startPoint x: 273, startPoint y: 21, endPoint x: 133, endPoint y: 21, distance: 140.1
click at [133, 4] on header "knack [PERSON_NAME] [EMAIL_ADDRESS][DOMAIN_NAME] Actions [PERSON_NAME] [EMAIL_A…" at bounding box center [480, 4] width 960 height 0
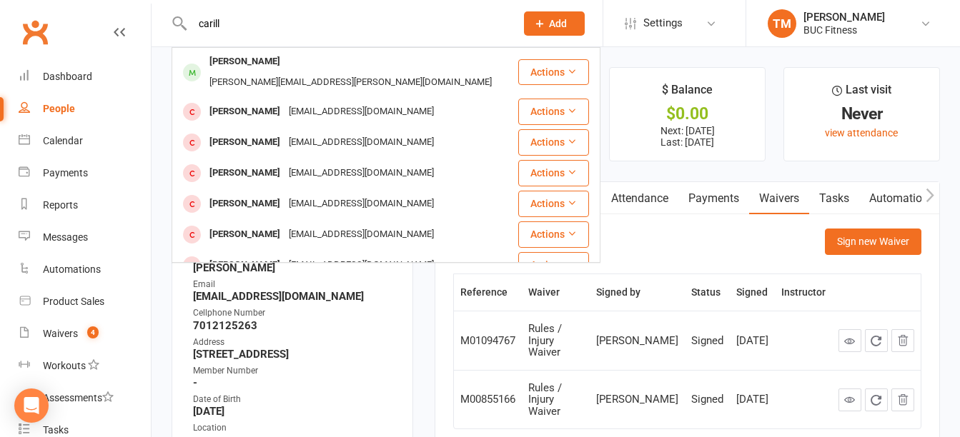
drag, startPoint x: 273, startPoint y: 19, endPoint x: 180, endPoint y: 21, distance: 92.9
click at [180, 21] on div "[PERSON_NAME] Carrillo [EMAIL_ADDRESS][PERSON_NAME][DOMAIN_NAME] Actions [PERSO…" at bounding box center [338, 23] width 334 height 46
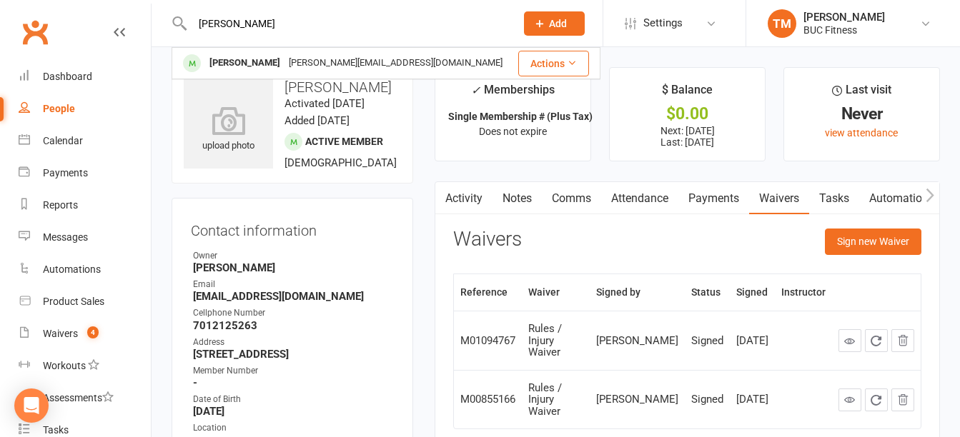
type input "[PERSON_NAME]"
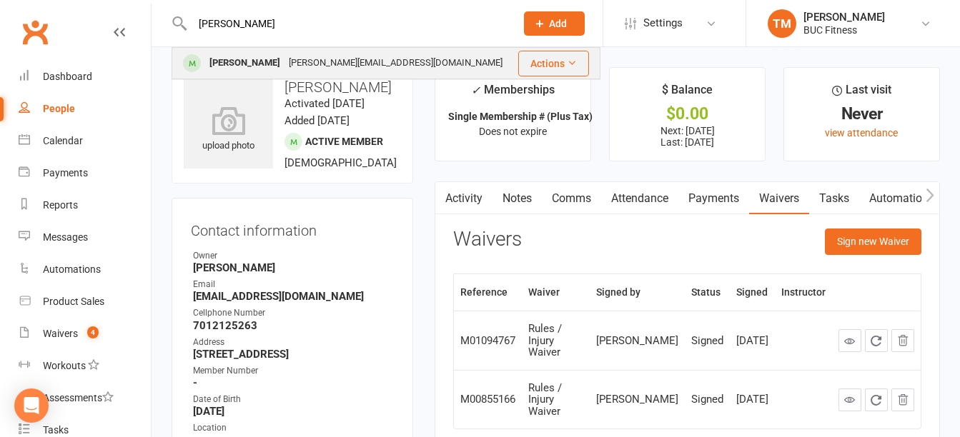
click at [289, 59] on div "[PERSON_NAME][EMAIL_ADDRESS][DOMAIN_NAME]" at bounding box center [395, 63] width 222 height 21
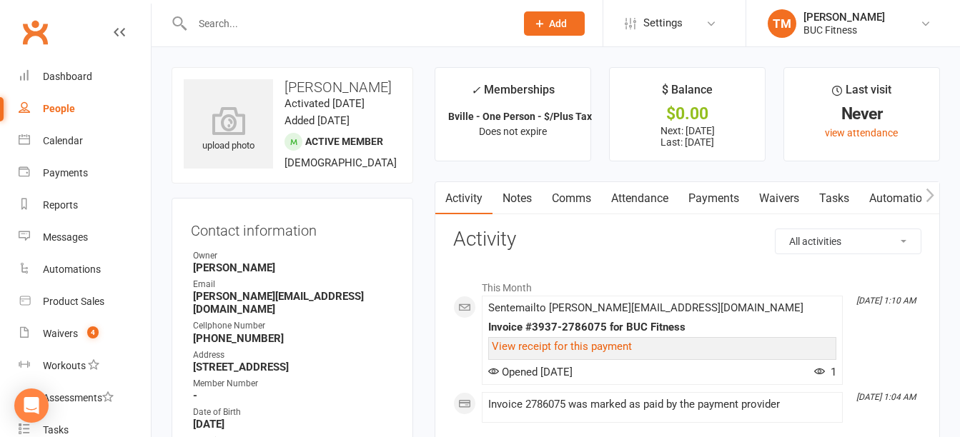
click at [775, 200] on link "Waivers" at bounding box center [779, 198] width 60 height 33
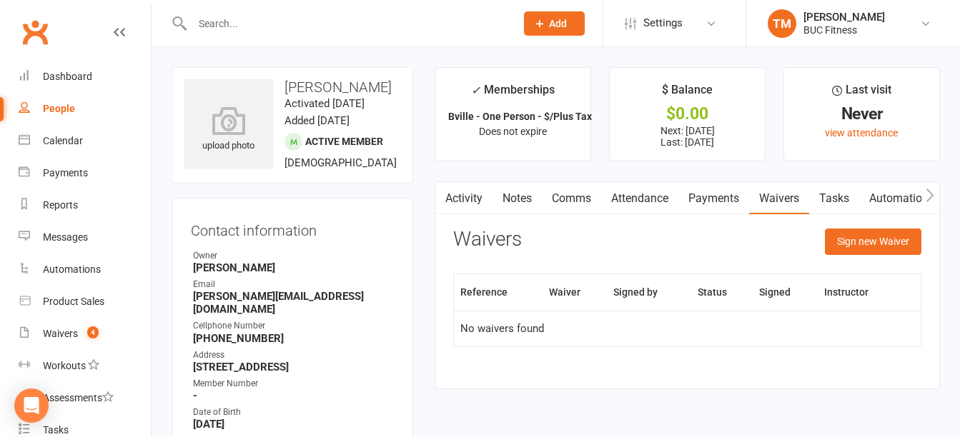
click at [342, 19] on input "text" at bounding box center [346, 24] width 317 height 20
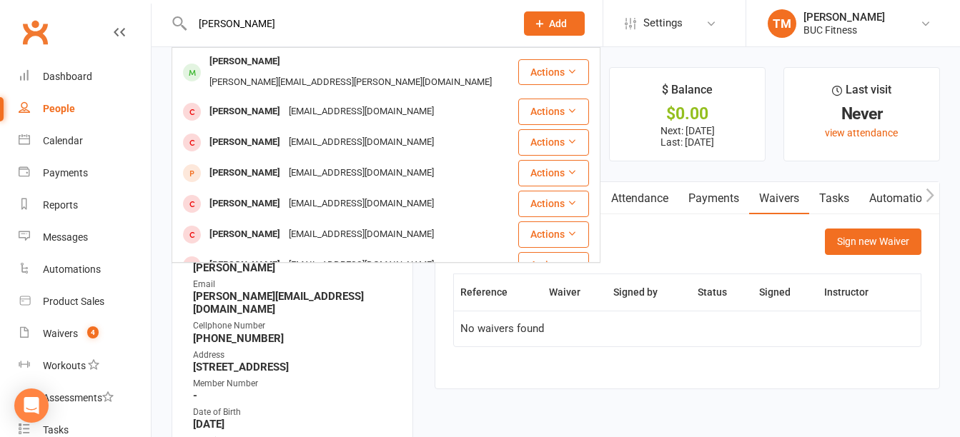
drag, startPoint x: 267, startPoint y: 29, endPoint x: 161, endPoint y: 30, distance: 105.8
click at [161, 30] on react-component "[PERSON_NAME] Jeremy Smedstad [EMAIL_ADDRESS][PERSON_NAME][DOMAIN_NAME] Actions…" at bounding box center [252, 23] width 505 height 46
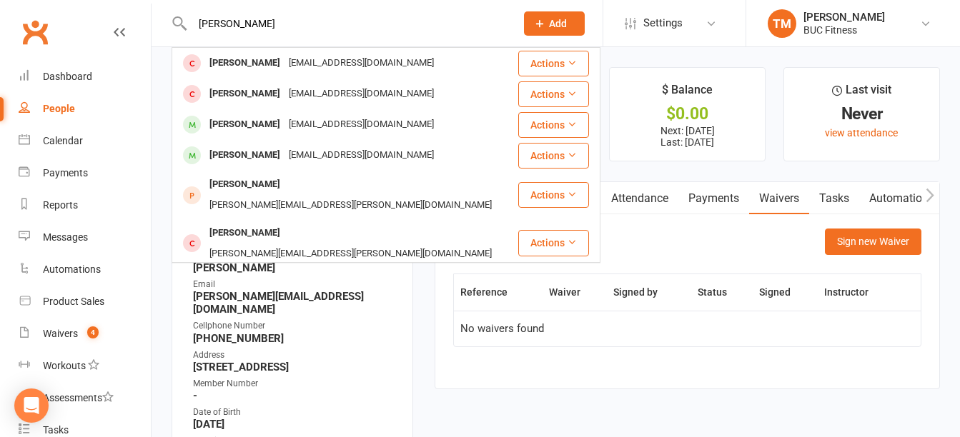
drag, startPoint x: 274, startPoint y: 17, endPoint x: 150, endPoint y: 27, distance: 124.0
click at [150, 4] on header "[PERSON_NAME] [PERSON_NAME] [EMAIL_ADDRESS][DOMAIN_NAME] Actions [PERSON_NAME] …" at bounding box center [480, 4] width 960 height 0
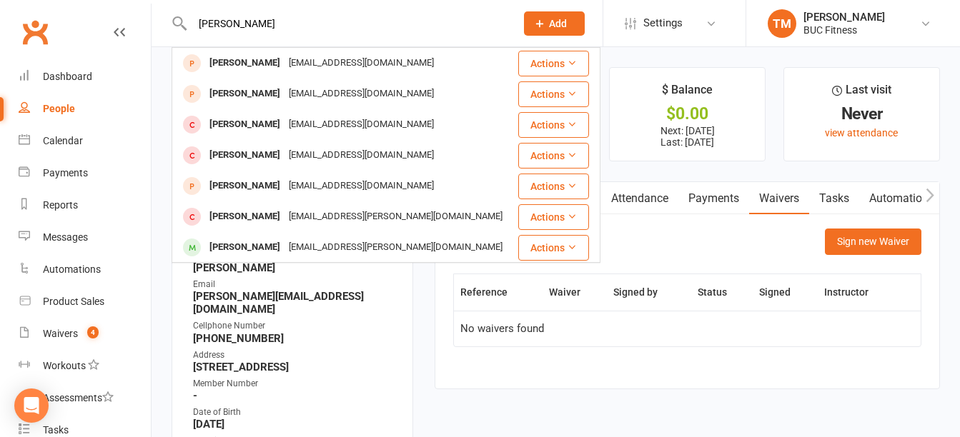
drag, startPoint x: 307, startPoint y: 21, endPoint x: 245, endPoint y: 34, distance: 62.8
click at [245, 34] on div "[PERSON_NAME] [PERSON_NAME][EMAIL_ADDRESS][DOMAIN_NAME] Actions [PERSON_NAME] […" at bounding box center [338, 23] width 334 height 46
type input "k"
drag, startPoint x: 179, startPoint y: 31, endPoint x: 155, endPoint y: 34, distance: 23.8
click at [155, 34] on react-component "[PERSON_NAME] [PERSON_NAME] [EMAIL_ADDRESS][DOMAIN_NAME] Actions [PERSON_NAME] …" at bounding box center [252, 23] width 505 height 46
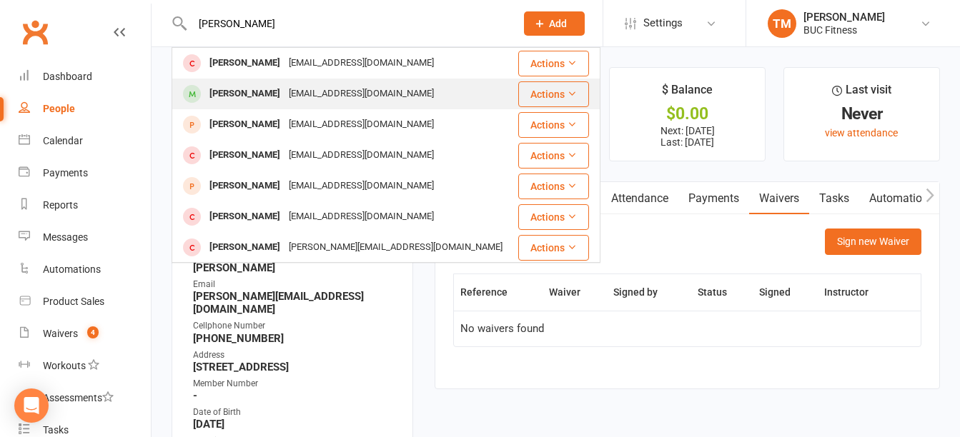
type input "[PERSON_NAME]"
click at [235, 89] on div "[PERSON_NAME]" at bounding box center [244, 94] width 79 height 21
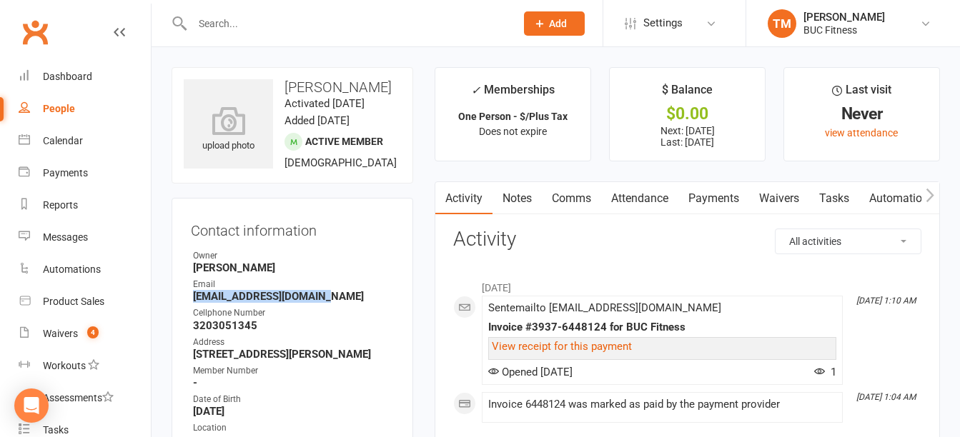
drag, startPoint x: 193, startPoint y: 297, endPoint x: 330, endPoint y: 297, distance: 137.2
click at [330, 297] on strong "[EMAIL_ADDRESS][DOMAIN_NAME]" at bounding box center [293, 296] width 201 height 13
drag, startPoint x: 330, startPoint y: 297, endPoint x: 313, endPoint y: 297, distance: 17.1
drag, startPoint x: 195, startPoint y: 327, endPoint x: 264, endPoint y: 327, distance: 69.3
click at [264, 327] on strong "3203051345" at bounding box center [293, 325] width 201 height 13
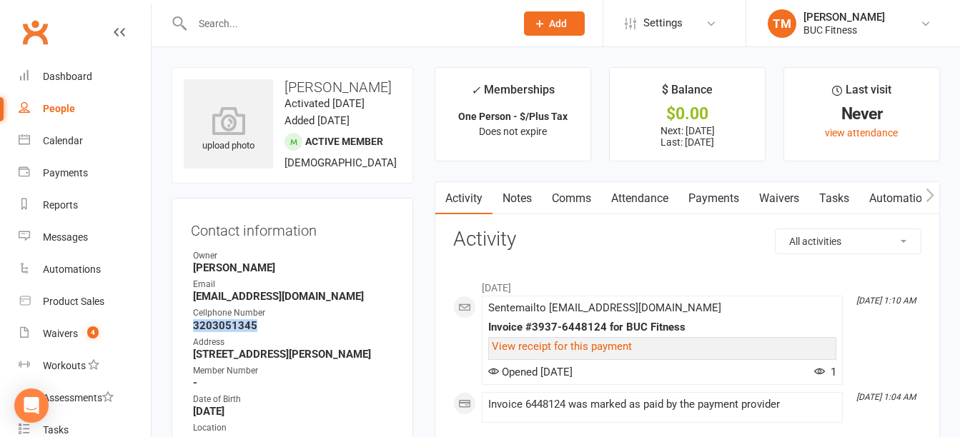
drag, startPoint x: 264, startPoint y: 327, endPoint x: 248, endPoint y: 327, distance: 16.4
click at [782, 194] on link "Waivers" at bounding box center [779, 198] width 60 height 33
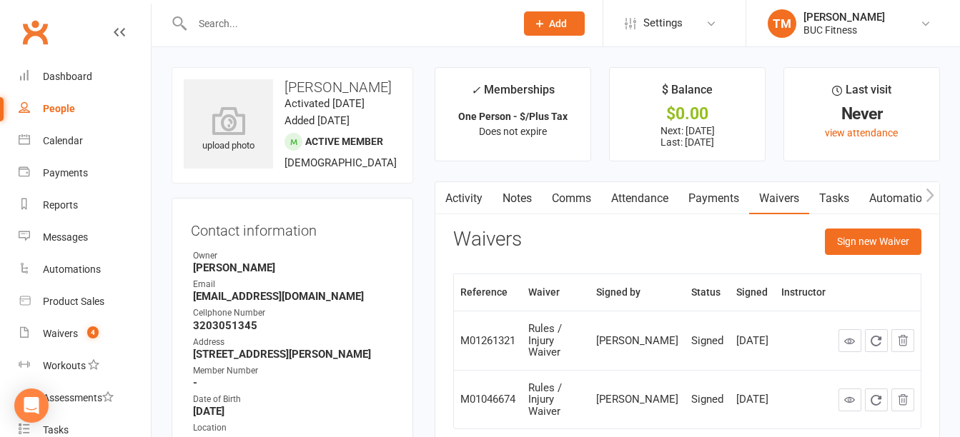
click at [316, 31] on input "text" at bounding box center [346, 24] width 317 height 20
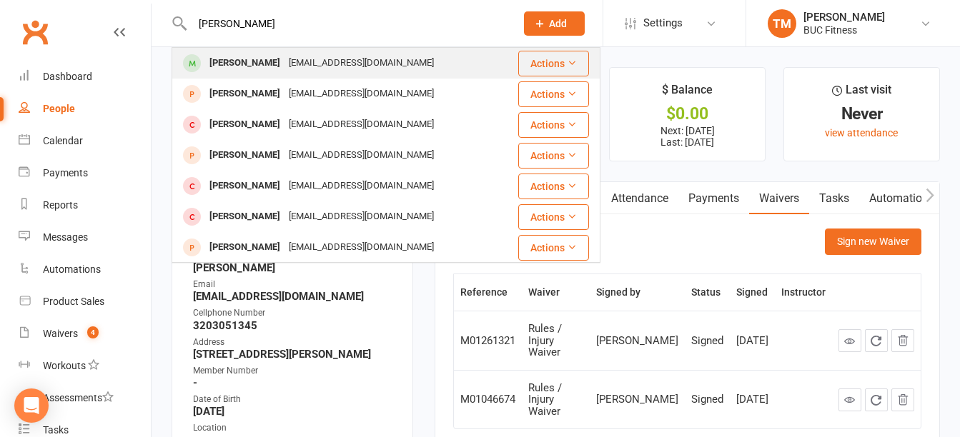
type input "[PERSON_NAME]"
click at [327, 61] on div "[EMAIL_ADDRESS][DOMAIN_NAME]" at bounding box center [361, 63] width 154 height 21
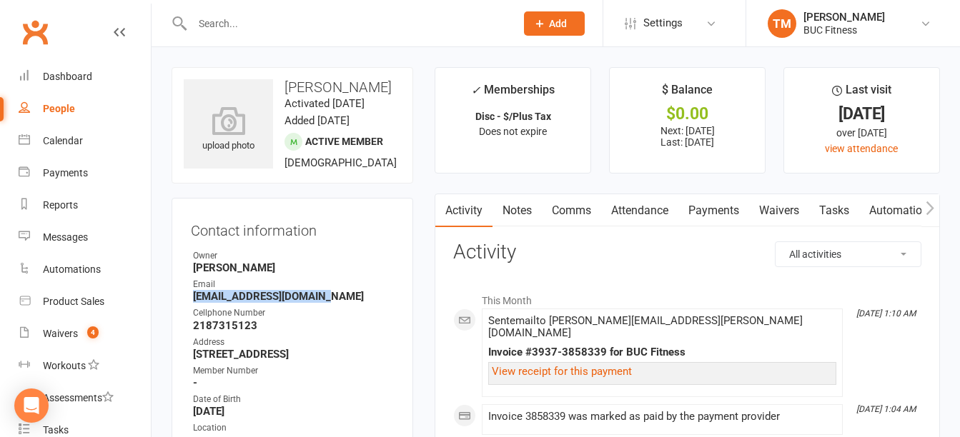
drag, startPoint x: 193, startPoint y: 314, endPoint x: 327, endPoint y: 310, distance: 133.7
click at [327, 303] on strong "[EMAIL_ADDRESS][DOMAIN_NAME]" at bounding box center [293, 296] width 201 height 13
drag, startPoint x: 195, startPoint y: 343, endPoint x: 262, endPoint y: 343, distance: 66.5
click at [262, 332] on strong "2187315123" at bounding box center [293, 325] width 201 height 13
